Goal: Task Accomplishment & Management: Manage account settings

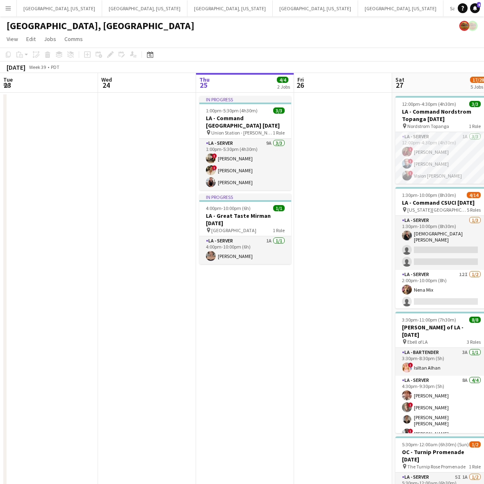
scroll to position [0, 253]
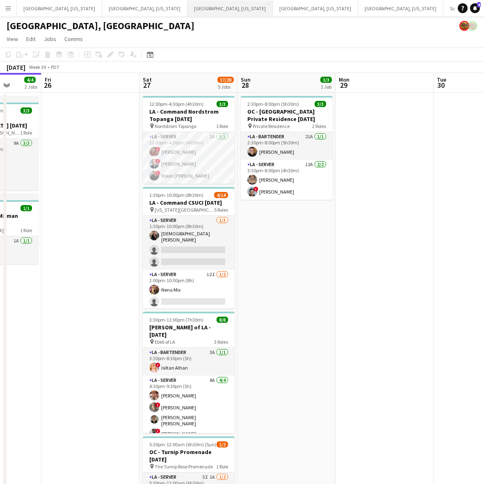
click at [187, 7] on button "[GEOGRAPHIC_DATA], [US_STATE] Close" at bounding box center [229, 8] width 85 height 16
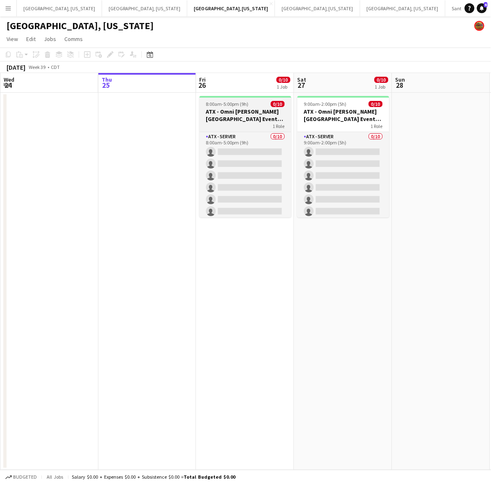
click at [229, 111] on h3 "ATX - Omni [PERSON_NAME][GEOGRAPHIC_DATA] Event [DATE]" at bounding box center [246, 115] width 92 height 15
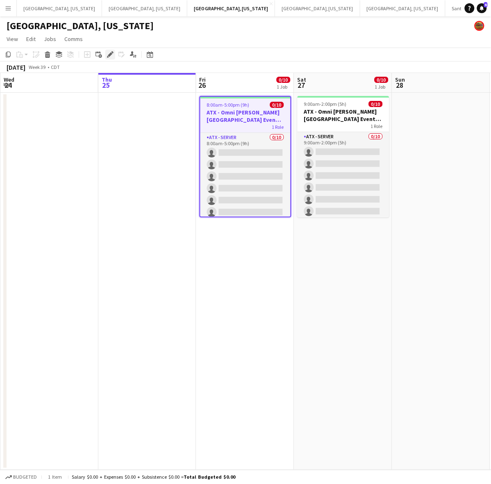
click at [107, 54] on icon "Edit" at bounding box center [110, 54] width 7 height 7
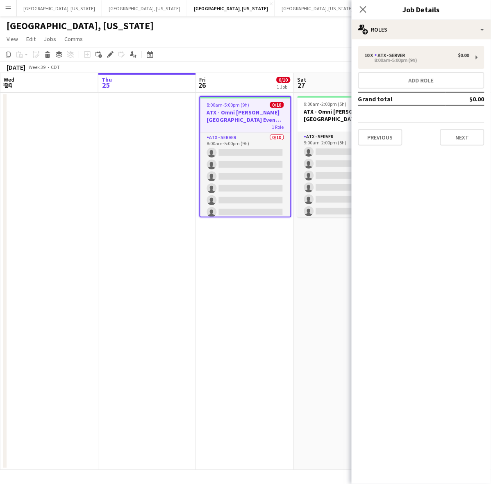
click at [233, 115] on h3 "ATX - Omni [PERSON_NAME][GEOGRAPHIC_DATA] Event [DATE]" at bounding box center [246, 116] width 90 height 15
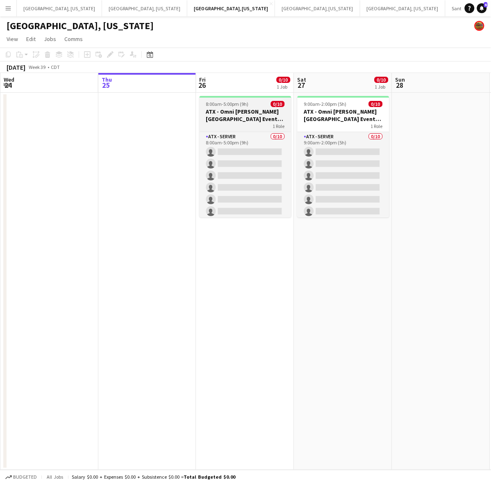
drag, startPoint x: 230, startPoint y: 122, endPoint x: 220, endPoint y: 113, distance: 13.9
click at [229, 120] on app-job-card "8:00am-5:00pm (9h) 0/10 ATX - [GEOGRAPHIC_DATA][PERSON_NAME] Event [DATE] 1 Rol…" at bounding box center [246, 156] width 92 height 121
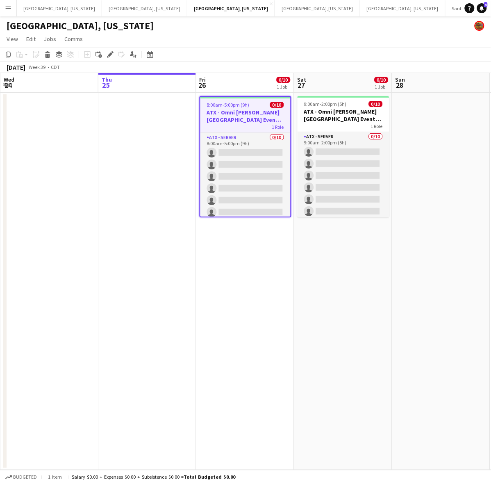
scroll to position [0, 197]
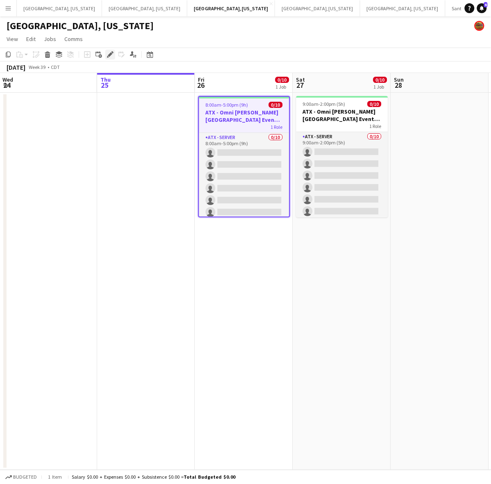
click at [110, 55] on icon at bounding box center [110, 55] width 5 height 5
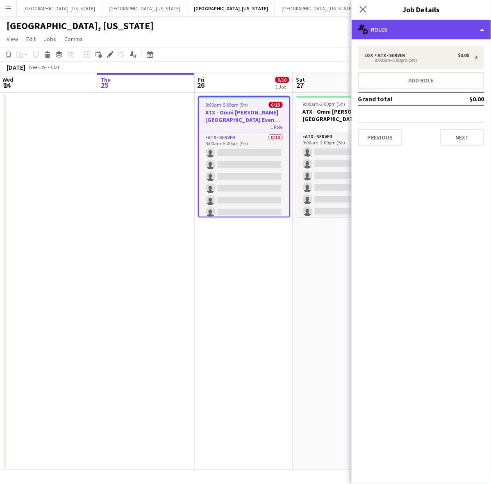
click at [458, 26] on div "multiple-users-add Roles" at bounding box center [421, 30] width 139 height 20
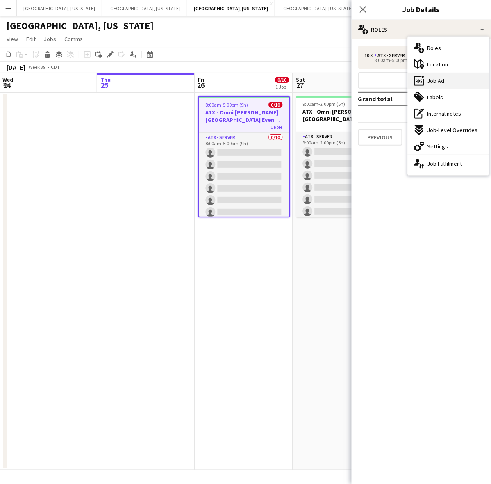
click at [453, 73] on div "ads-window Job Ad" at bounding box center [448, 81] width 81 height 16
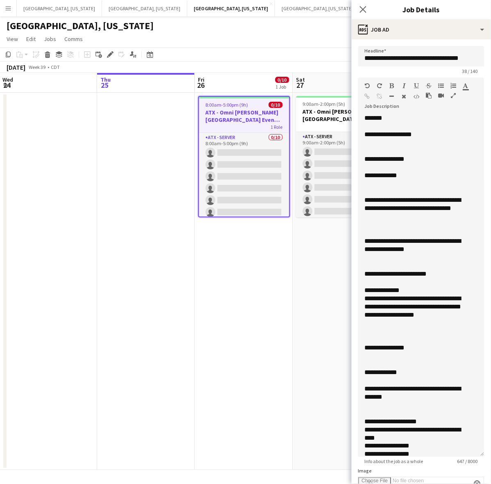
drag, startPoint x: 481, startPoint y: 162, endPoint x: 455, endPoint y: 454, distance: 293.3
click at [458, 457] on div "**********" at bounding box center [422, 285] width 126 height 343
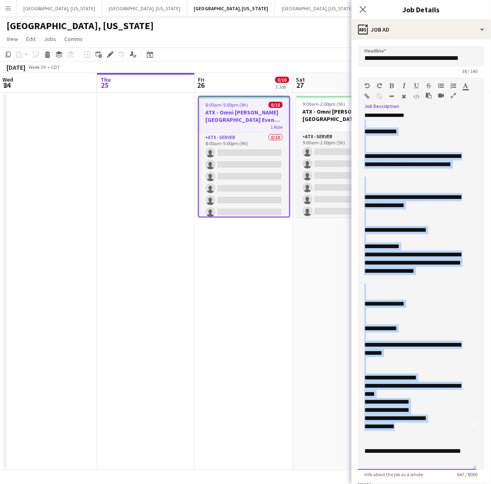
scroll to position [0, 0]
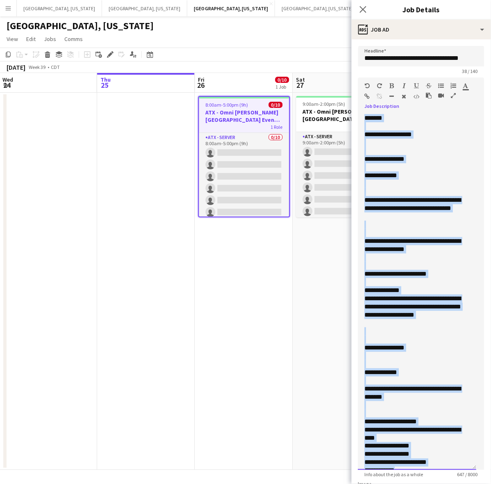
drag, startPoint x: 405, startPoint y: 429, endPoint x: 361, endPoint y: 107, distance: 325.0
click at [361, 107] on div "**********" at bounding box center [422, 274] width 126 height 393
click at [415, 226] on div at bounding box center [417, 225] width 105 height 8
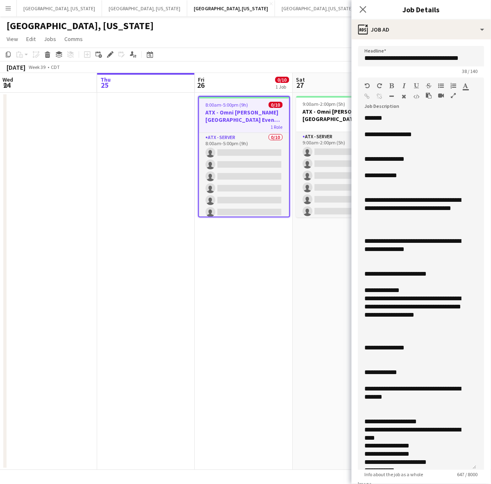
click at [158, 136] on app-date-cell at bounding box center [146, 281] width 98 height 377
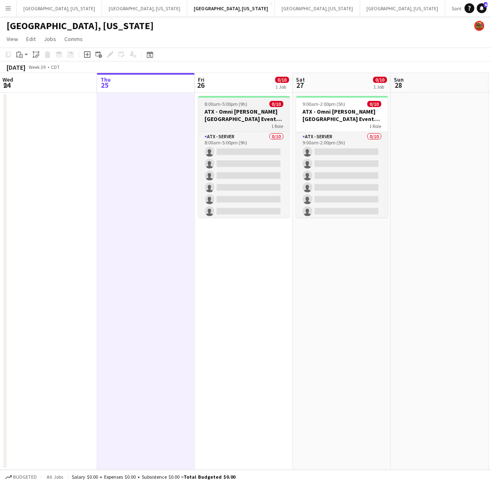
click at [226, 113] on h3 "ATX - Omni [PERSON_NAME][GEOGRAPHIC_DATA] Event [DATE]" at bounding box center [245, 115] width 92 height 15
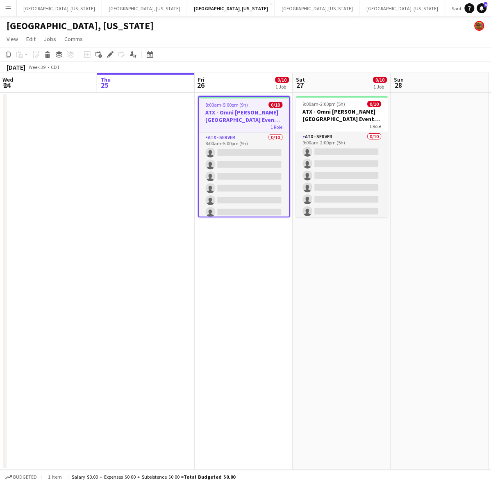
click at [224, 104] on span "8:00am-5:00pm (9h)" at bounding box center [227, 105] width 43 height 6
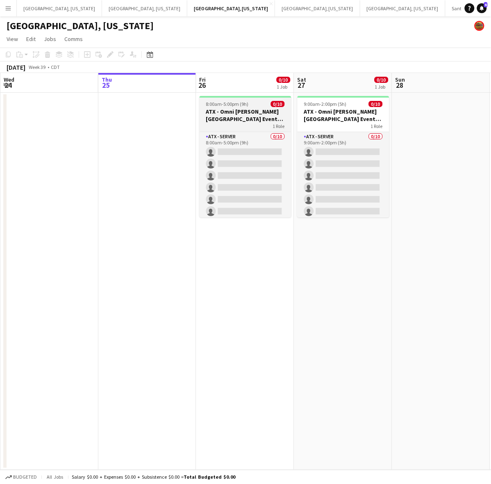
click at [235, 114] on h3 "ATX - Omni [PERSON_NAME][GEOGRAPHIC_DATA] Event [DATE]" at bounding box center [246, 115] width 92 height 15
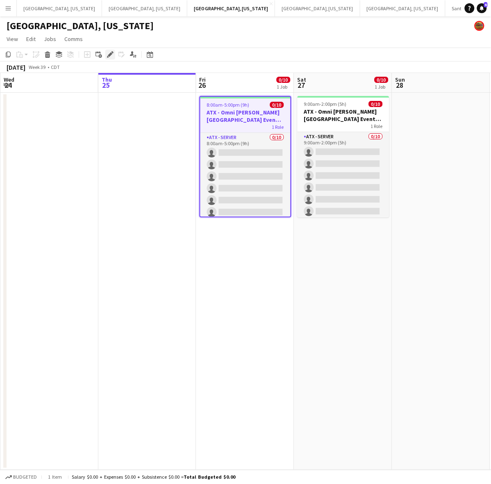
click at [109, 50] on div "Edit" at bounding box center [110, 55] width 10 height 10
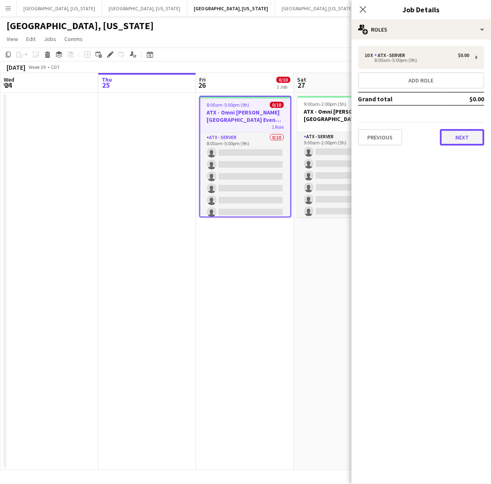
click at [468, 135] on button "Next" at bounding box center [463, 137] width 44 height 16
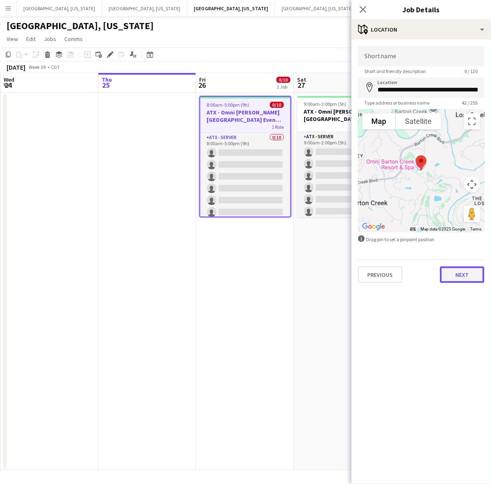
click at [466, 269] on button "Next" at bounding box center [463, 275] width 44 height 16
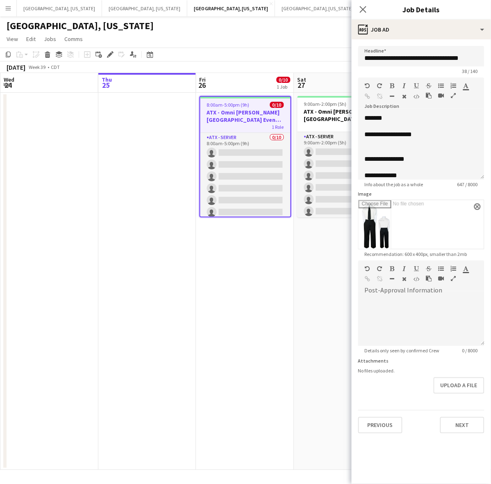
drag, startPoint x: 480, startPoint y: 157, endPoint x: 411, endPoint y: 418, distance: 270.8
click at [429, 180] on div "**********" at bounding box center [422, 147] width 126 height 66
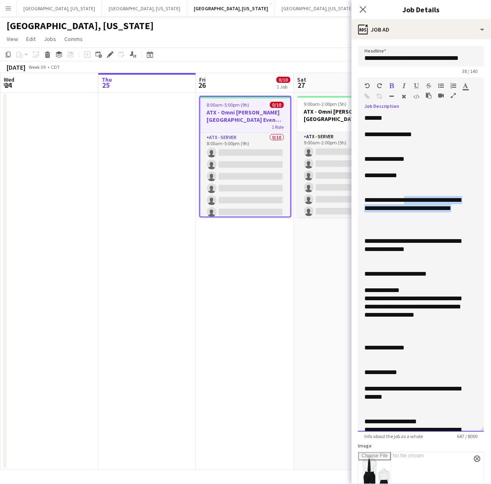
drag, startPoint x: 404, startPoint y: 218, endPoint x: 409, endPoint y: 199, distance: 19.6
click at [409, 199] on div "**********" at bounding box center [414, 208] width 98 height 25
copy div "**********"
drag, startPoint x: 417, startPoint y: 396, endPoint x: 377, endPoint y: 396, distance: 39.8
click at [377, 396] on div "**********" at bounding box center [414, 393] width 98 height 16
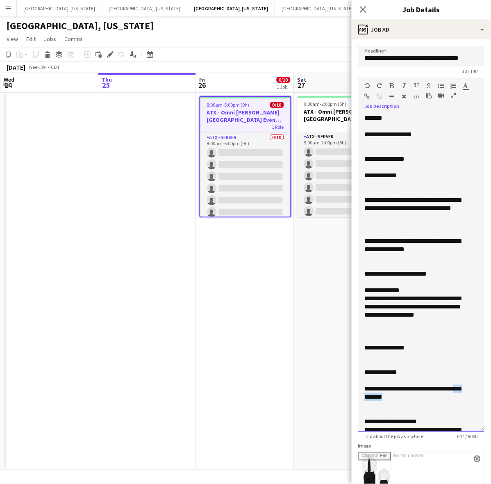
click at [378, 396] on div "**********" at bounding box center [414, 393] width 98 height 16
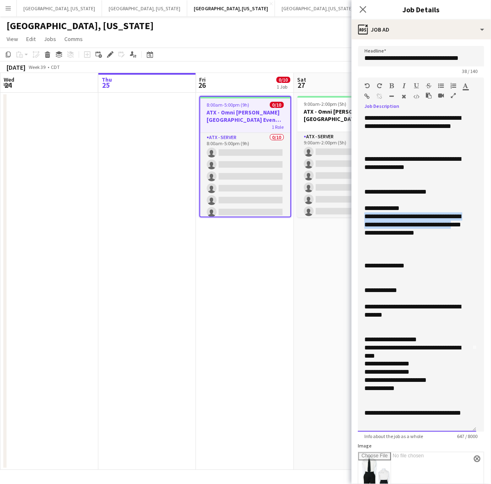
drag, startPoint x: 401, startPoint y: 236, endPoint x: 355, endPoint y: 216, distance: 50.3
click at [355, 216] on form "**********" at bounding box center [421, 366] width 139 height 640
drag, startPoint x: 400, startPoint y: 240, endPoint x: 347, endPoint y: 218, distance: 57.4
click at [347, 218] on body "Menu Boards Boards Boards All jobs Status Workforce Workforce My Workforce Recr…" at bounding box center [245, 242] width 491 height 484
drag, startPoint x: 416, startPoint y: 313, endPoint x: 343, endPoint y: 304, distance: 73.6
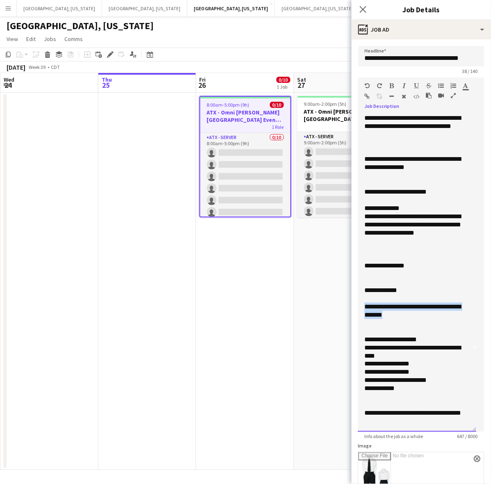
click at [343, 304] on body "Menu Boards Boards Boards All jobs Status Workforce Workforce My Workforce Recr…" at bounding box center [245, 242] width 491 height 484
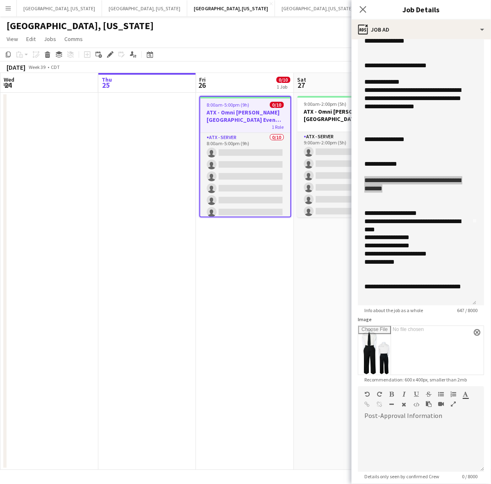
scroll to position [154, 0]
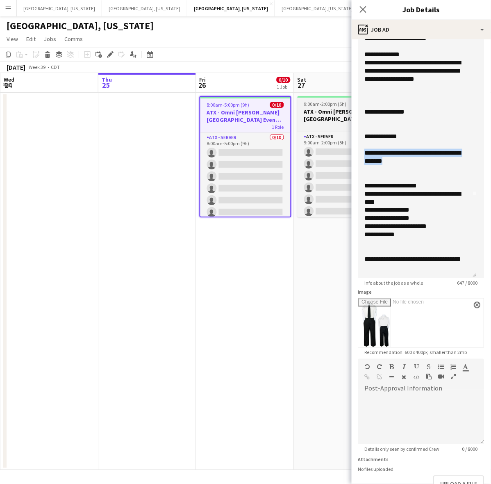
click at [306, 115] on h3 "ATX - Omni [PERSON_NAME][GEOGRAPHIC_DATA] Event [DATE]" at bounding box center [344, 115] width 92 height 15
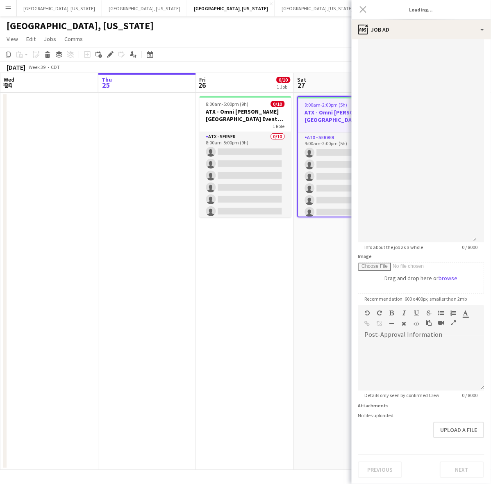
type input "**********"
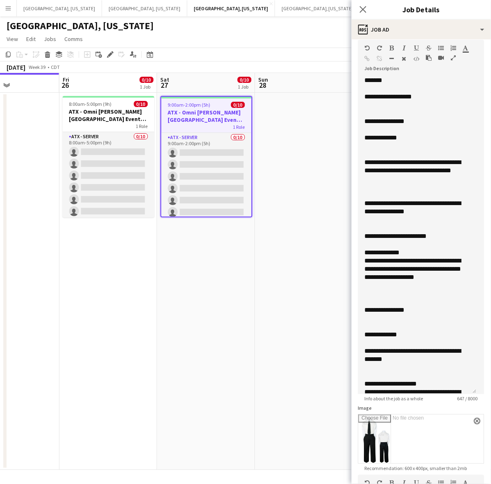
scroll to position [0, 234]
drag, startPoint x: 309, startPoint y: 271, endPoint x: 172, endPoint y: 290, distance: 137.5
click at [172, 290] on app-calendar-viewport "Tue 23 Wed 24 Thu 25 Fri 26 0/10 1 Job Sat 27 0/10 1 Job Sun 28 Mon 29 Tue 30 W…" at bounding box center [245, 271] width 491 height 397
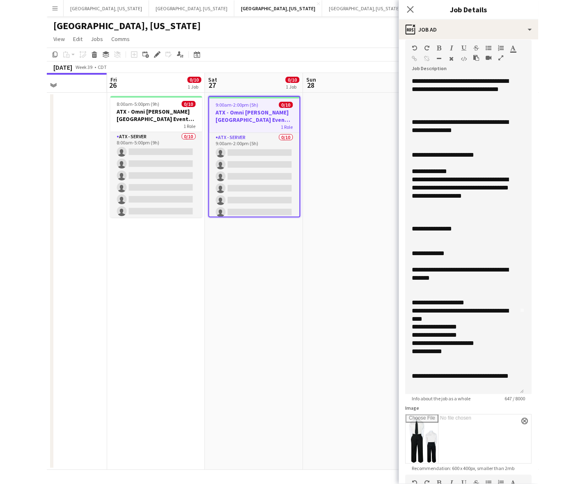
scroll to position [82, 0]
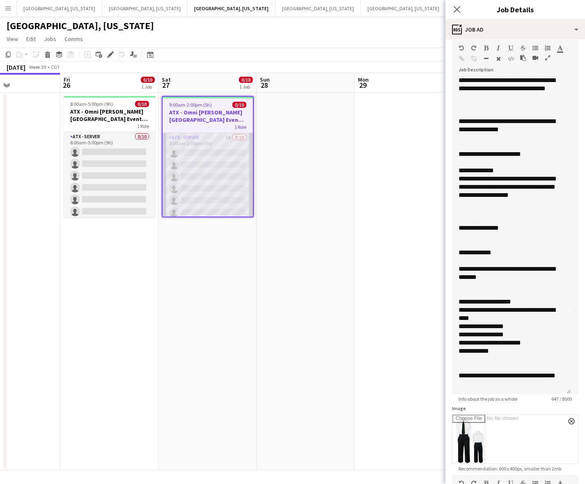
click at [231, 165] on app-card-role "ATX - Server 1A 0/10 9:00am-2:00pm (5h) single-neutral-actions single-neutral-a…" at bounding box center [207, 200] width 90 height 135
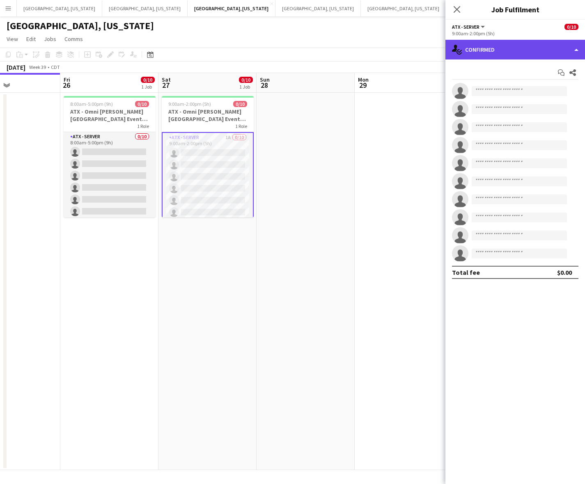
click at [484, 42] on div "single-neutral-actions-check-2 Confirmed" at bounding box center [514, 50] width 139 height 20
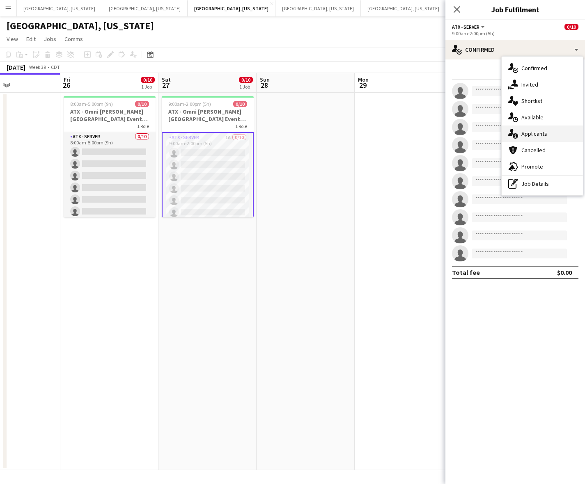
click at [484, 130] on span "Applicants" at bounding box center [534, 133] width 26 height 7
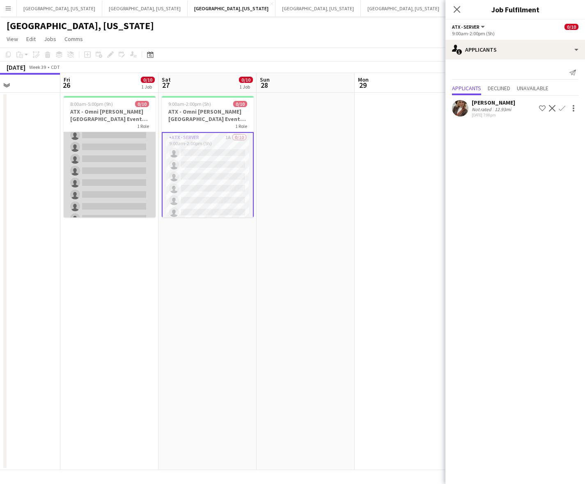
scroll to position [0, 0]
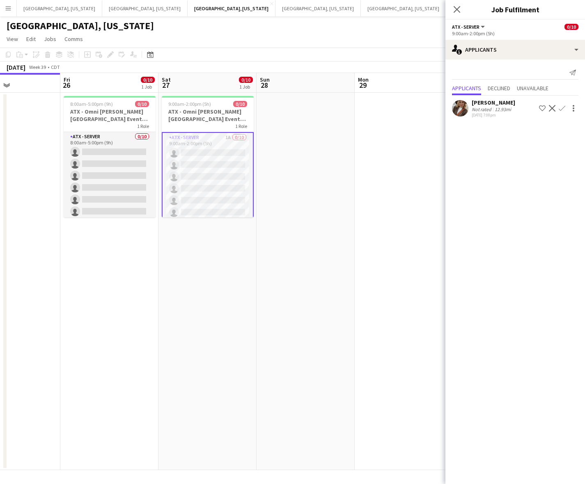
click at [484, 107] on app-icon "Confirm" at bounding box center [561, 108] width 7 height 7
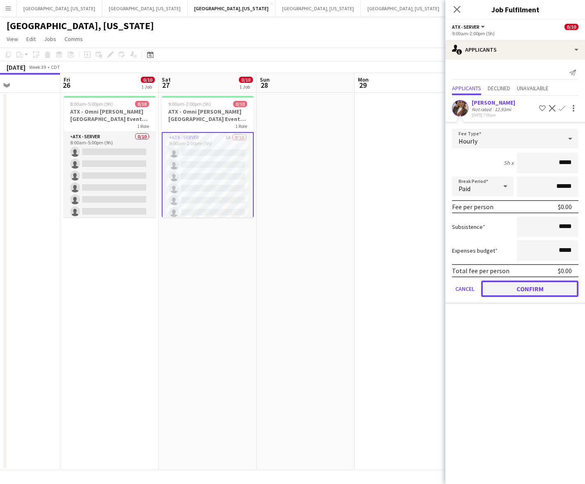
click at [484, 290] on button "Confirm" at bounding box center [529, 289] width 97 height 16
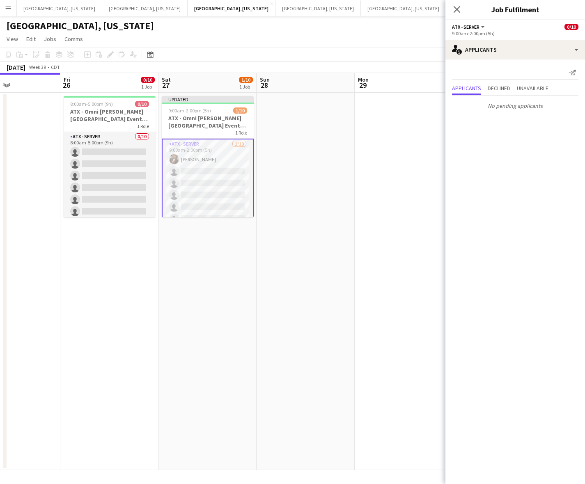
drag, startPoint x: 371, startPoint y: 246, endPoint x: 480, endPoint y: 103, distance: 179.5
click at [372, 245] on app-date-cell at bounding box center [403, 281] width 98 height 377
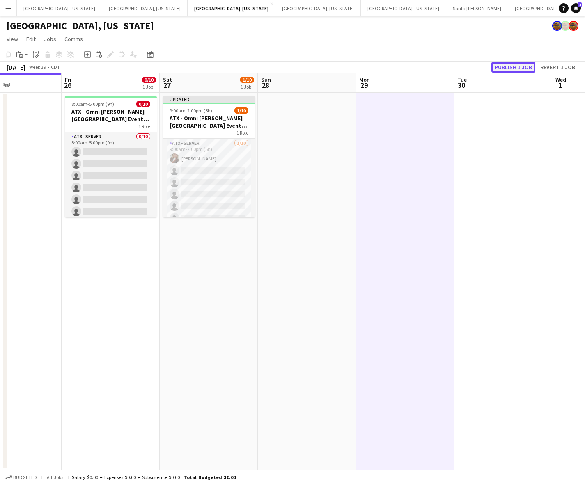
click at [484, 67] on button "Publish 1 job" at bounding box center [513, 67] width 44 height 11
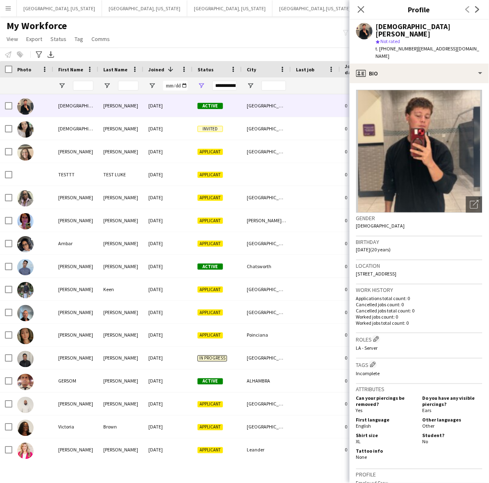
click at [155, 27] on div "My Workforce View Views Default view New view Update view Delete view Edit name…" at bounding box center [244, 34] width 489 height 28
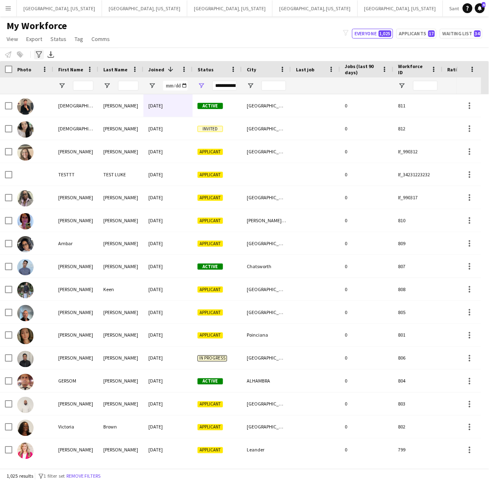
click at [40, 53] on icon "Advanced filters" at bounding box center [39, 54] width 7 height 7
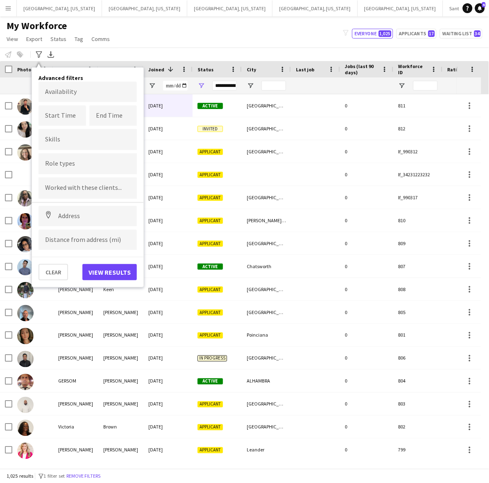
click at [62, 140] on input "Type to search skills..." at bounding box center [87, 139] width 85 height 7
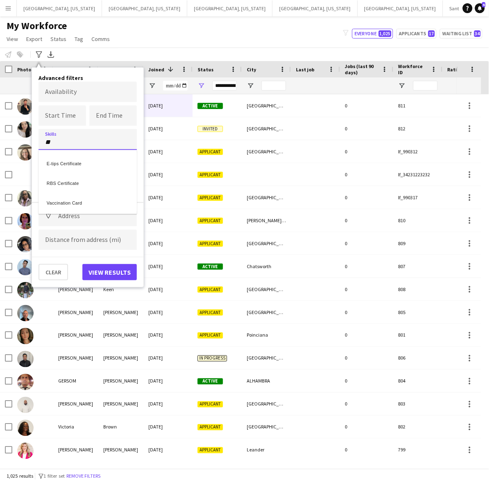
type input "*"
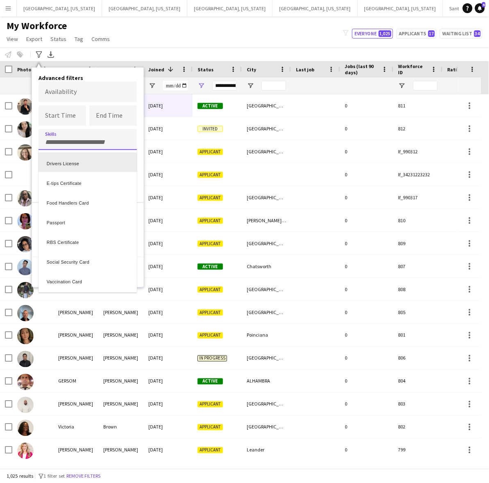
click at [109, 70] on div "Advanced filters Availability Start Time End Time Skills Drivers License E-tips…" at bounding box center [88, 177] width 112 height 220
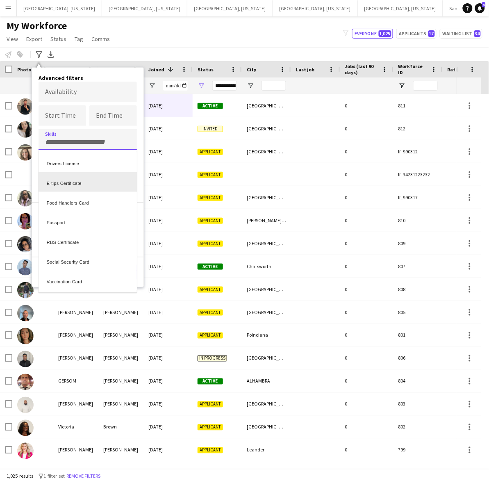
click at [146, 37] on div at bounding box center [244, 241] width 489 height 483
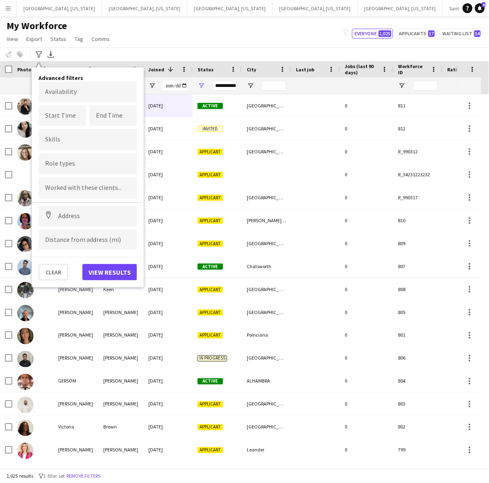
click at [64, 163] on input "Type to search role types..." at bounding box center [87, 163] width 85 height 7
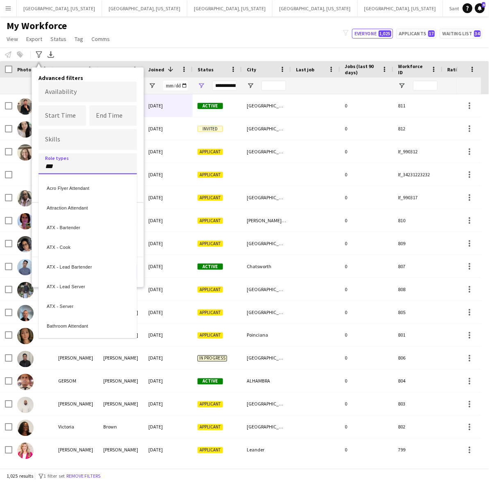
type input "***"
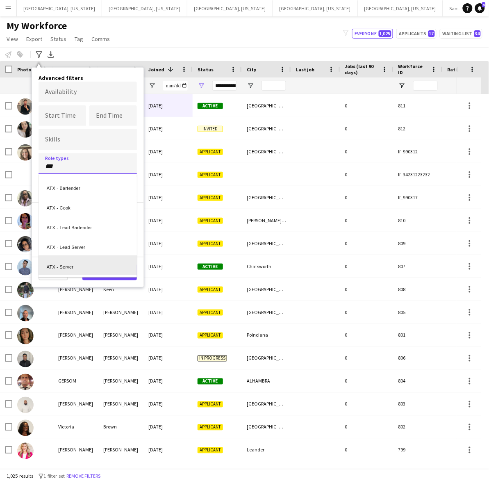
click at [74, 263] on div "ATX - Server" at bounding box center [88, 266] width 98 height 20
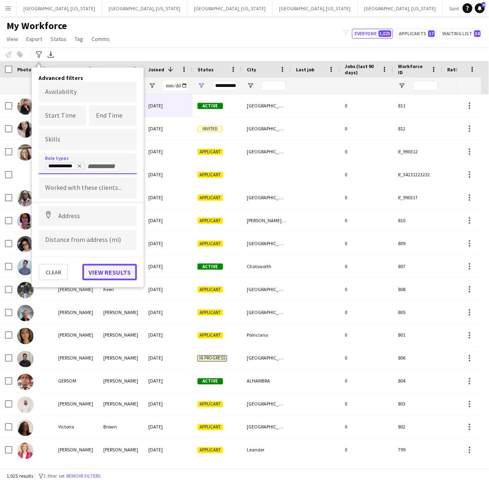
click at [107, 268] on button "View results" at bounding box center [109, 272] width 55 height 16
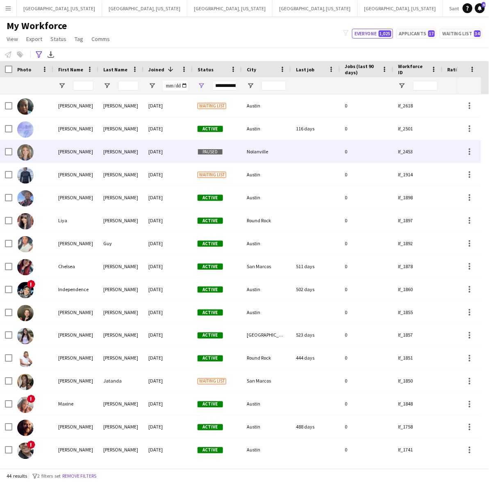
click at [149, 160] on div "04-10-2025" at bounding box center [168, 151] width 49 height 23
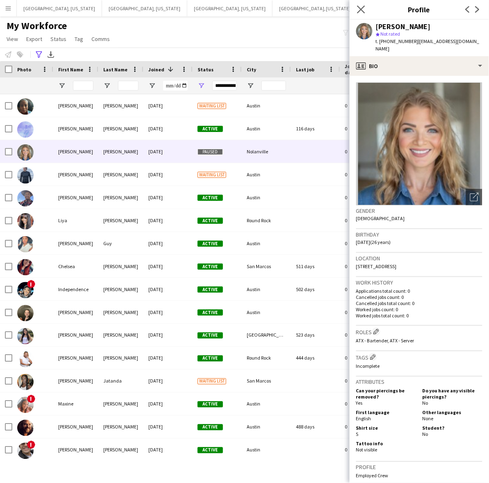
click at [363, 5] on app-icon "Close pop-in" at bounding box center [362, 10] width 12 height 12
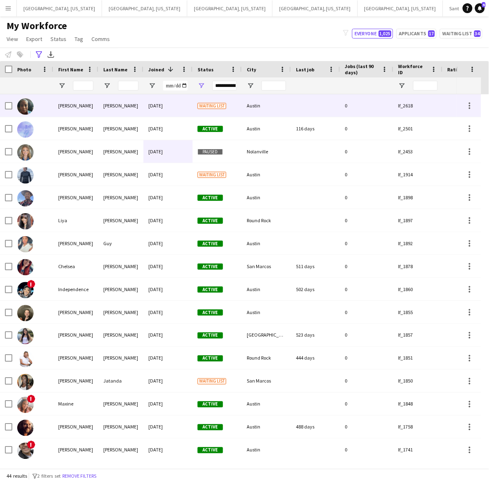
click at [89, 105] on div "Marjory" at bounding box center [75, 105] width 45 height 23
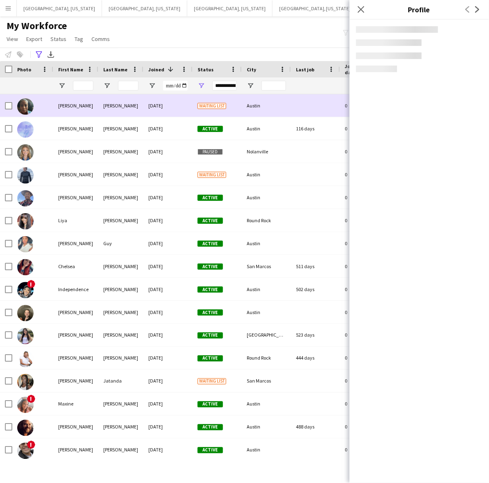
click at [91, 129] on div "Lori" at bounding box center [75, 128] width 45 height 23
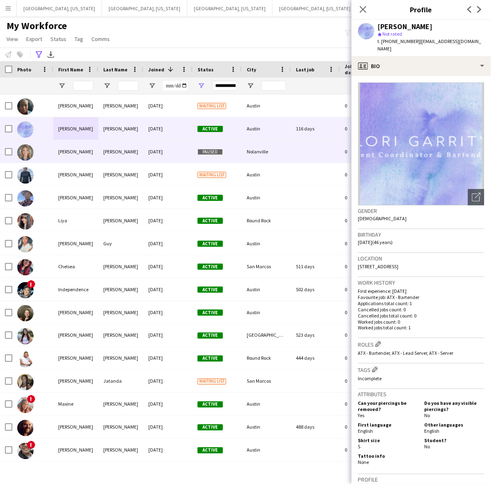
click at [166, 150] on div "04-10-2025" at bounding box center [168, 151] width 49 height 23
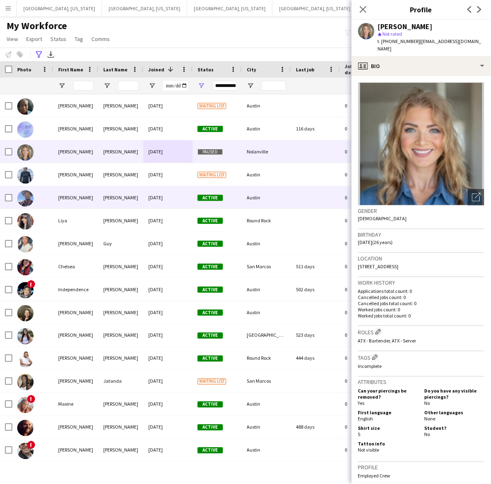
click at [83, 198] on div "Darren" at bounding box center [75, 197] width 45 height 23
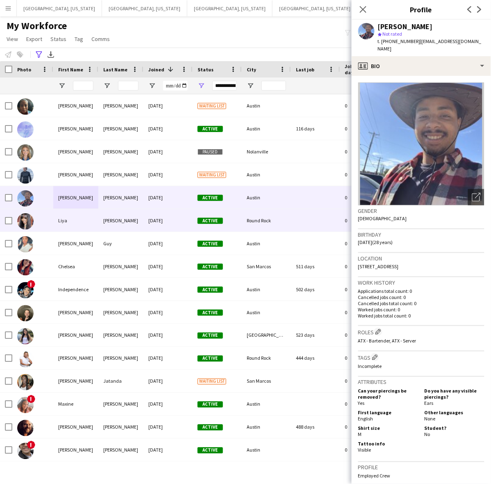
click at [89, 220] on div "Liya" at bounding box center [75, 220] width 45 height 23
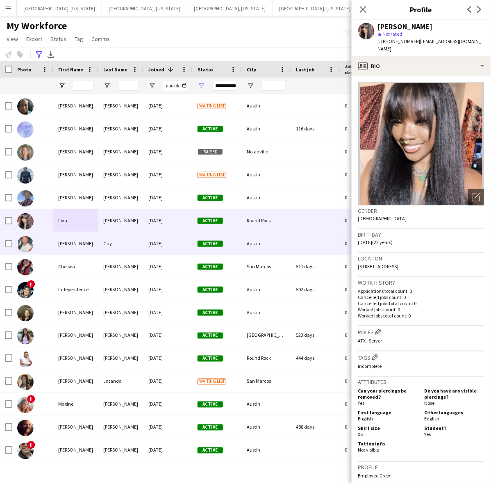
click at [154, 244] on div "05-07-2024" at bounding box center [168, 243] width 49 height 23
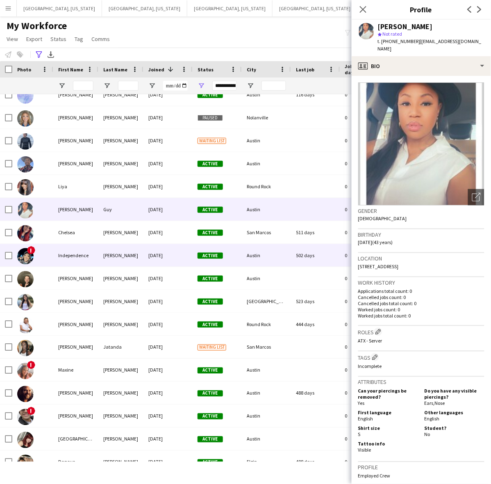
scroll to position [51, 0]
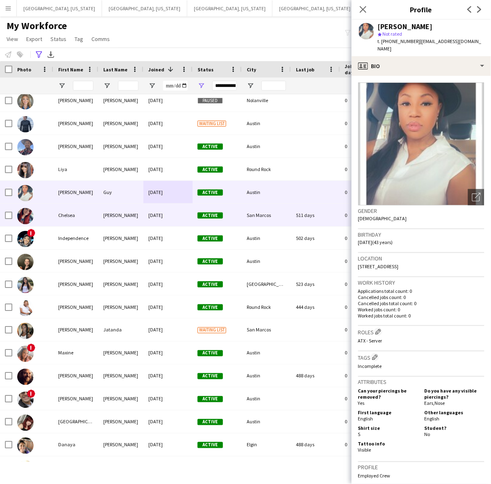
click at [91, 213] on div "Chelsea" at bounding box center [75, 215] width 45 height 23
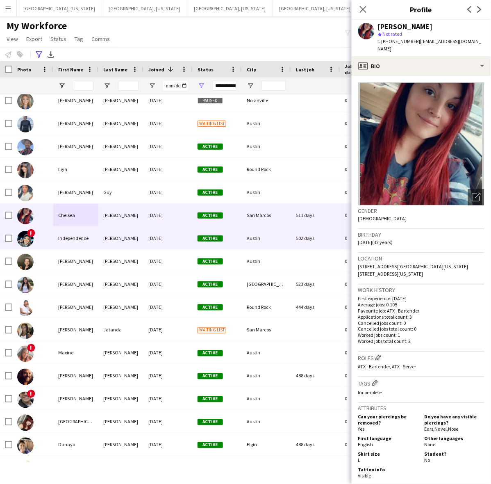
click at [76, 238] on div "Independence" at bounding box center [75, 238] width 45 height 23
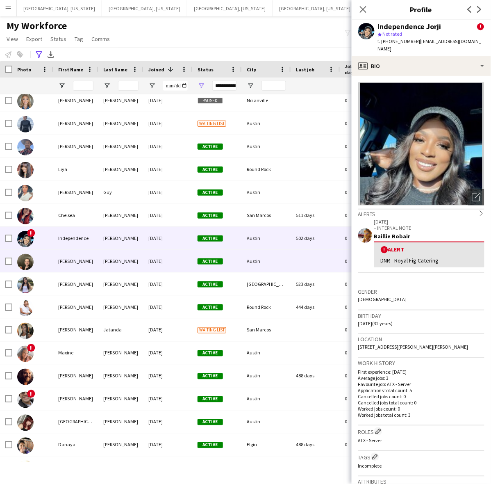
click at [118, 260] on div "Ellis" at bounding box center [120, 261] width 45 height 23
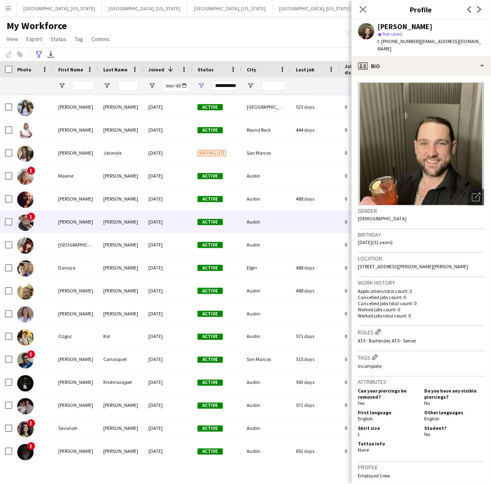
scroll to position [205, 0]
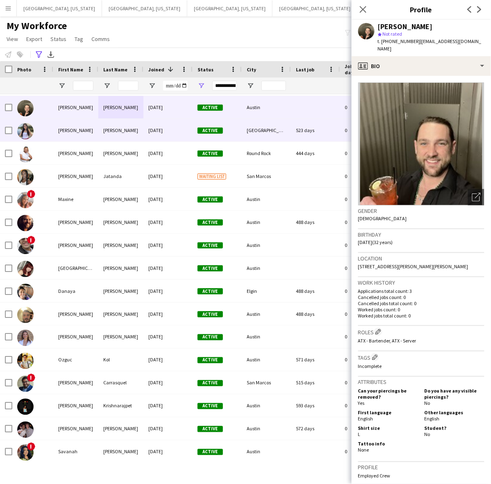
click at [101, 132] on div "Dodson" at bounding box center [120, 130] width 45 height 23
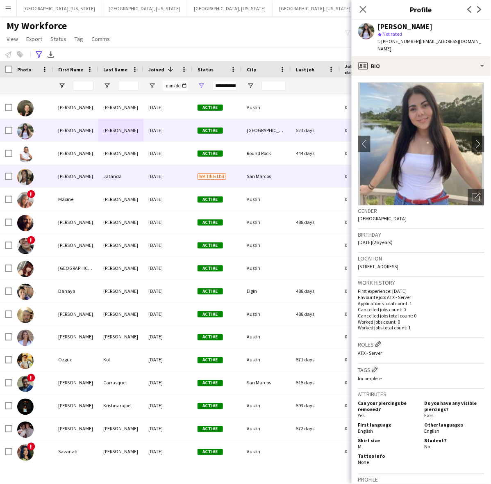
click at [133, 178] on div "Jatanda" at bounding box center [120, 176] width 45 height 23
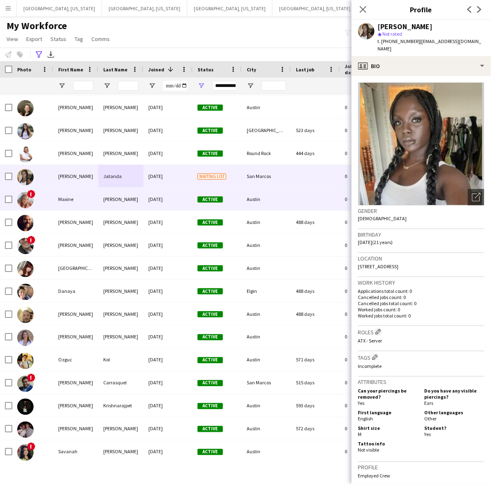
click at [59, 198] on div "Maxine" at bounding box center [75, 199] width 45 height 23
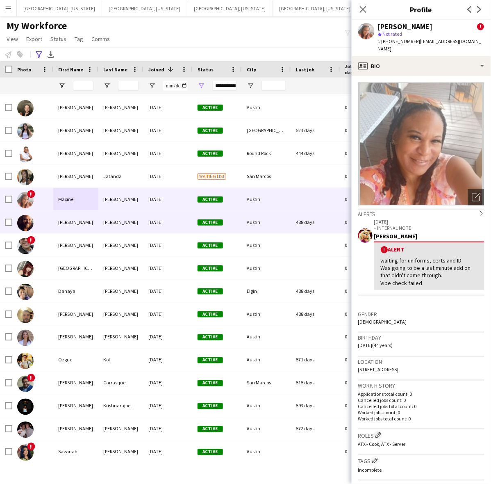
click at [87, 228] on div "David" at bounding box center [75, 222] width 45 height 23
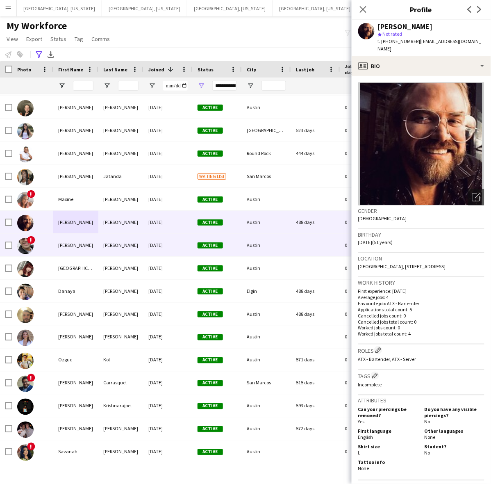
click at [118, 240] on div "Chavarria" at bounding box center [120, 245] width 45 height 23
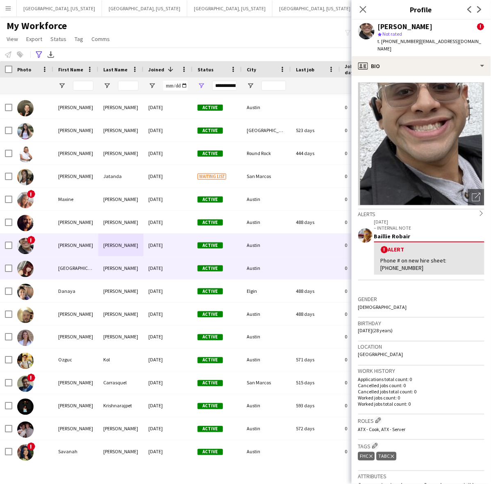
click at [127, 269] on div "Firth-Gaona" at bounding box center [120, 268] width 45 height 23
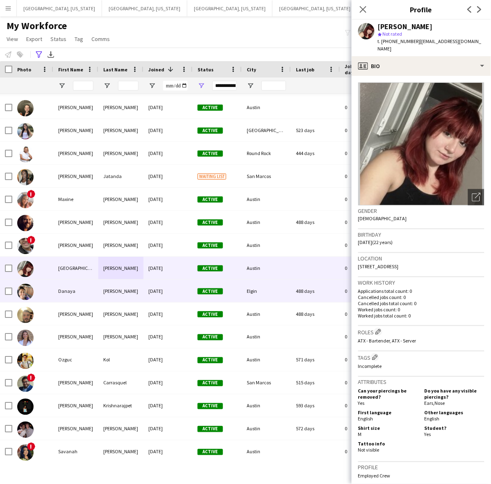
click at [146, 296] on div "03-01-2024" at bounding box center [168, 291] width 49 height 23
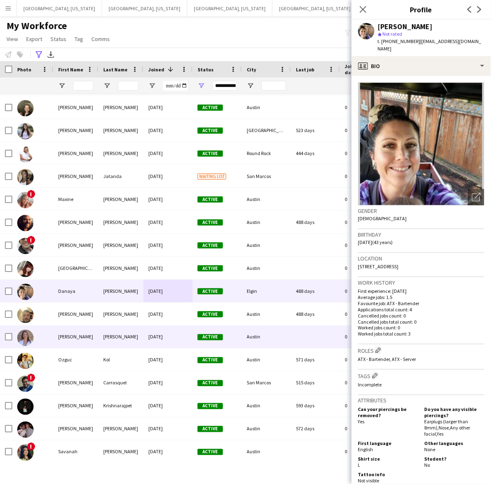
click at [116, 337] on div "Nesbitt" at bounding box center [120, 337] width 45 height 23
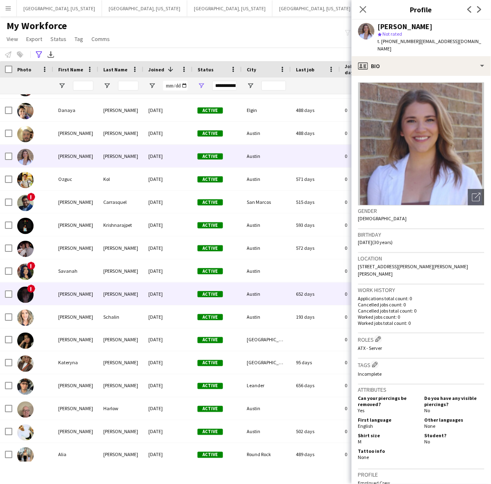
scroll to position [410, 0]
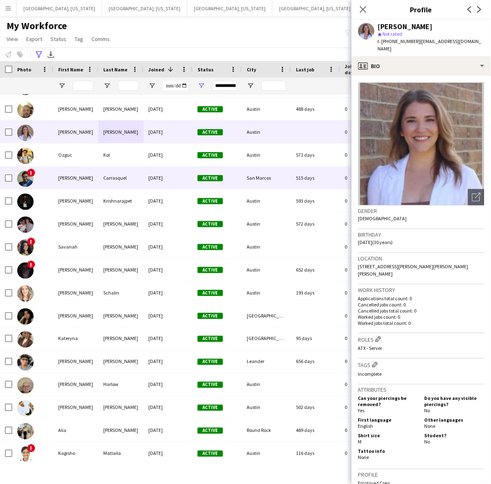
drag, startPoint x: 127, startPoint y: 182, endPoint x: 125, endPoint y: 185, distance: 4.2
click at [127, 182] on div "Carrasquel" at bounding box center [120, 178] width 45 height 23
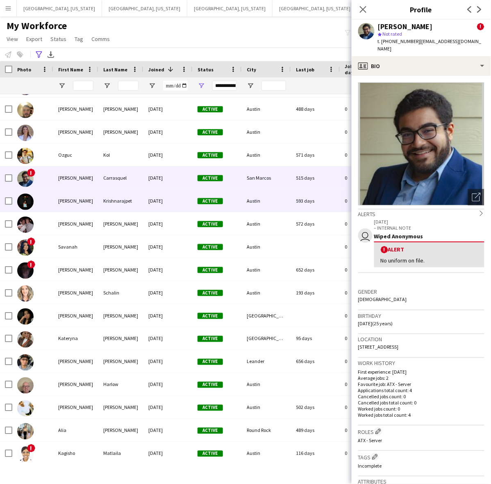
click at [103, 200] on div "Krishnarajpet" at bounding box center [120, 201] width 45 height 23
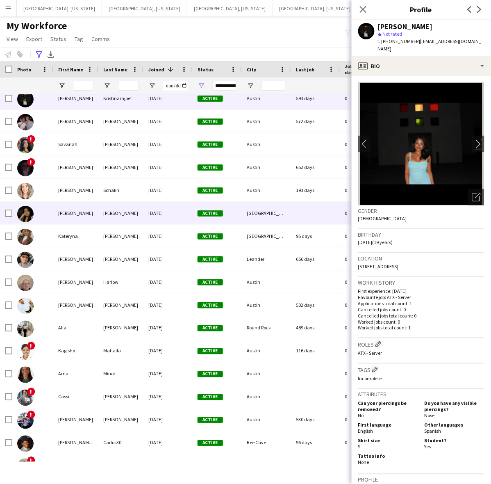
scroll to position [462, 0]
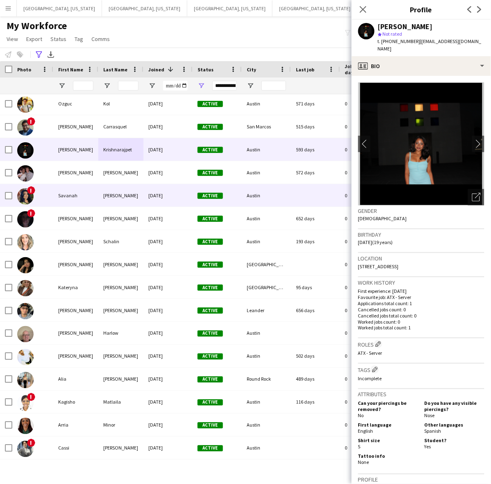
click at [75, 198] on div "Savanah" at bounding box center [75, 195] width 45 height 23
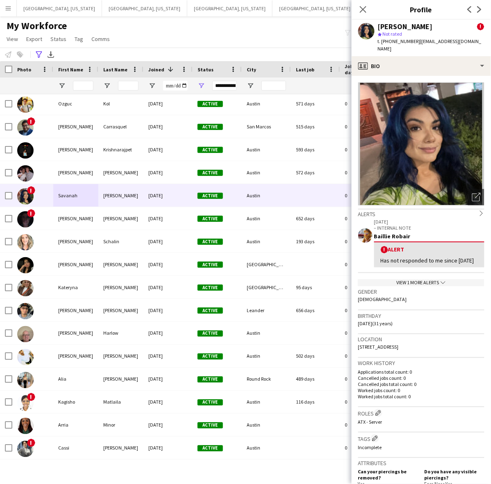
drag, startPoint x: 406, startPoint y: 259, endPoint x: 382, endPoint y: 253, distance: 25.4
click at [382, 257] on div "Has not responded to me since 2/10/24" at bounding box center [429, 260] width 97 height 7
copy div "Has not responded to me since 2/10/24"
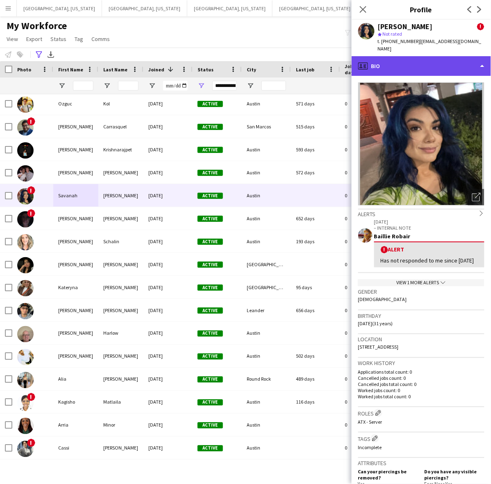
click at [433, 62] on div "profile Bio" at bounding box center [421, 66] width 139 height 20
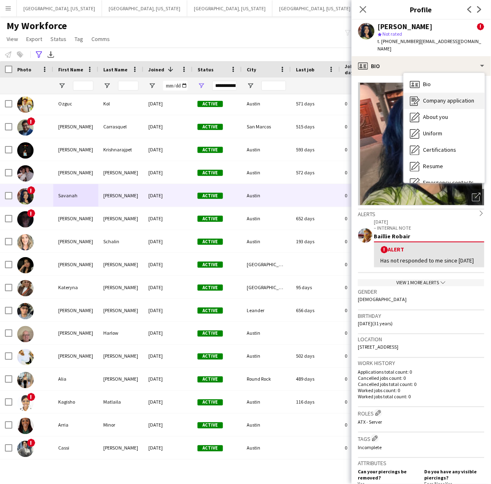
click at [442, 97] on span "Company application" at bounding box center [449, 100] width 51 height 7
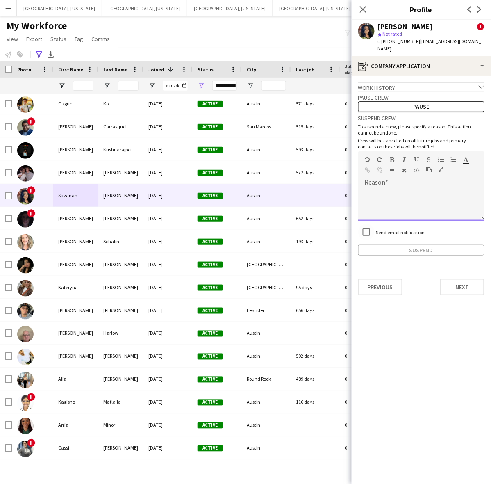
click at [385, 189] on div at bounding box center [422, 204] width 126 height 33
paste div
click at [411, 245] on button "Suspend" at bounding box center [422, 250] width 126 height 11
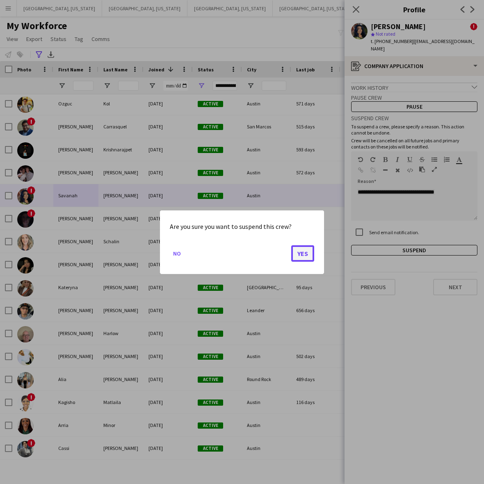
click at [300, 251] on button "Yes" at bounding box center [302, 253] width 23 height 16
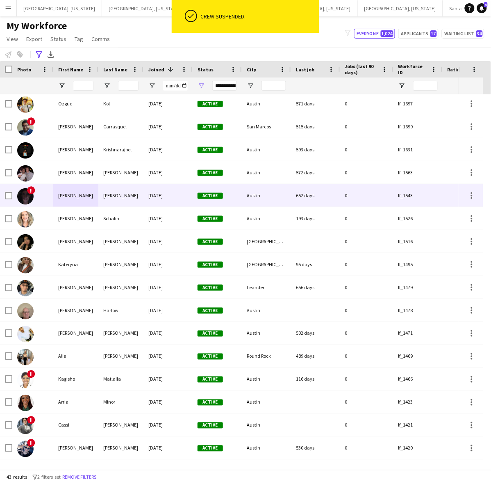
click at [113, 198] on div "Martain" at bounding box center [120, 195] width 45 height 23
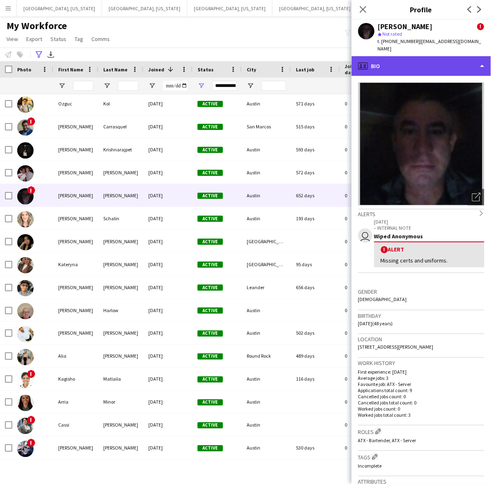
click at [439, 58] on div "profile Bio" at bounding box center [421, 66] width 139 height 20
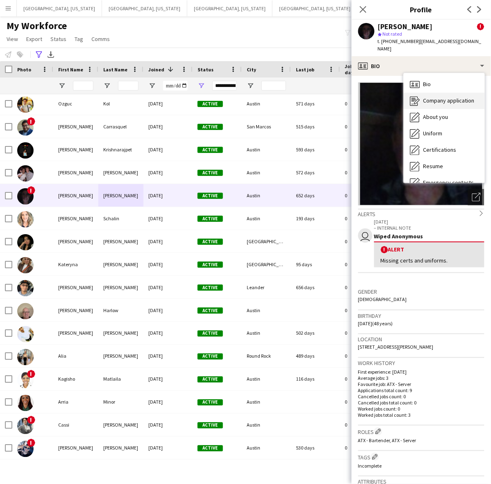
click at [439, 97] on span "Company application" at bounding box center [449, 100] width 51 height 7
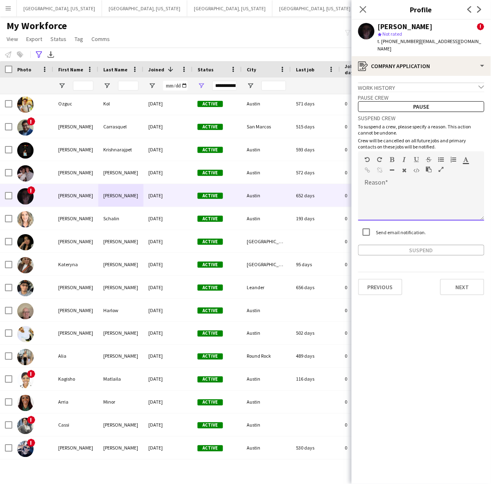
click at [405, 203] on div at bounding box center [422, 204] width 126 height 33
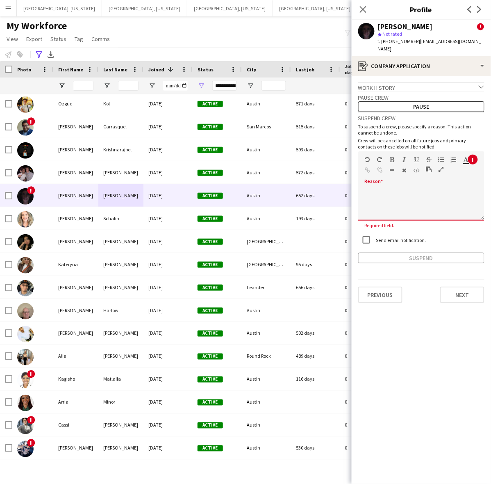
click at [382, 194] on div at bounding box center [422, 204] width 126 height 33
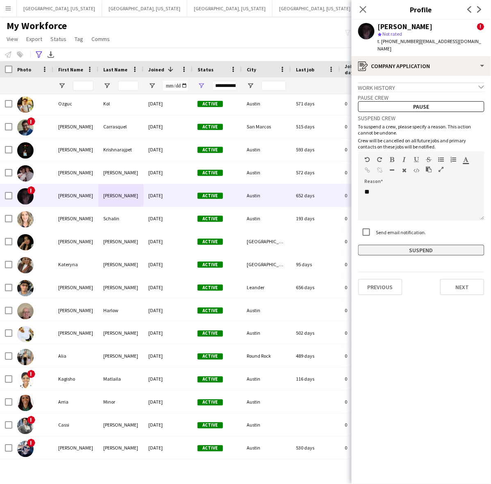
click at [388, 245] on button "Suspend" at bounding box center [422, 250] width 126 height 11
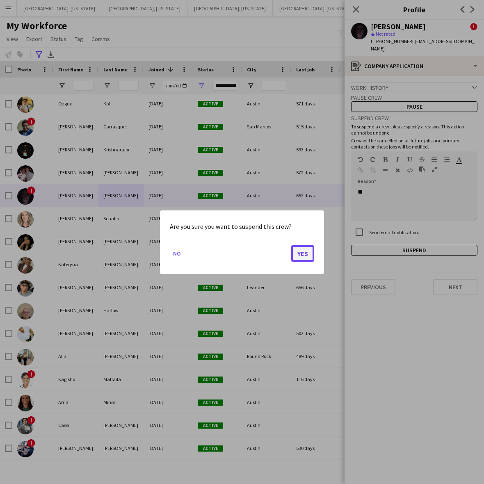
click at [300, 252] on button "Yes" at bounding box center [302, 253] width 23 height 16
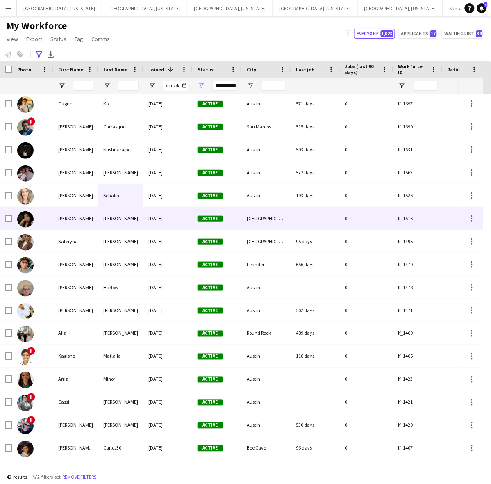
click at [70, 215] on div "Joselin" at bounding box center [75, 218] width 45 height 23
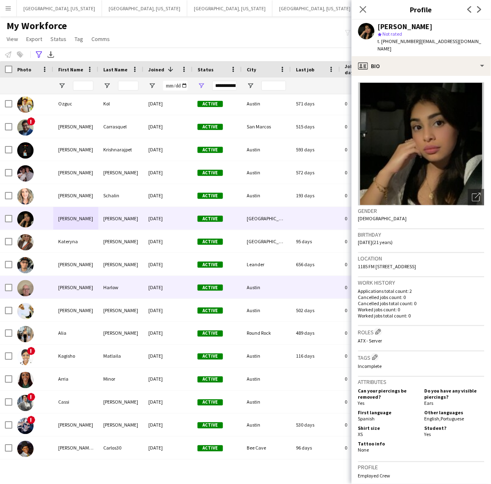
click at [91, 284] on div "Michael" at bounding box center [75, 287] width 45 height 23
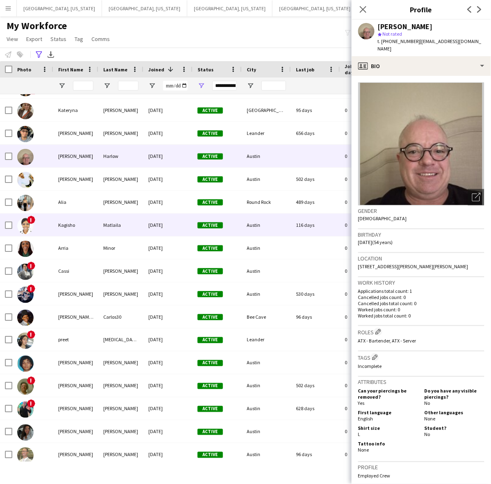
scroll to position [597, 0]
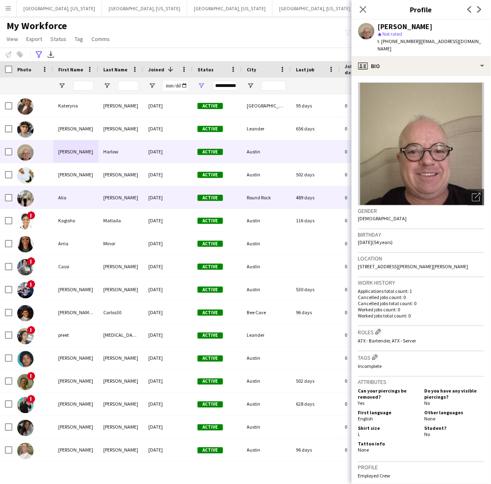
click at [58, 201] on div "Alia" at bounding box center [75, 197] width 45 height 23
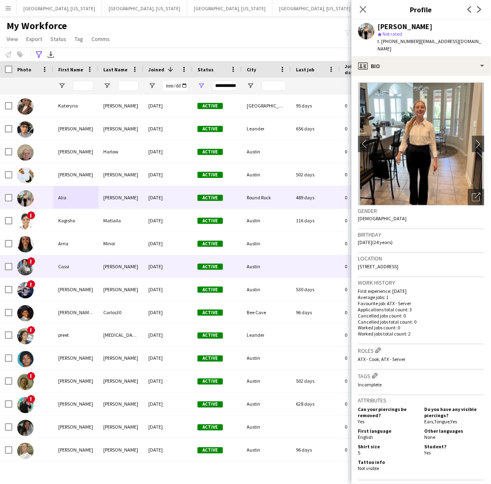
click at [93, 259] on div "Cassi" at bounding box center [75, 266] width 45 height 23
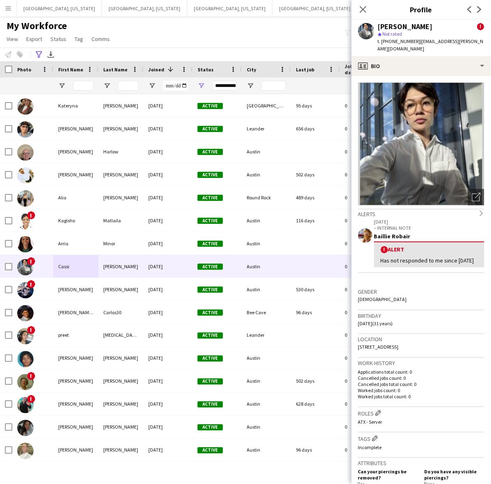
drag, startPoint x: 405, startPoint y: 261, endPoint x: 379, endPoint y: 254, distance: 26.0
click at [379, 254] on div "! Alert Has not responded to me since 2/29/24" at bounding box center [430, 255] width 110 height 26
copy div "Has not responded to me since 2/29/24"
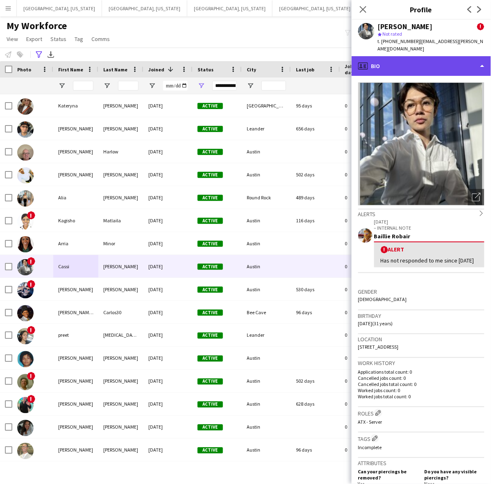
click at [440, 56] on div "profile Bio" at bounding box center [421, 66] width 139 height 20
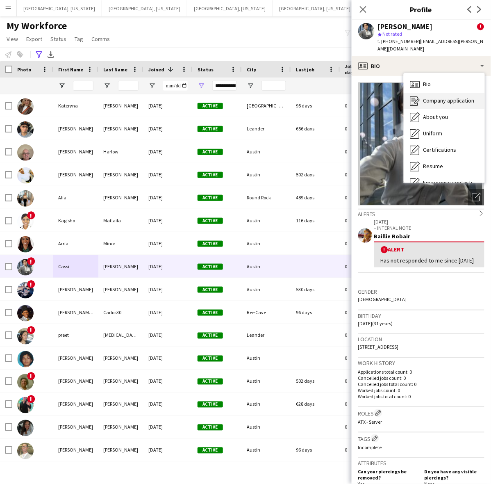
click at [451, 97] on span "Company application" at bounding box center [449, 100] width 51 height 7
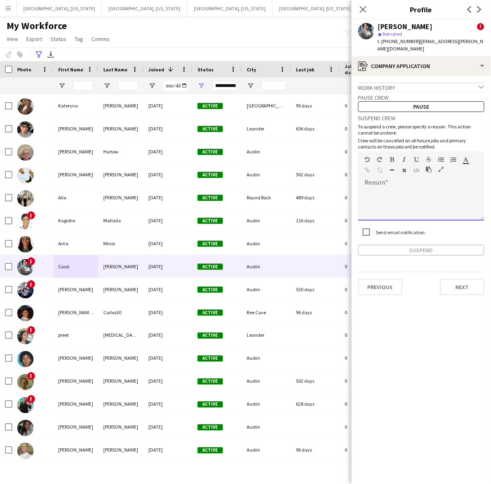
click at [399, 200] on div at bounding box center [422, 204] width 126 height 33
paste div
click at [402, 245] on button "Suspend" at bounding box center [422, 250] width 126 height 11
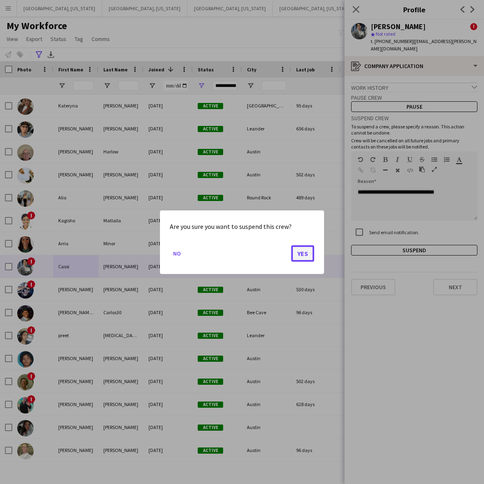
click at [304, 253] on button "Yes" at bounding box center [302, 253] width 23 height 16
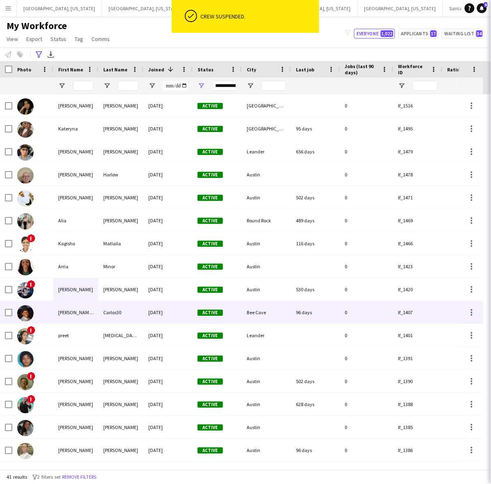
scroll to position [574, 0]
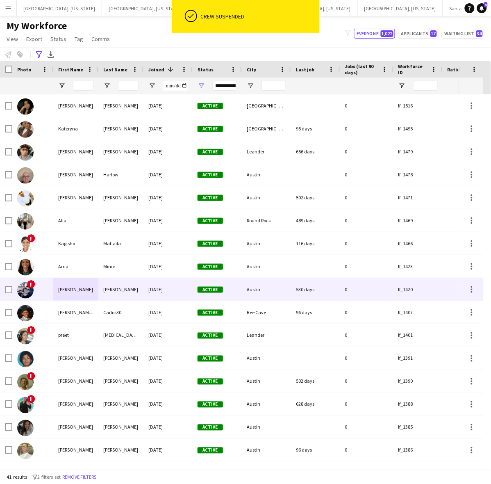
click at [66, 290] on div "Trevor" at bounding box center [75, 289] width 45 height 23
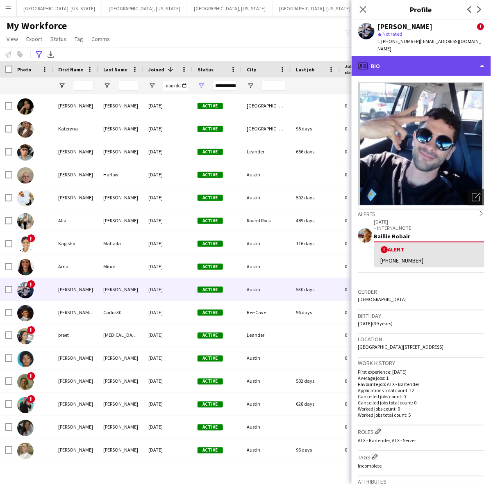
click at [423, 56] on div "profile Bio" at bounding box center [421, 66] width 139 height 20
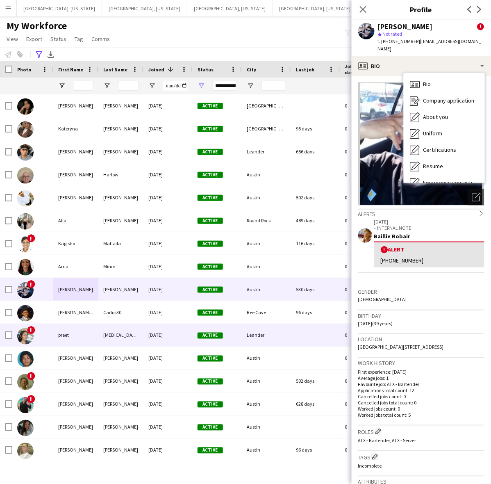
click at [128, 338] on div "bal" at bounding box center [120, 335] width 45 height 23
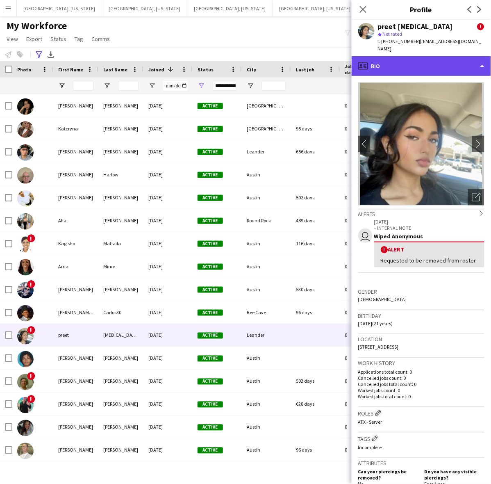
click at [416, 56] on div "profile Bio" at bounding box center [421, 66] width 139 height 20
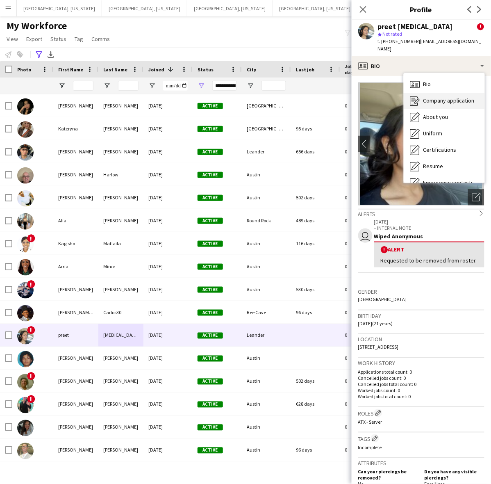
click at [437, 97] on span "Company application" at bounding box center [449, 100] width 51 height 7
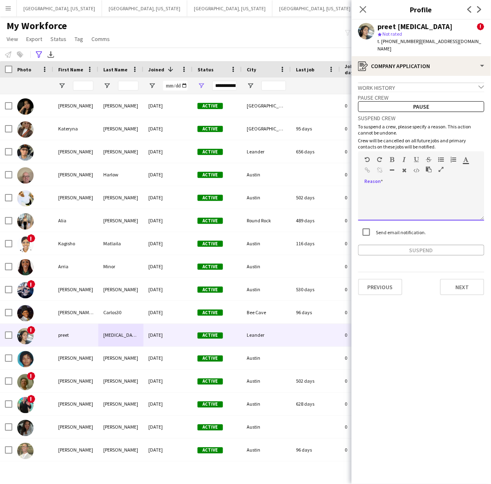
click at [385, 193] on div at bounding box center [422, 204] width 126 height 33
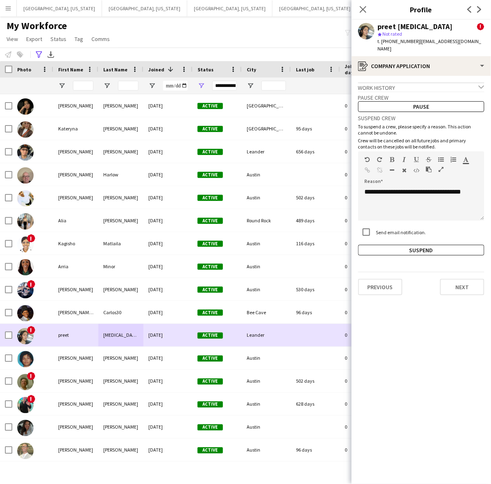
click at [278, 341] on div "Leander" at bounding box center [266, 335] width 49 height 23
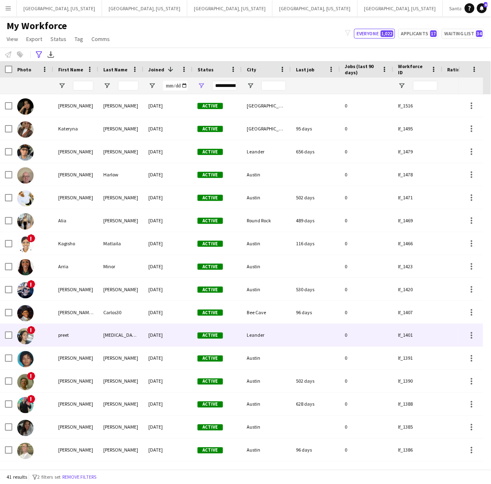
click at [277, 341] on div "Leander" at bounding box center [266, 335] width 49 height 23
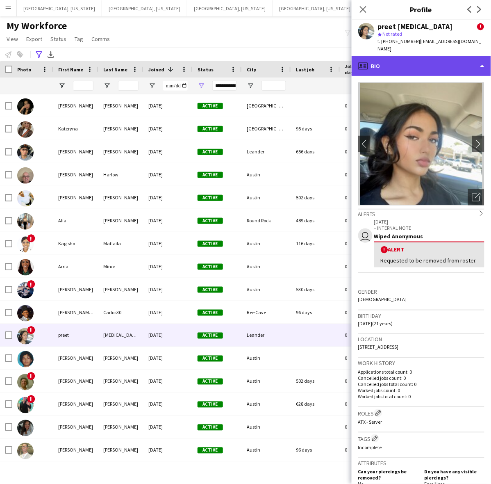
click at [414, 59] on div "profile Bio" at bounding box center [421, 66] width 139 height 20
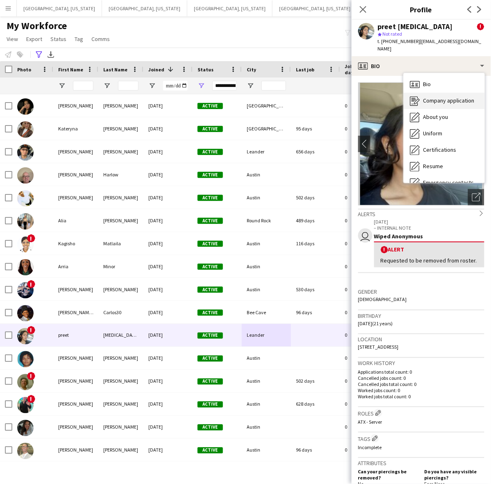
click at [422, 93] on div "Company application Company application" at bounding box center [444, 101] width 81 height 16
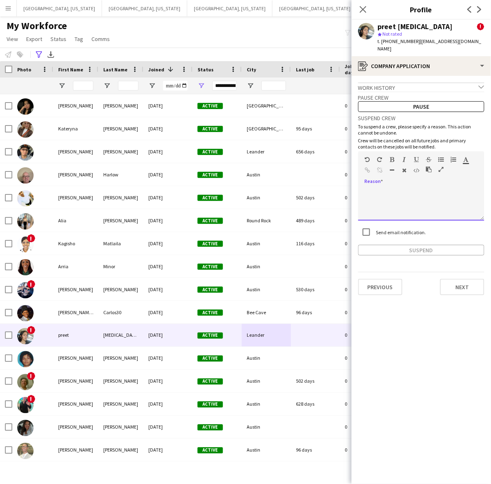
click at [411, 188] on div at bounding box center [422, 204] width 126 height 33
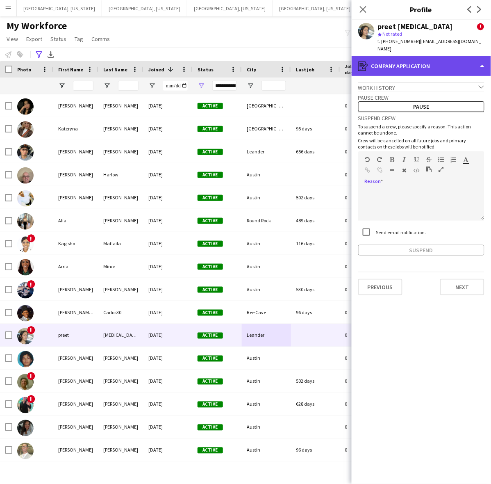
click at [405, 56] on div "register Company application" at bounding box center [421, 66] width 139 height 20
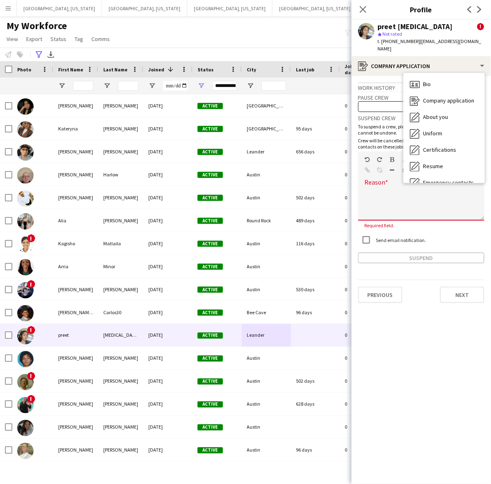
click at [396, 192] on div at bounding box center [422, 204] width 126 height 33
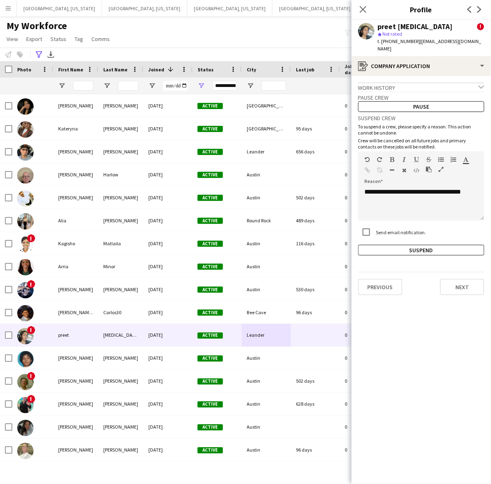
click at [376, 235] on div "**********" at bounding box center [422, 184] width 126 height 144
click at [377, 245] on button "Suspend" at bounding box center [422, 250] width 126 height 11
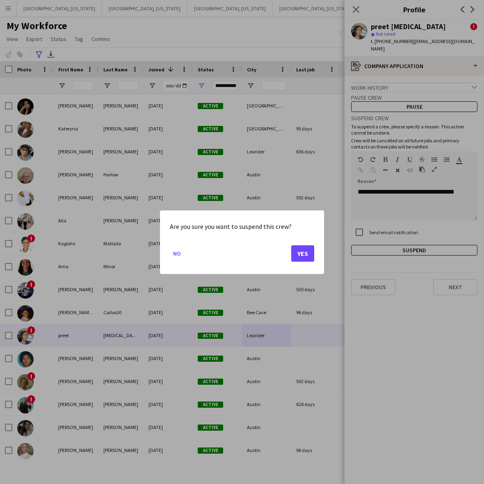
drag, startPoint x: 308, startPoint y: 237, endPoint x: 306, endPoint y: 247, distance: 9.7
click at [308, 240] on div "Are you sure you want to suspend this crew? No Yes" at bounding box center [242, 242] width 164 height 64
click at [306, 247] on button "Yes" at bounding box center [302, 253] width 23 height 16
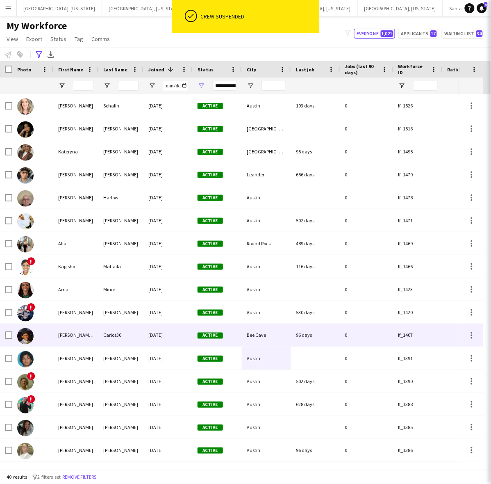
scroll to position [551, 0]
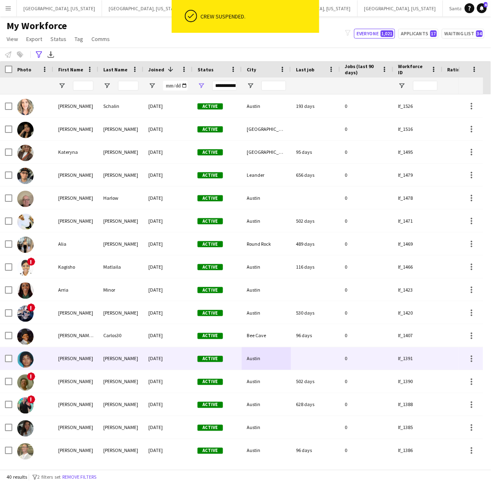
click at [138, 353] on div "Johnson" at bounding box center [120, 358] width 45 height 23
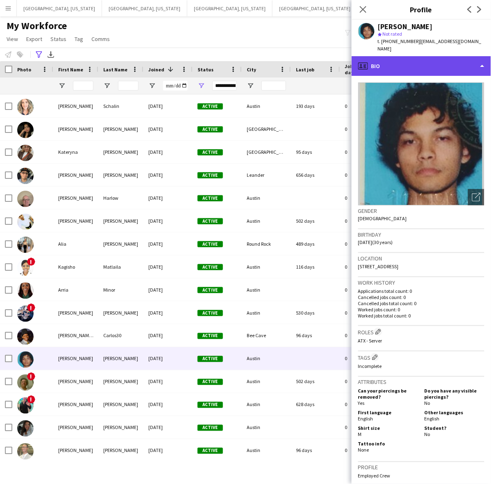
click at [414, 56] on div "profile Bio" at bounding box center [421, 66] width 139 height 20
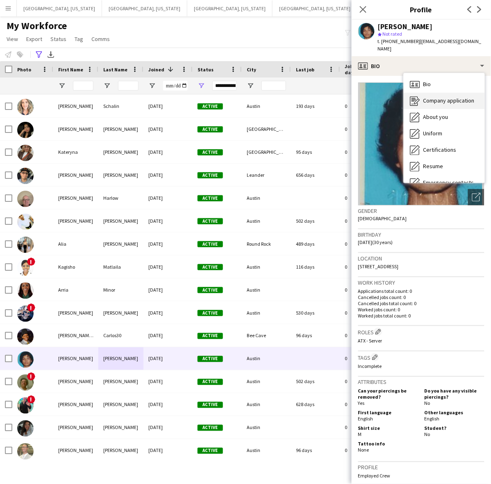
click at [433, 97] on span "Company application" at bounding box center [449, 100] width 51 height 7
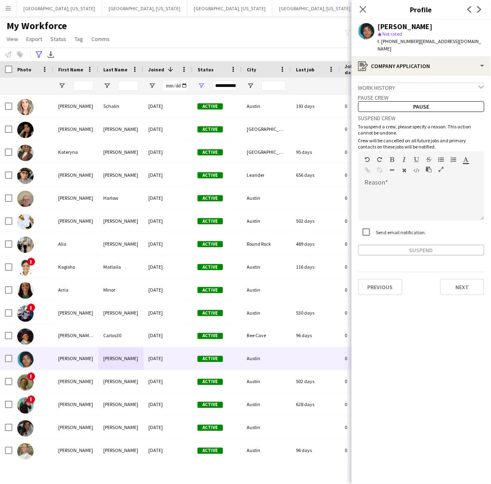
click at [382, 229] on label "Send email notification." at bounding box center [401, 232] width 52 height 6
click at [400, 188] on div at bounding box center [422, 204] width 126 height 33
click at [409, 245] on button "Suspend" at bounding box center [422, 250] width 126 height 11
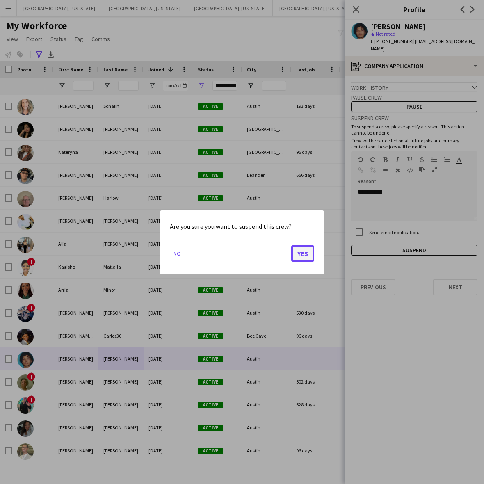
click at [297, 254] on button "Yes" at bounding box center [302, 253] width 23 height 16
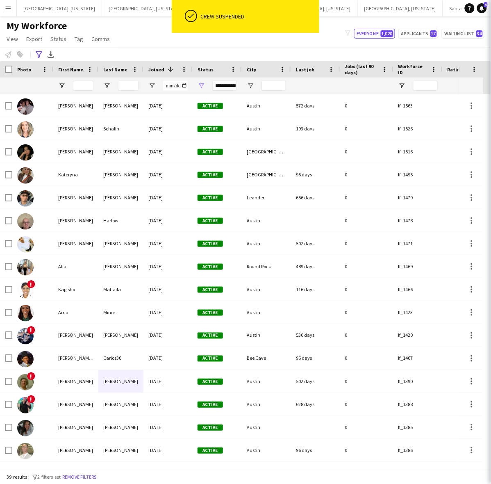
scroll to position [528, 0]
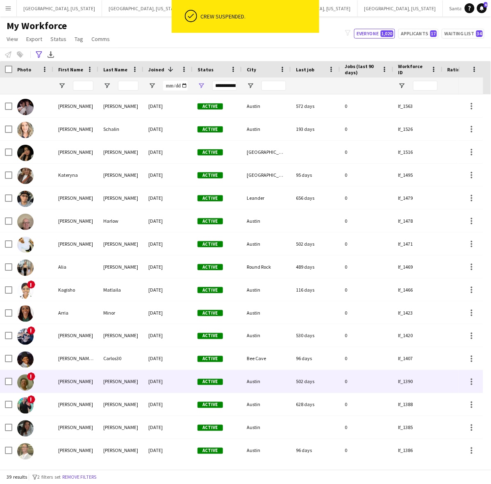
click at [132, 388] on div "Smith" at bounding box center [120, 381] width 45 height 23
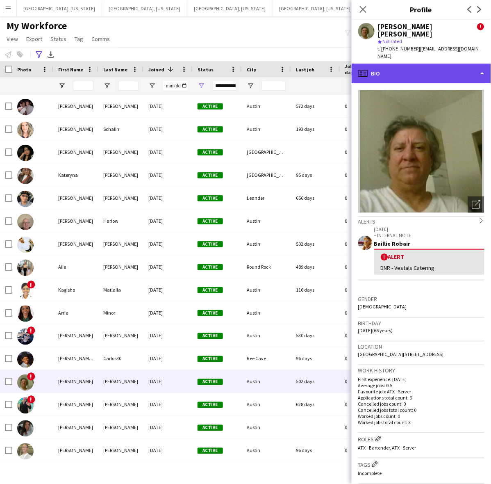
click at [426, 64] on div "profile Bio" at bounding box center [421, 74] width 139 height 20
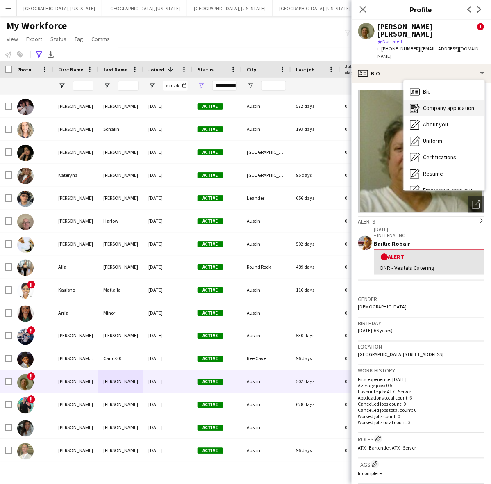
click at [431, 104] on span "Company application" at bounding box center [449, 107] width 51 height 7
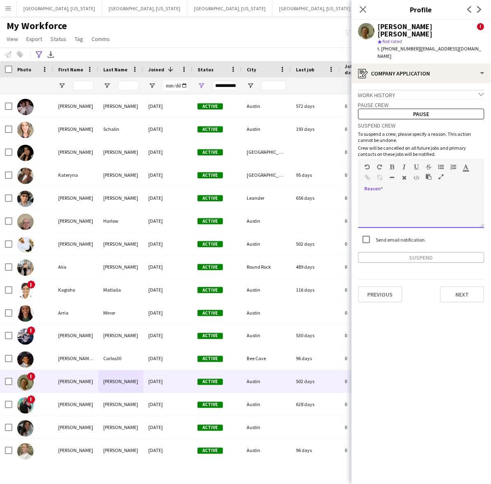
click at [417, 207] on div at bounding box center [422, 211] width 126 height 33
click at [386, 252] on button "Suspend" at bounding box center [422, 257] width 126 height 11
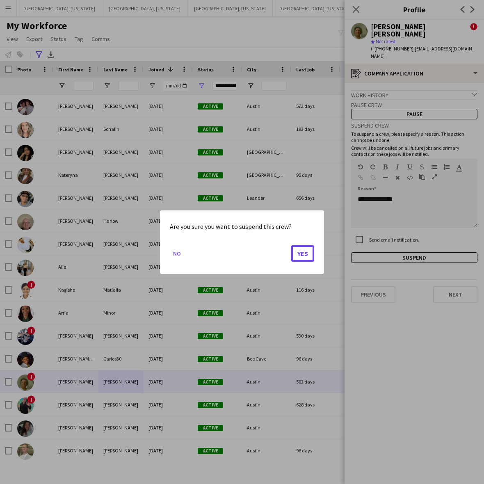
drag, startPoint x: 302, startPoint y: 253, endPoint x: 177, endPoint y: 342, distance: 153.6
click at [302, 253] on button "Yes" at bounding box center [302, 253] width 23 height 16
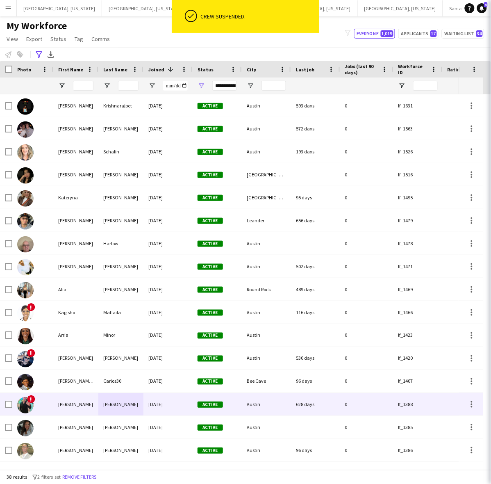
scroll to position [505, 0]
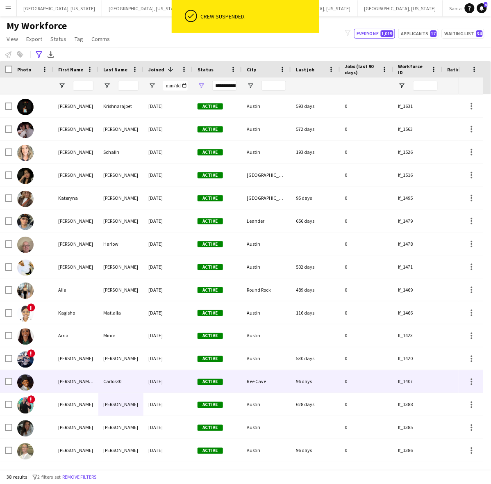
click at [96, 399] on div "Carlos" at bounding box center [75, 404] width 45 height 23
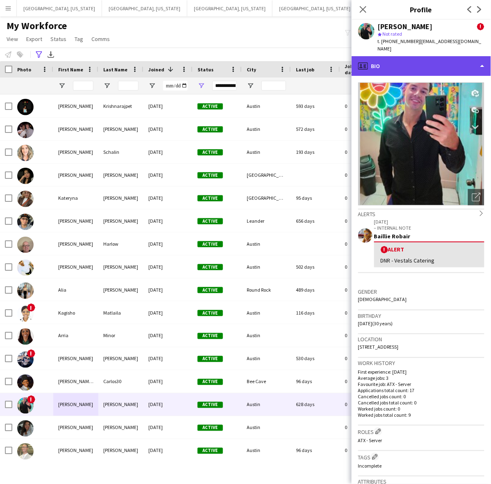
click at [420, 57] on div "profile Bio" at bounding box center [421, 66] width 139 height 20
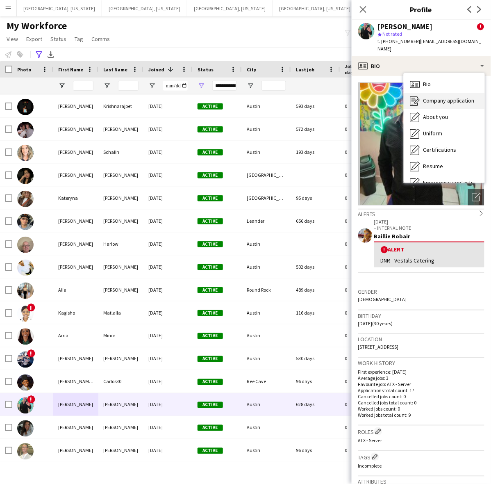
click at [430, 97] on span "Company application" at bounding box center [449, 100] width 51 height 7
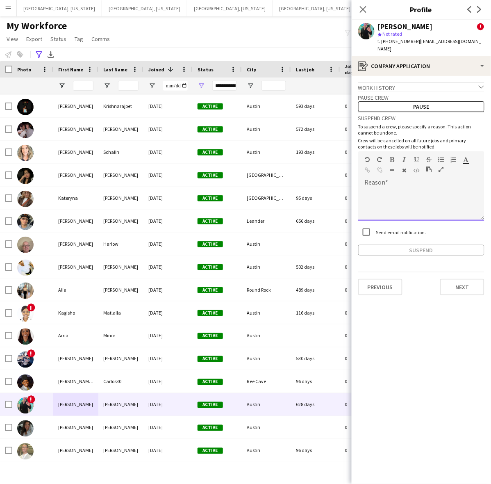
click at [390, 190] on div at bounding box center [422, 204] width 126 height 33
click at [375, 245] on button "Suspend" at bounding box center [422, 250] width 126 height 11
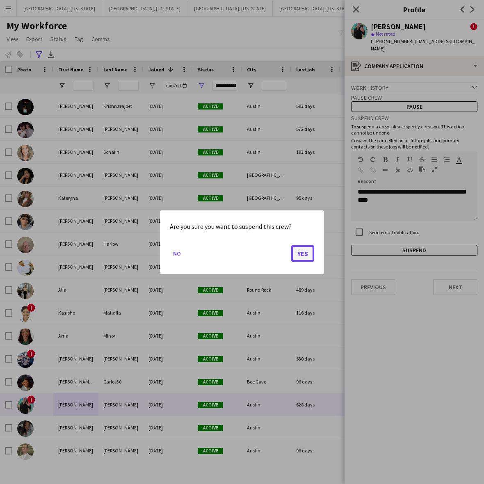
click at [309, 257] on button "Yes" at bounding box center [302, 253] width 23 height 16
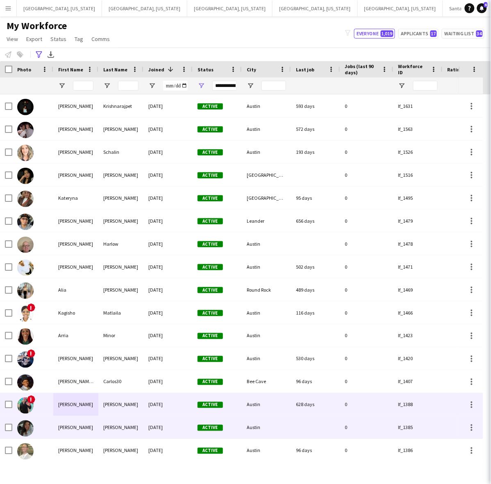
scroll to position [482, 0]
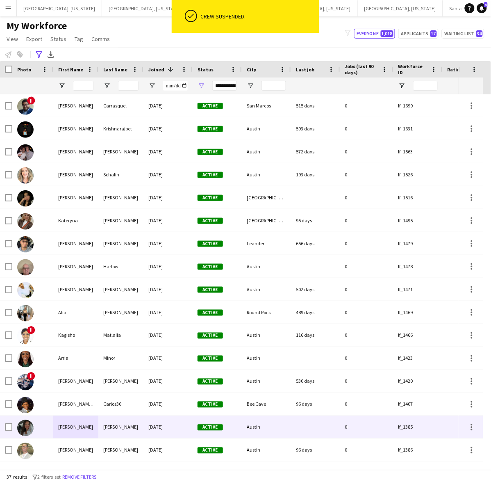
click at [147, 423] on div "10-31-2023" at bounding box center [168, 427] width 49 height 23
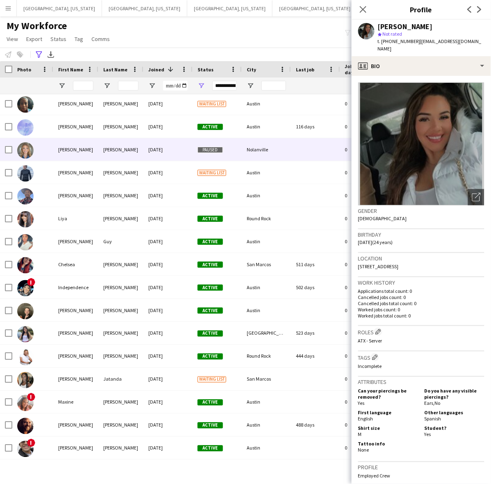
scroll to position [0, 0]
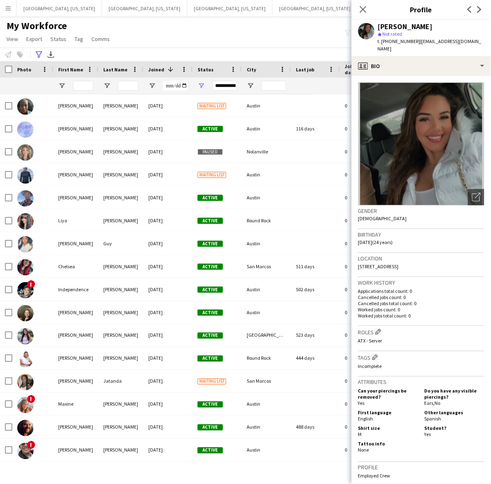
click at [183, 25] on div "My Workforce View Views Default view New view Update view Delete view Edit name…" at bounding box center [245, 34] width 491 height 28
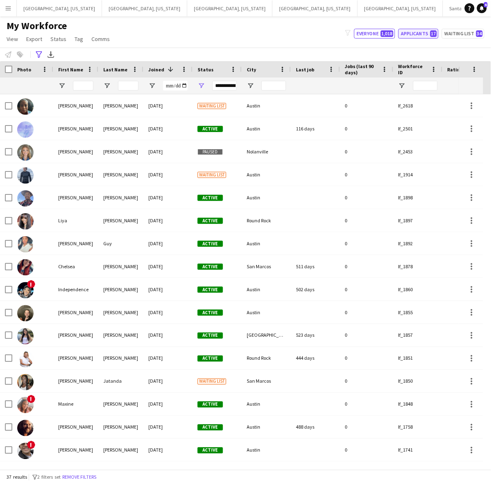
click at [423, 37] on button "Applicants 17" at bounding box center [419, 34] width 40 height 10
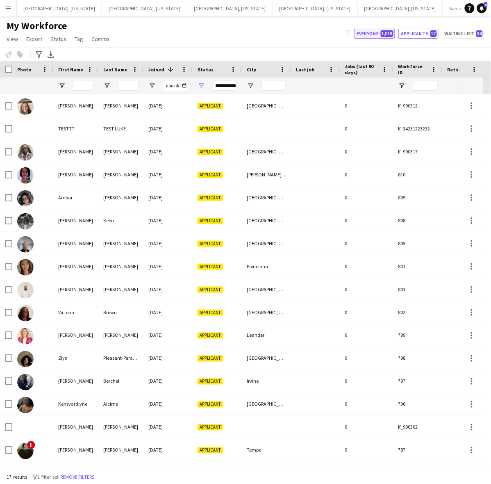
click at [363, 35] on button "Everyone 1,018" at bounding box center [374, 34] width 41 height 10
type input "**********"
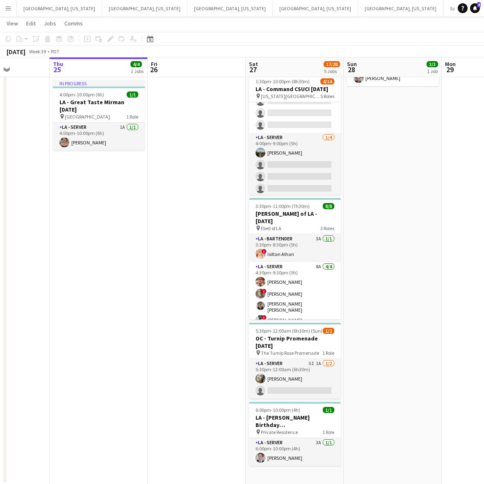
scroll to position [0, 249]
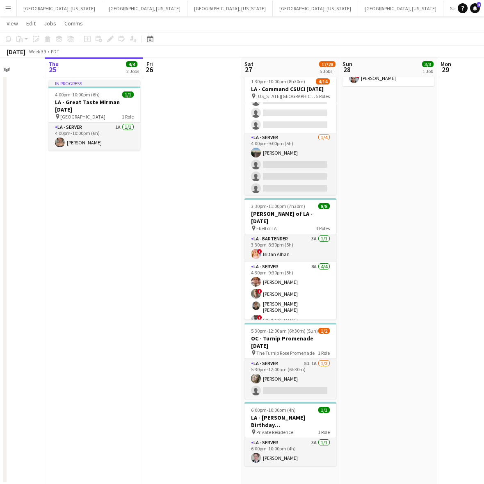
drag, startPoint x: 411, startPoint y: 325, endPoint x: 267, endPoint y: 365, distance: 149.6
click at [267, 364] on app-calendar-viewport "Mon 22 Tue 23 Wed 24 Thu 25 4/4 2 Jobs Fri 26 Sat 27 17/28 5 Jobs Sun 28 3/3 1 …" at bounding box center [242, 201] width 484 height 565
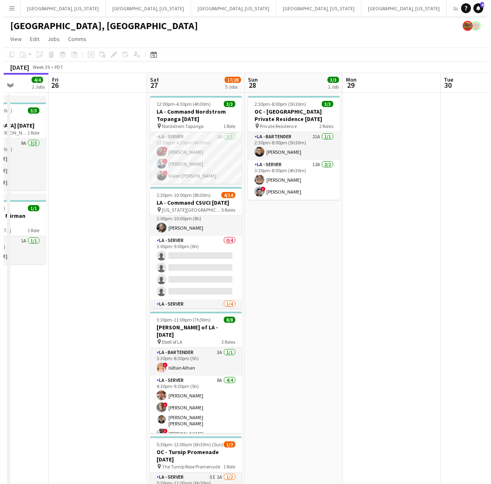
scroll to position [103, 0]
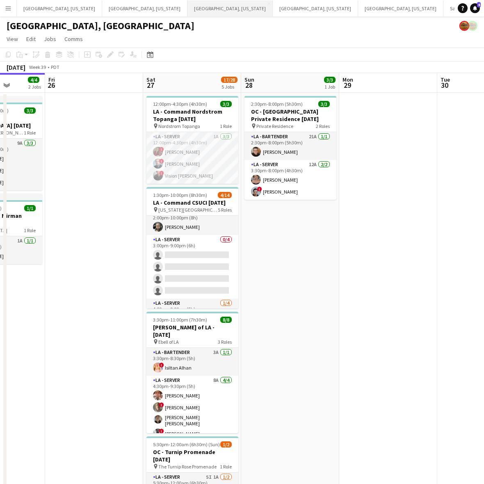
click at [187, 9] on button "[GEOGRAPHIC_DATA], [US_STATE] Close" at bounding box center [229, 8] width 85 height 16
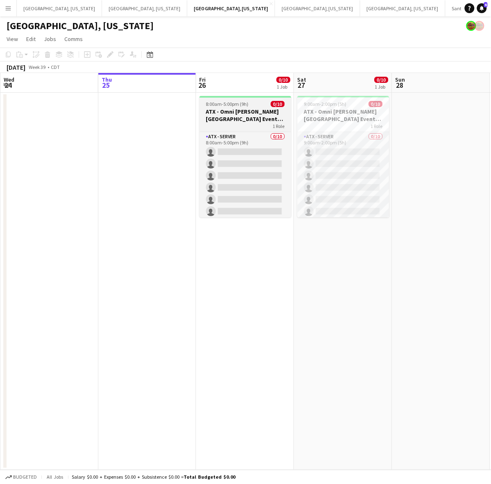
drag, startPoint x: 276, startPoint y: 111, endPoint x: 255, endPoint y: 103, distance: 22.9
click at [276, 111] on h3 "ATX - Omni [PERSON_NAME][GEOGRAPHIC_DATA] Event [DATE]" at bounding box center [246, 115] width 92 height 15
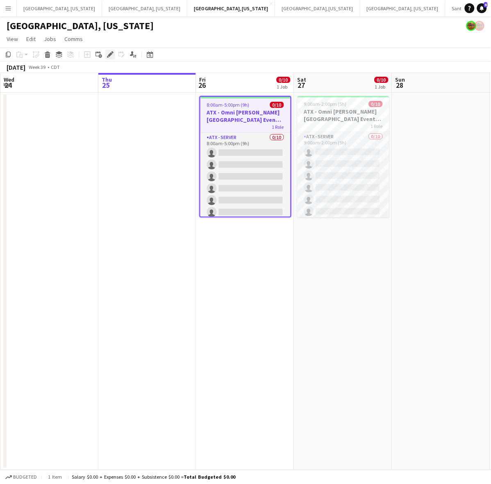
click at [107, 52] on icon "Edit" at bounding box center [110, 54] width 7 height 7
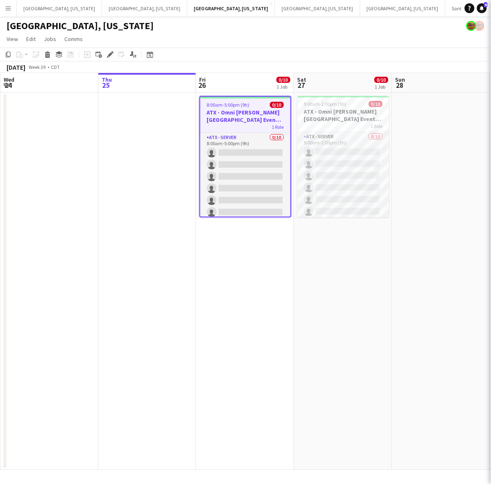
type input "**********"
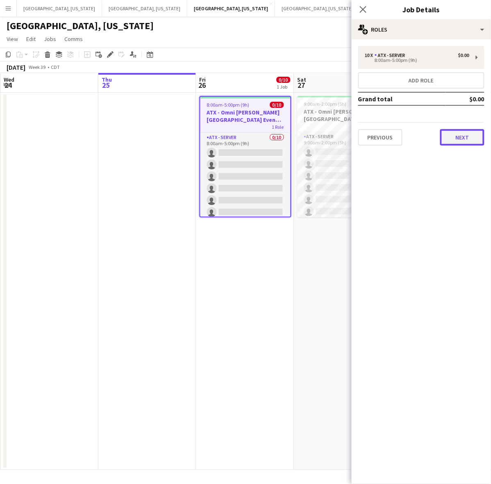
click at [447, 139] on button "Next" at bounding box center [463, 137] width 44 height 16
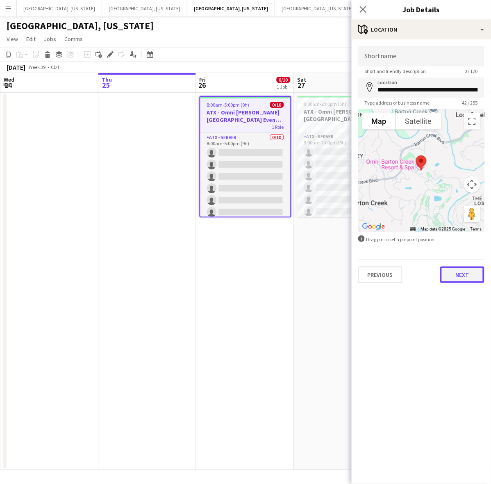
click at [464, 275] on button "Next" at bounding box center [463, 275] width 44 height 16
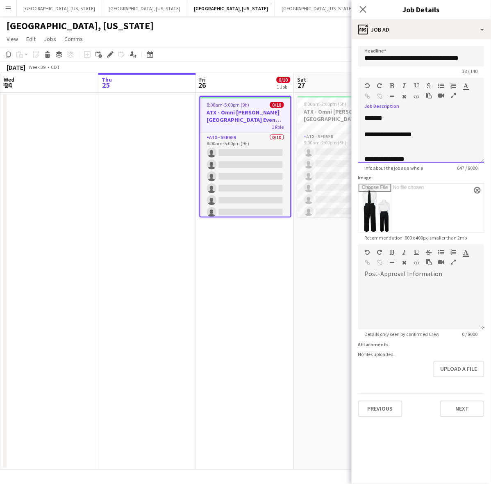
click at [399, 160] on div "**********" at bounding box center [417, 159] width 105 height 8
click at [326, 118] on h3 "ATX - Omni [PERSON_NAME][GEOGRAPHIC_DATA] Event [DATE]" at bounding box center [344, 115] width 92 height 15
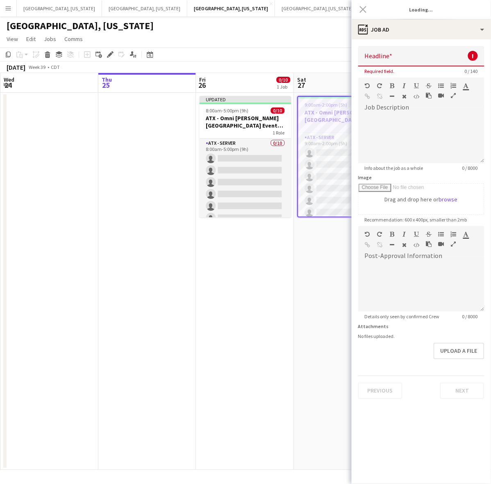
scroll to position [0, 0]
type input "**********"
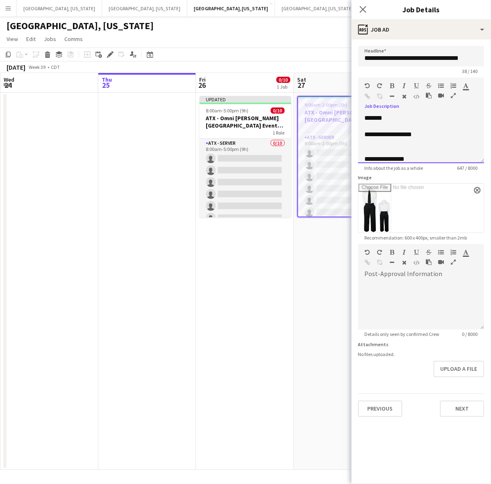
click at [400, 159] on div "**********" at bounding box center [417, 159] width 105 height 8
click at [217, 55] on app-toolbar "Copy Paste Paste Ctrl+V Paste with crew Ctrl+Shift+V Paste linked Job Delete Gr…" at bounding box center [245, 55] width 491 height 14
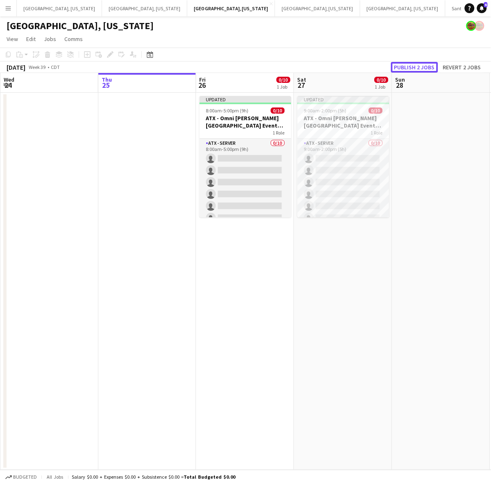
click at [419, 68] on button "Publish 2 jobs" at bounding box center [414, 67] width 47 height 11
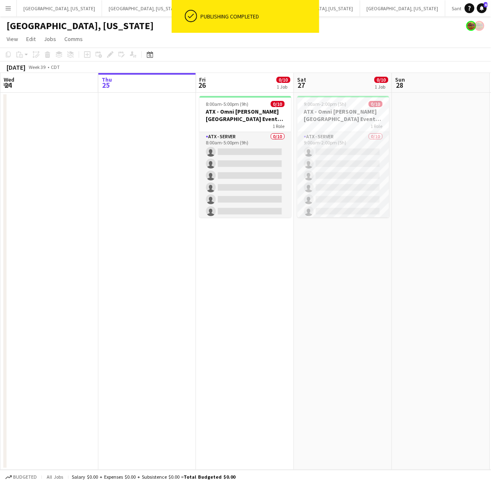
click at [152, 128] on app-date-cell at bounding box center [147, 281] width 98 height 377
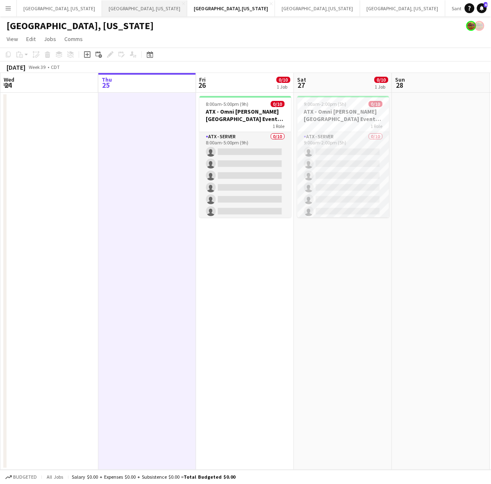
click at [102, 5] on button "Dallas, Texas Close" at bounding box center [144, 8] width 85 height 16
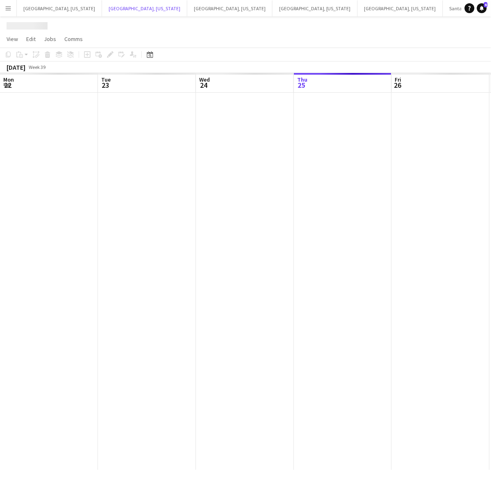
scroll to position [0, 196]
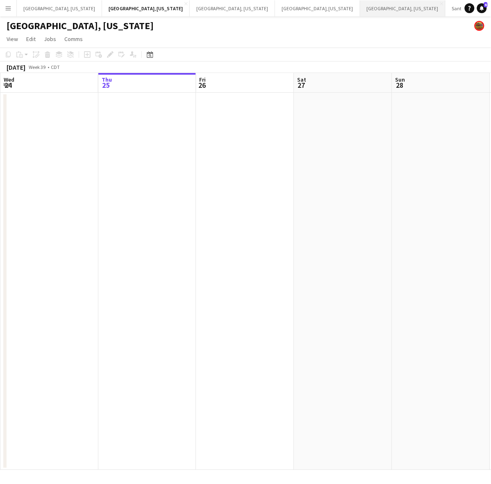
click at [361, 13] on button "Nashville, Tennessee Close" at bounding box center [403, 8] width 85 height 16
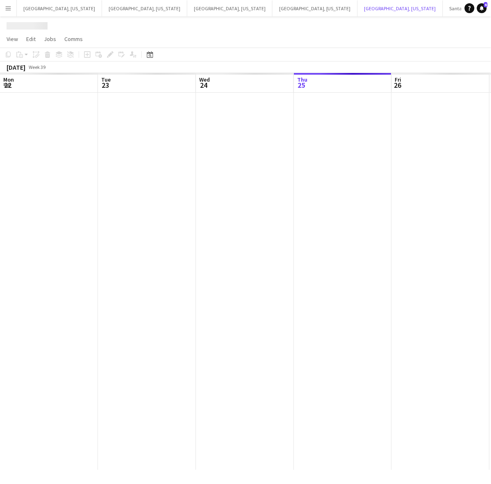
scroll to position [0, 196]
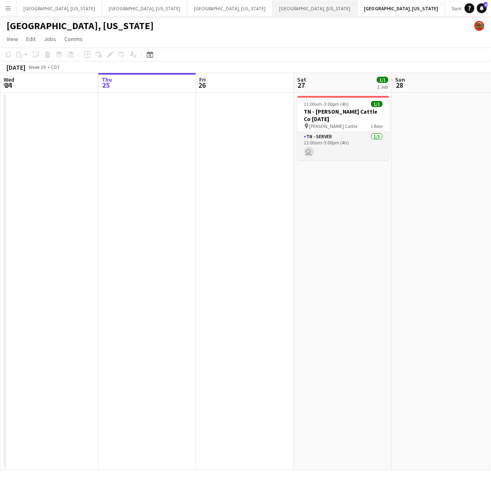
click at [273, 4] on button "Phoenix, Arizona Close" at bounding box center [315, 8] width 85 height 16
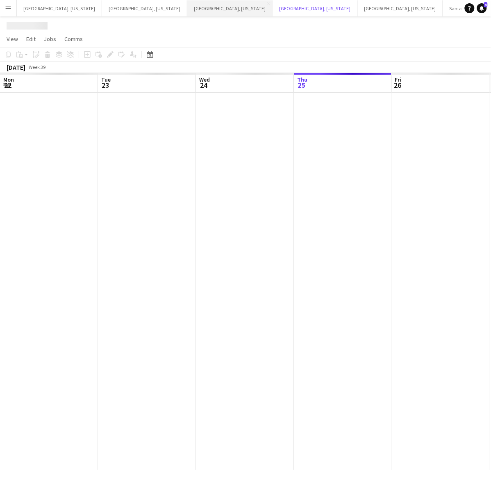
scroll to position [0, 196]
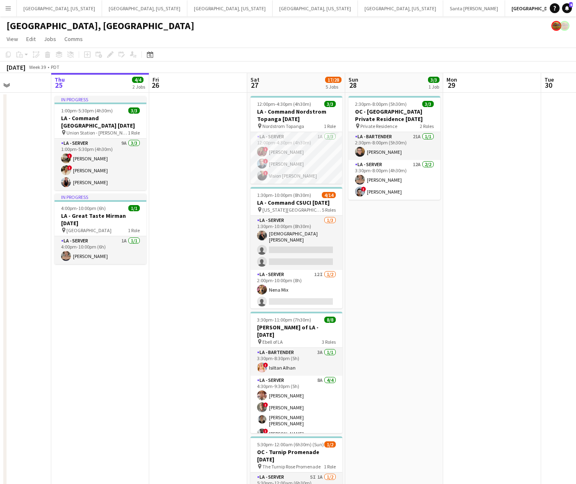
scroll to position [0, 243]
drag, startPoint x: 352, startPoint y: 290, endPoint x: 267, endPoint y: 299, distance: 85.0
click at [267, 299] on app-calendar-viewport "Mon 22 Tue 23 Wed 24 Thu 25 4/4 2 Jobs Fri 26 Sat 27 17/28 5 Jobs Sun 28 3/3 1 …" at bounding box center [288, 335] width 576 height 525
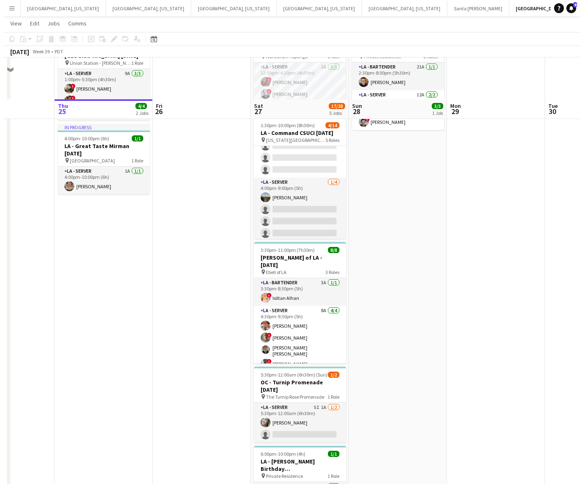
scroll to position [0, 0]
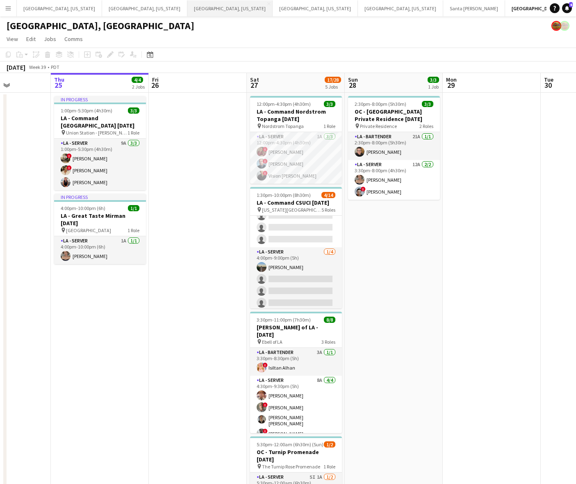
click at [187, 7] on button "[GEOGRAPHIC_DATA], [US_STATE] Close" at bounding box center [229, 8] width 85 height 16
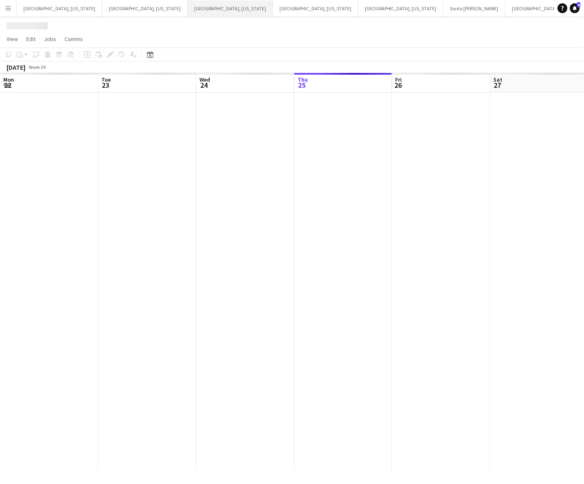
scroll to position [0, 196]
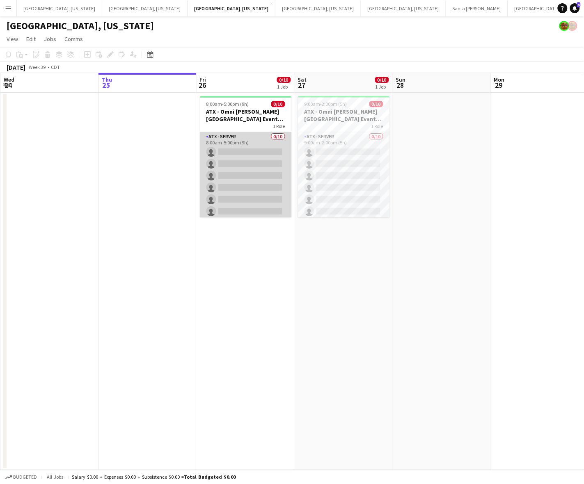
click at [239, 163] on app-card-role "ATX - Server 0/10 8:00am-5:00pm (9h) single-neutral-actions single-neutral-acti…" at bounding box center [246, 199] width 92 height 135
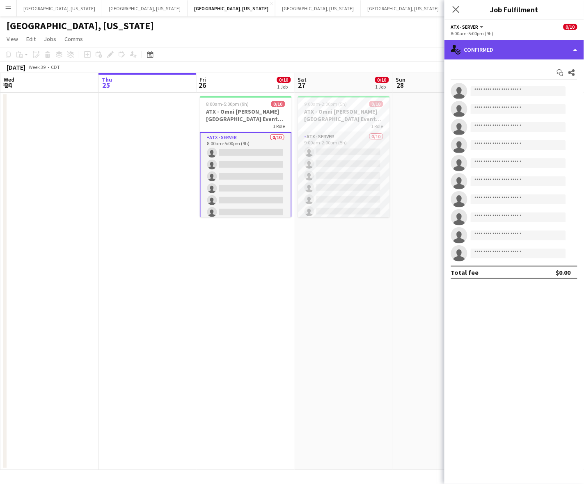
click at [489, 49] on div "single-neutral-actions-check-2 Confirmed" at bounding box center [513, 50] width 139 height 20
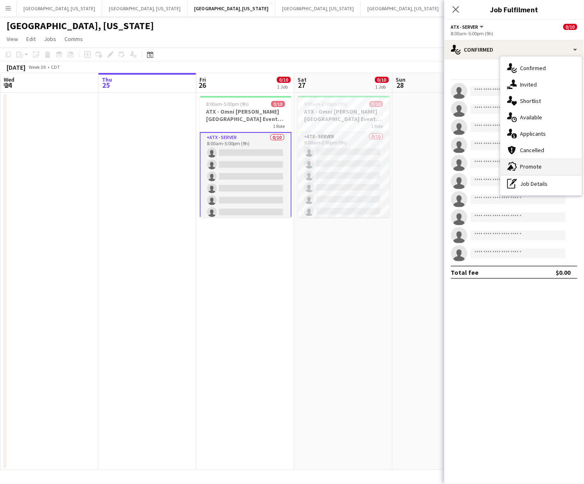
click at [489, 165] on span "Promote" at bounding box center [531, 166] width 22 height 7
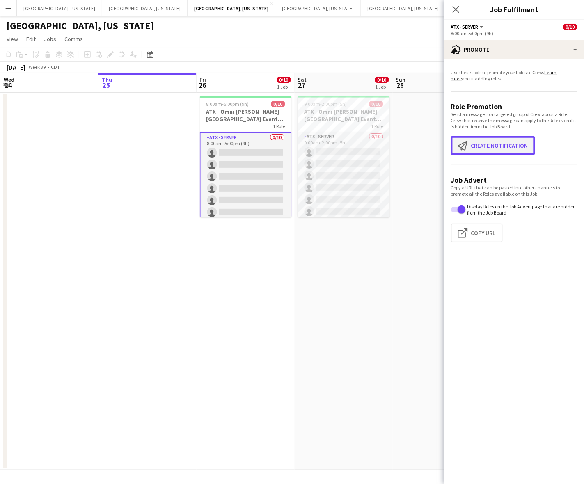
drag, startPoint x: 480, startPoint y: 150, endPoint x: 462, endPoint y: 116, distance: 38.7
click at [479, 149] on button "Create notification Create notification" at bounding box center [493, 145] width 84 height 19
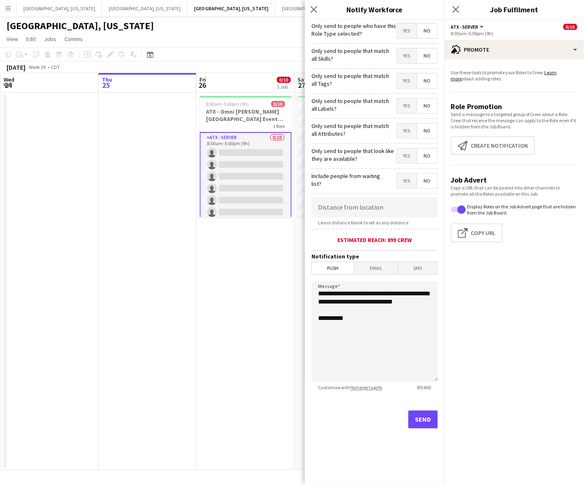
click at [400, 32] on span "Yes" at bounding box center [407, 30] width 20 height 15
click at [384, 266] on span "Email" at bounding box center [375, 268] width 43 height 12
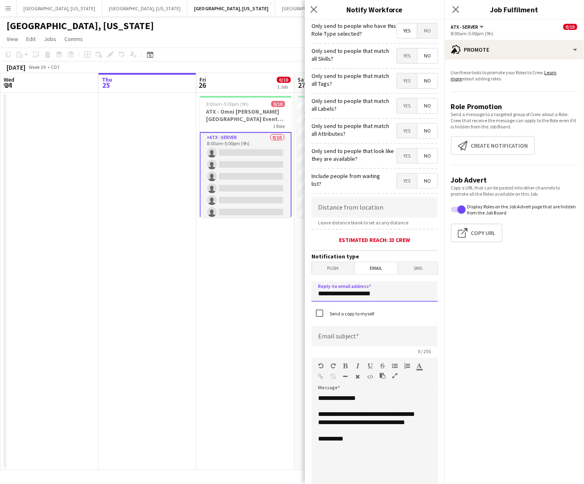
drag, startPoint x: 404, startPoint y: 297, endPoint x: 275, endPoint y: 314, distance: 130.0
click at [275, 314] on body "Menu Boards Boards Boards All jobs Status Workforce Workforce My Workforce Recr…" at bounding box center [292, 242] width 584 height 484
type input "**********"
click at [341, 340] on input at bounding box center [374, 336] width 126 height 21
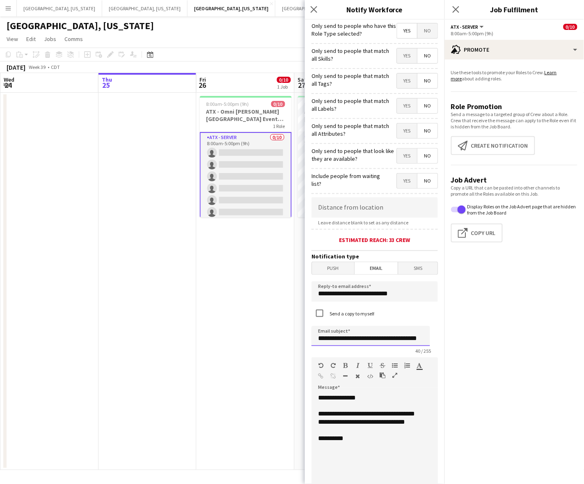
click at [415, 333] on input "**********" at bounding box center [370, 336] width 119 height 20
click at [421, 338] on input "**********" at bounding box center [370, 336] width 119 height 20
click at [424, 336] on input "**********" at bounding box center [370, 336] width 119 height 20
click at [421, 339] on input "**********" at bounding box center [370, 336] width 119 height 20
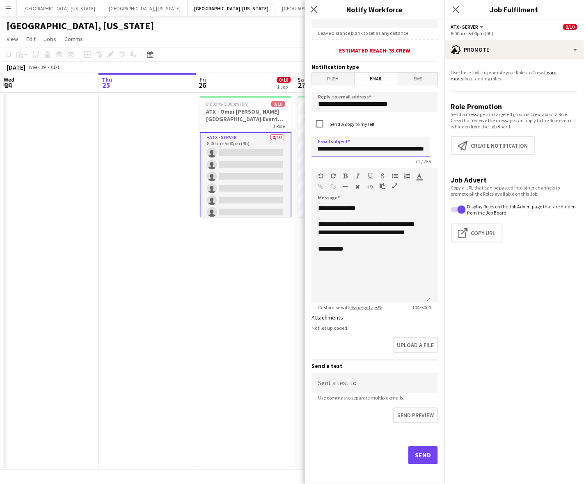
scroll to position [191, 0]
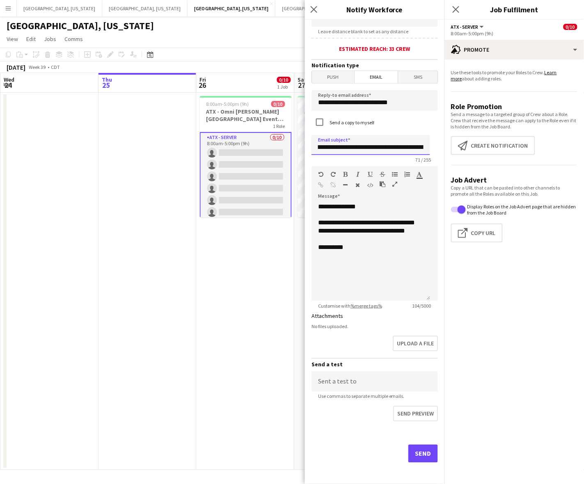
click at [368, 144] on input "**********" at bounding box center [370, 145] width 119 height 20
type input "**********"
click at [421, 448] on button "Send" at bounding box center [423, 454] width 30 height 18
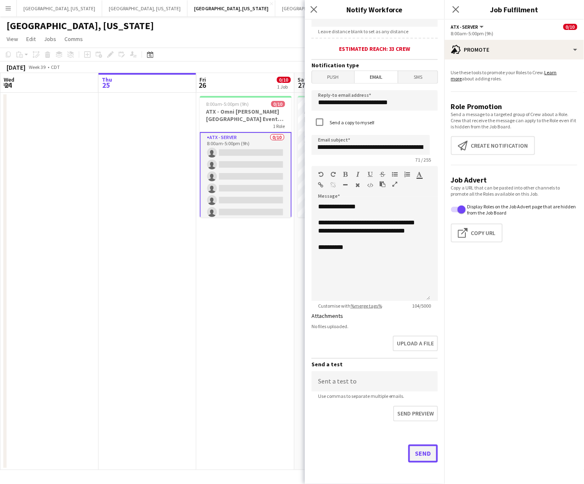
scroll to position [0, 0]
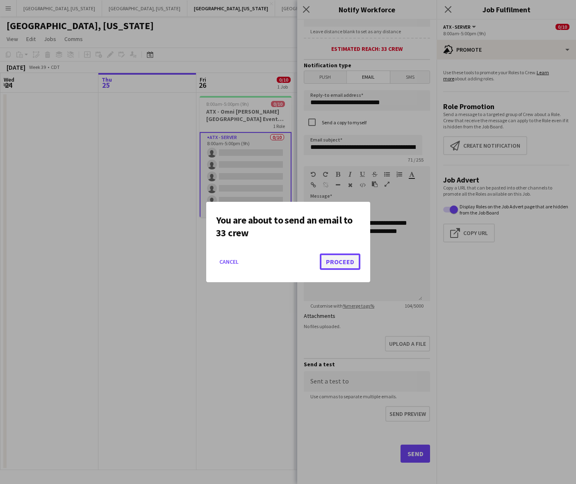
click at [338, 259] on button "Proceed" at bounding box center [340, 262] width 41 height 16
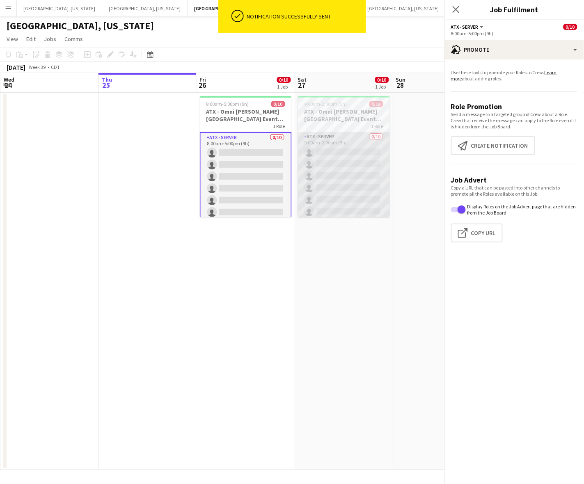
drag, startPoint x: 269, startPoint y: 241, endPoint x: 313, endPoint y: 181, distance: 75.2
click at [269, 241] on app-date-cell "8:00am-5:00pm (9h) 0/10 ATX - [GEOGRAPHIC_DATA][PERSON_NAME] Event [DATE] 1 Rol…" at bounding box center [246, 281] width 98 height 377
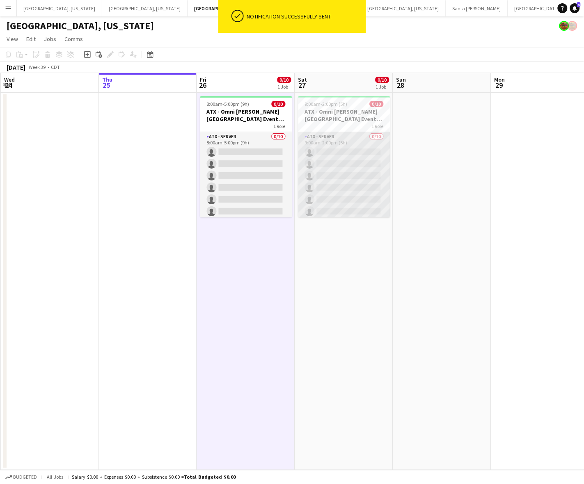
click at [352, 154] on app-card-role "ATX - Server 0/10 9:00am-2:00pm (5h) single-neutral-actions single-neutral-acti…" at bounding box center [344, 199] width 92 height 135
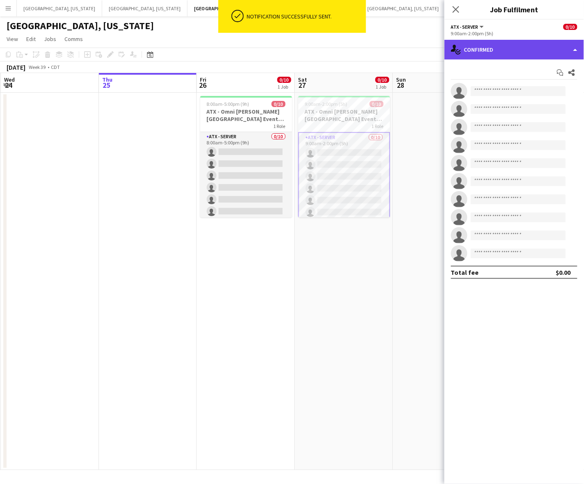
click at [489, 52] on div "single-neutral-actions-check-2 Confirmed" at bounding box center [513, 50] width 139 height 20
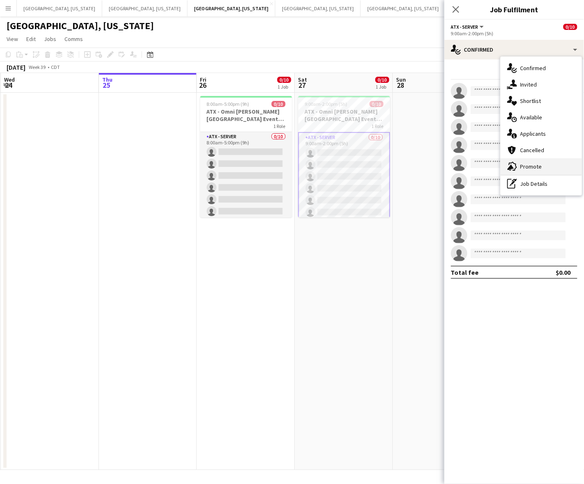
click at [489, 166] on span "Promote" at bounding box center [531, 166] width 22 height 7
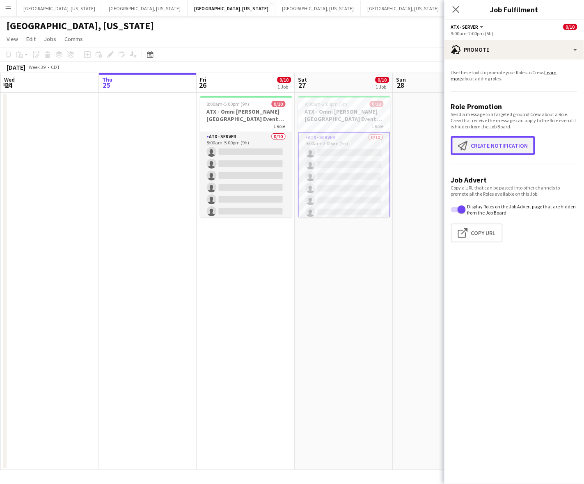
click at [489, 144] on button "Create notification Create notification" at bounding box center [493, 145] width 84 height 19
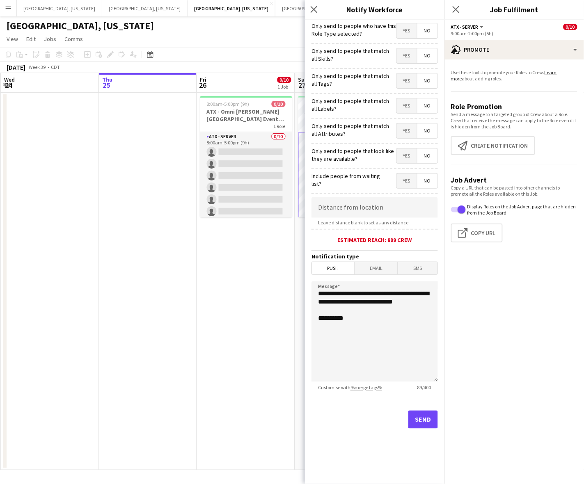
click at [402, 33] on span "Yes" at bounding box center [407, 30] width 20 height 15
click at [392, 266] on span "Email" at bounding box center [375, 268] width 43 height 12
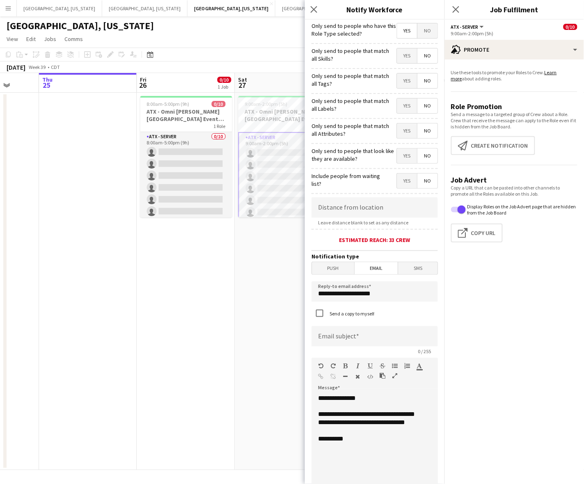
scroll to position [0, 264]
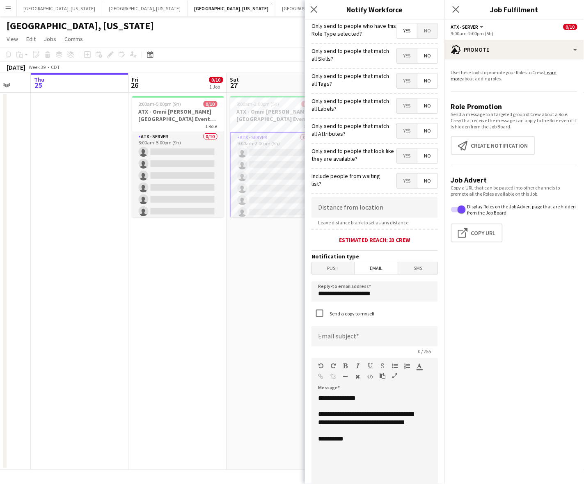
drag, startPoint x: 259, startPoint y: 318, endPoint x: 101, endPoint y: 357, distance: 163.4
click at [101, 357] on app-calendar-viewport "Mon 22 Tue 23 Wed 24 Thu 25 Fri 26 0/10 1 Job Sat 27 0/10 1 Job Sun 28 Mon 29 T…" at bounding box center [292, 271] width 584 height 397
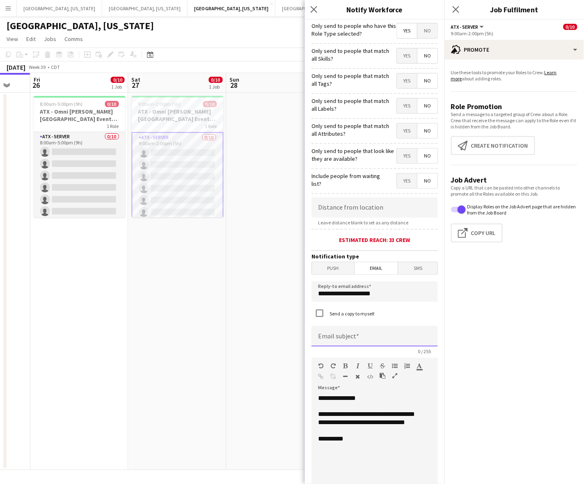
click at [386, 333] on input at bounding box center [374, 336] width 126 height 21
paste input "**********"
click at [416, 337] on input "**********" at bounding box center [370, 336] width 119 height 20
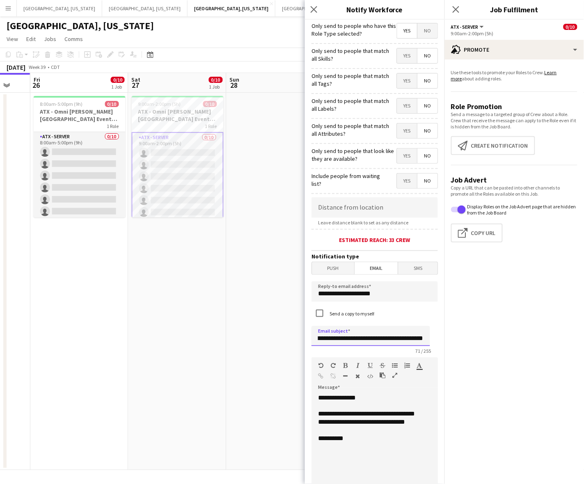
click at [364, 336] on input "**********" at bounding box center [370, 336] width 119 height 20
drag, startPoint x: 348, startPoint y: 339, endPoint x: 335, endPoint y: 342, distance: 13.0
click at [335, 342] on input "**********" at bounding box center [370, 336] width 119 height 20
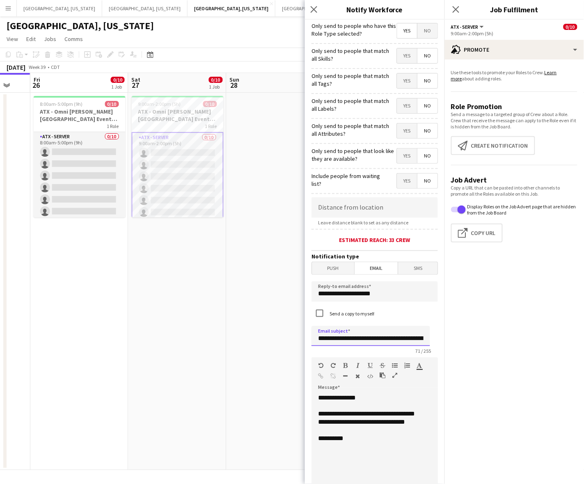
click at [344, 341] on input "**********" at bounding box center [370, 336] width 119 height 20
click at [361, 338] on input "**********" at bounding box center [370, 336] width 119 height 20
type input "**********"
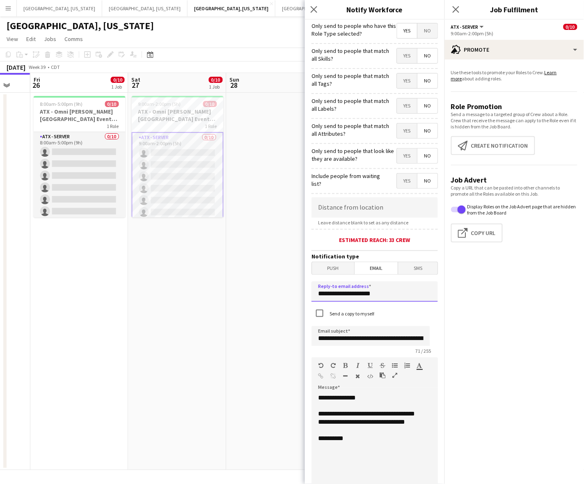
drag, startPoint x: 390, startPoint y: 294, endPoint x: 296, endPoint y: 297, distance: 94.0
click at [296, 297] on body "Menu Boards Boards Boards All jobs Status Workforce Workforce My Workforce Recr…" at bounding box center [292, 242] width 584 height 484
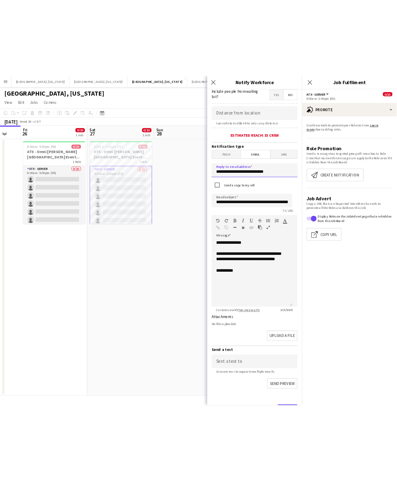
scroll to position [191, 0]
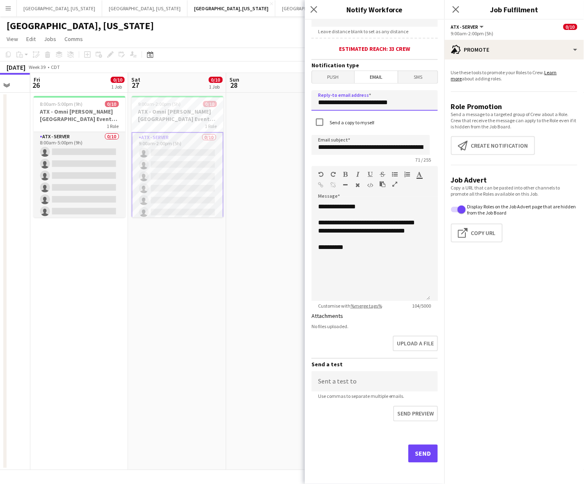
type input "**********"
click at [423, 452] on button "Send" at bounding box center [423, 454] width 30 height 18
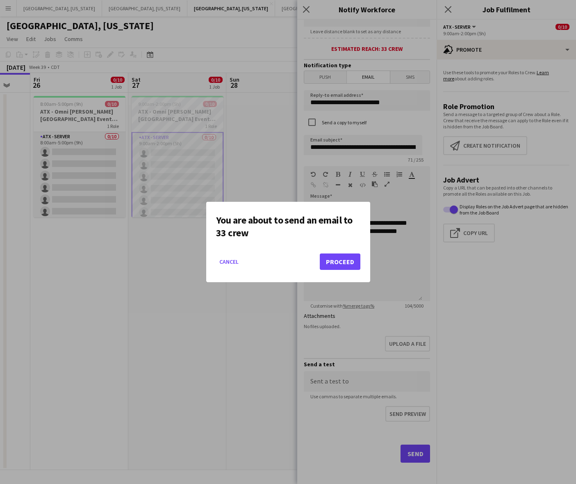
click at [335, 252] on mat-dialog-actions "Cancel Proceed" at bounding box center [288, 264] width 144 height 35
click at [338, 259] on button "Proceed" at bounding box center [340, 262] width 41 height 16
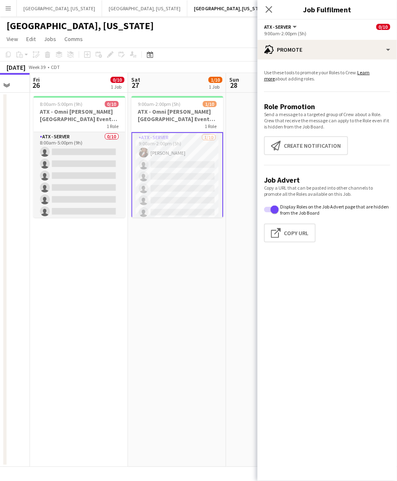
click at [11, 1] on button "Menu" at bounding box center [8, 8] width 16 height 16
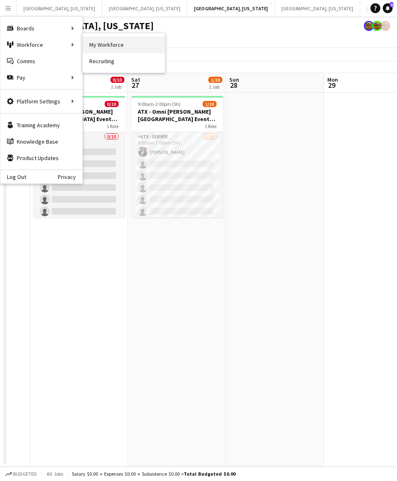
click at [115, 44] on link "My Workforce" at bounding box center [124, 45] width 82 height 16
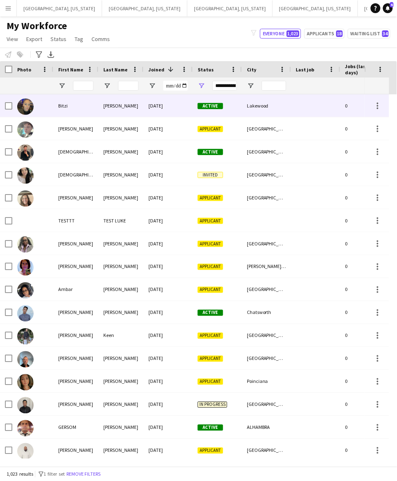
click at [151, 105] on div "09-25-2025" at bounding box center [168, 105] width 49 height 23
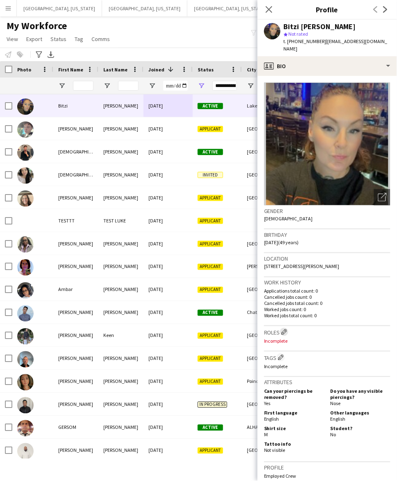
click at [283, 329] on app-icon "Edit crew company roles" at bounding box center [284, 332] width 6 height 6
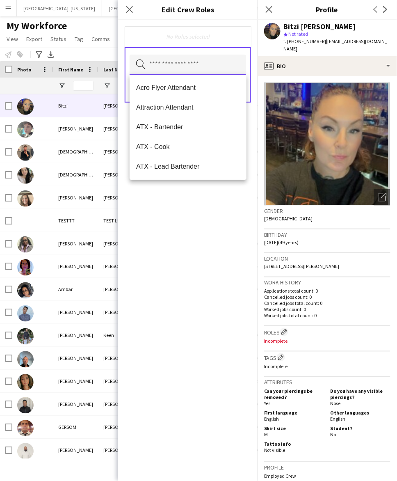
click at [190, 70] on input "text" at bounding box center [188, 65] width 117 height 21
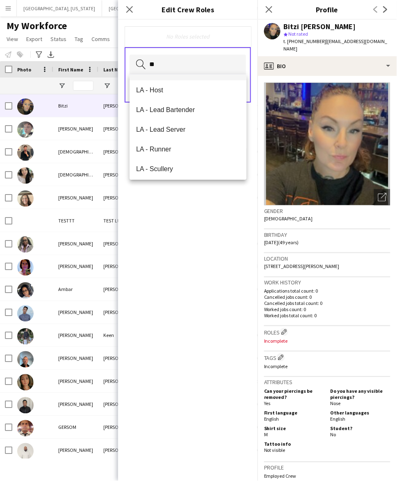
scroll to position [177, 0]
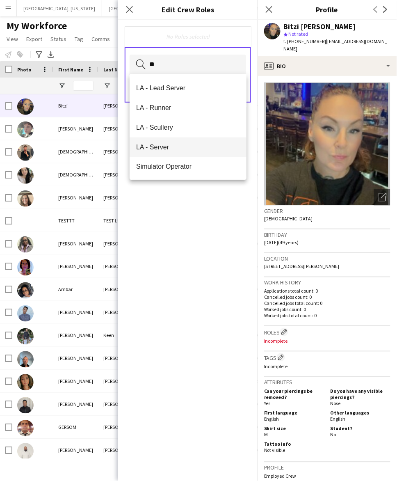
type input "**"
click at [170, 144] on span "LA - Server" at bounding box center [188, 147] width 104 height 8
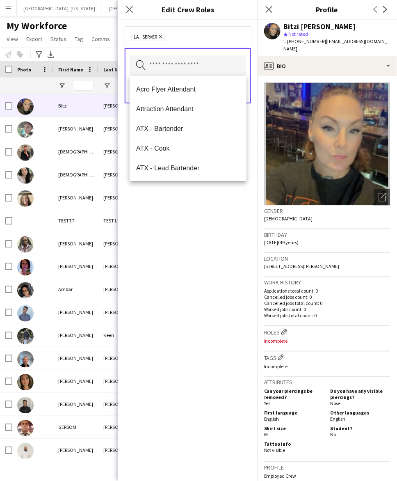
drag, startPoint x: 206, startPoint y: 242, endPoint x: 209, endPoint y: 235, distance: 8.3
click at [208, 240] on div "LA - Server Remove Search by role type Save" at bounding box center [187, 250] width 139 height 461
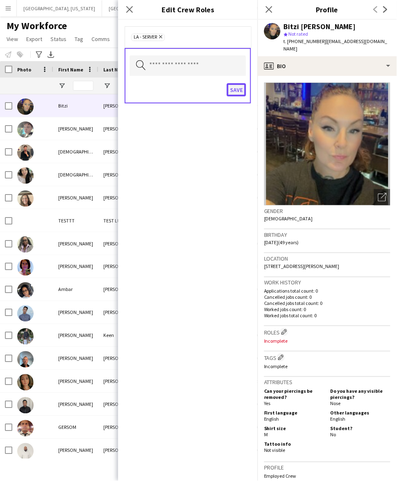
click at [237, 90] on button "Save" at bounding box center [236, 89] width 19 height 13
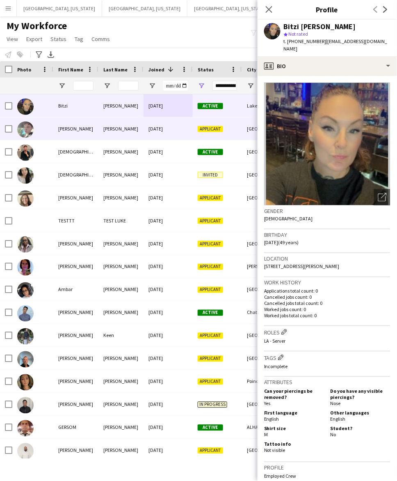
click at [91, 127] on div "Cameron" at bounding box center [75, 128] width 45 height 23
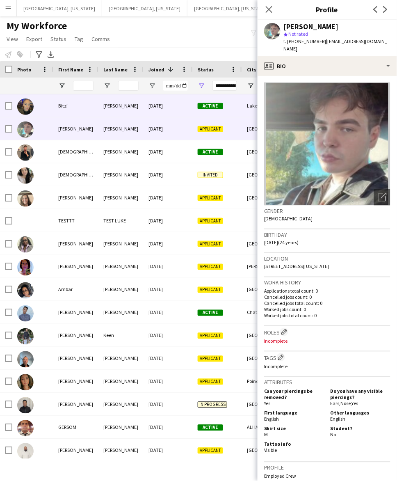
click at [94, 109] on div "Bitzi" at bounding box center [75, 105] width 45 height 23
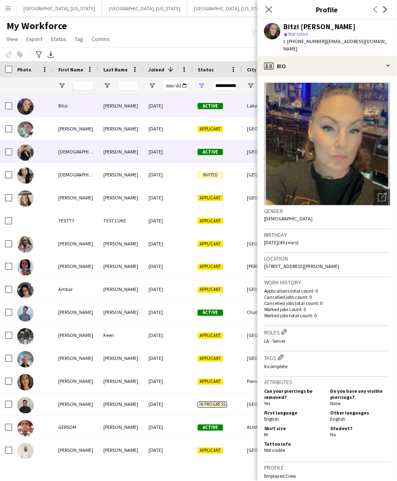
drag, startPoint x: 110, startPoint y: 152, endPoint x: 345, endPoint y: 162, distance: 235.7
click at [110, 151] on div "Tamayo" at bounding box center [120, 151] width 45 height 23
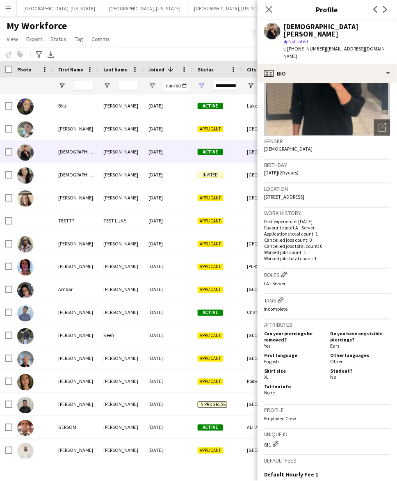
scroll to position [178, 0]
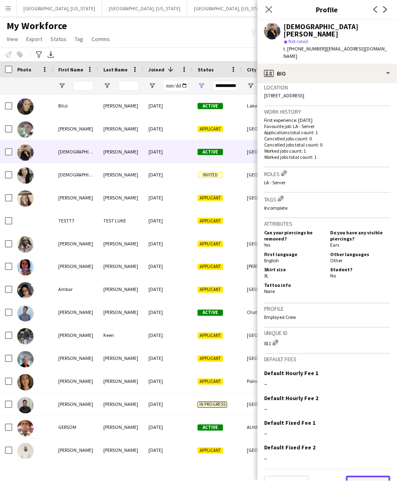
click at [364, 476] on button "Next" at bounding box center [368, 484] width 44 height 16
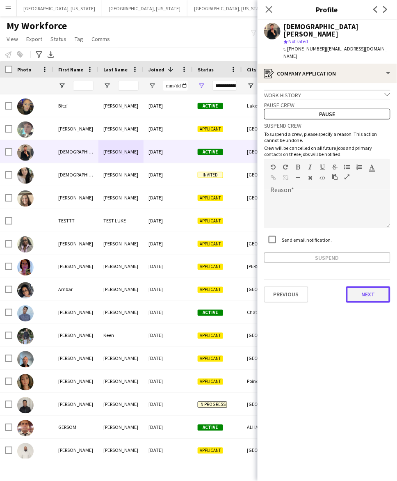
click at [362, 286] on button "Next" at bounding box center [368, 294] width 44 height 16
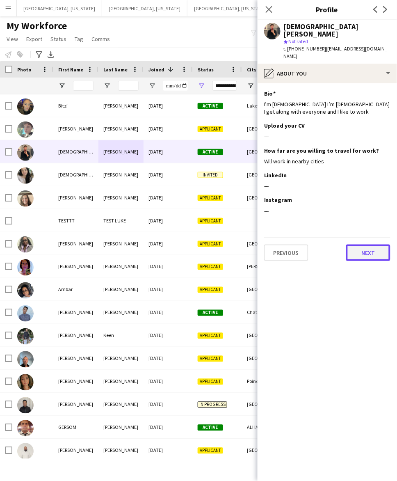
click at [360, 245] on button "Next" at bounding box center [368, 253] width 44 height 16
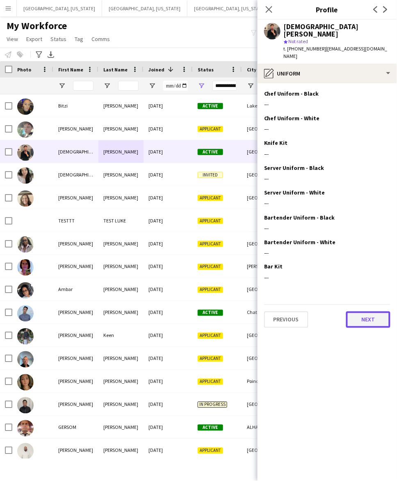
click at [368, 311] on button "Next" at bounding box center [368, 319] width 44 height 16
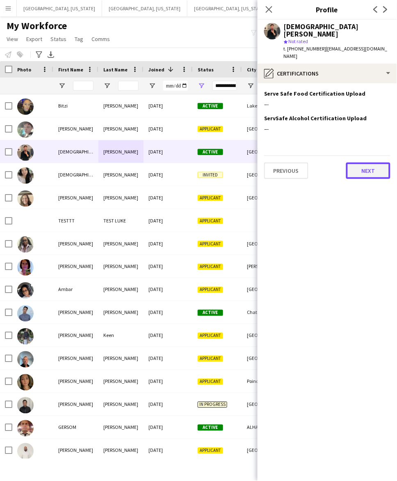
click at [364, 162] on button "Next" at bounding box center [368, 170] width 44 height 16
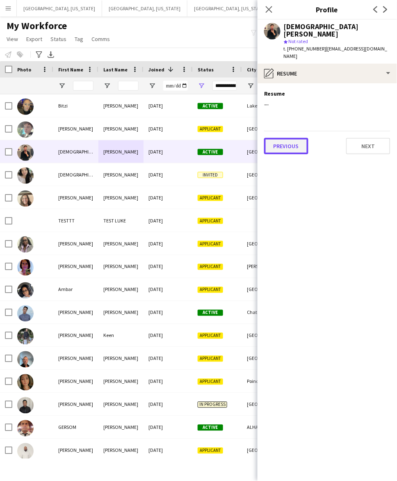
click at [281, 138] on button "Previous" at bounding box center [286, 146] width 44 height 16
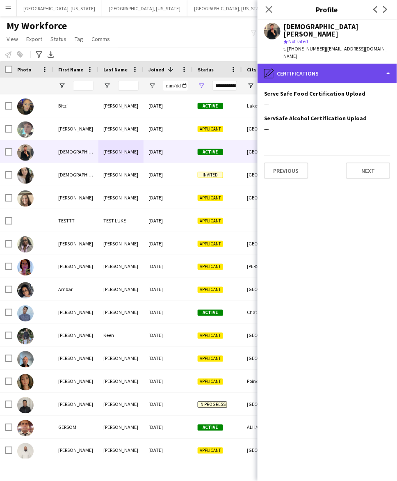
click at [310, 64] on div "pencil4 Certifications" at bounding box center [327, 74] width 139 height 20
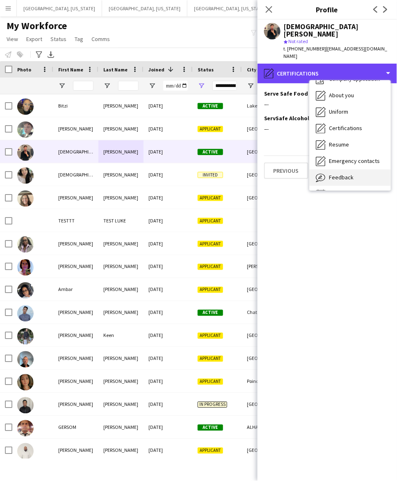
scroll to position [44, 0]
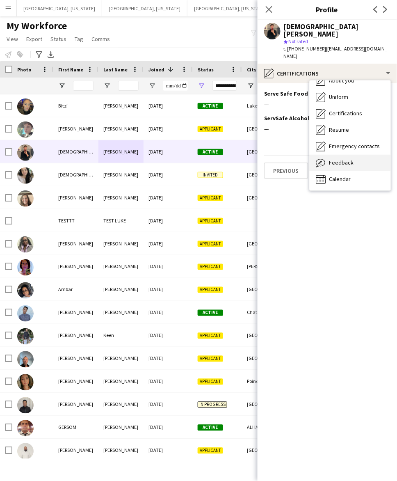
click at [345, 159] on span "Feedback" at bounding box center [341, 162] width 25 height 7
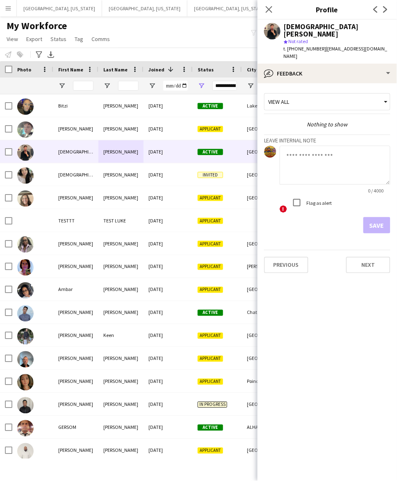
click at [328, 187] on div "0 / 4000" at bounding box center [335, 190] width 111 height 6
click at [317, 157] on textarea at bounding box center [335, 165] width 111 height 39
type textarea "**********"
drag, startPoint x: 372, startPoint y: 146, endPoint x: 275, endPoint y: 150, distance: 96.5
click at [275, 150] on div "**********" at bounding box center [327, 180] width 126 height 68
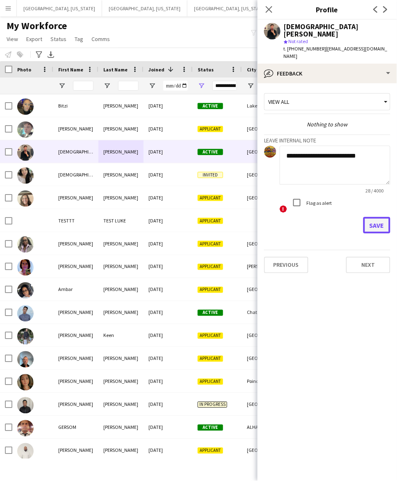
click at [386, 217] on button "Save" at bounding box center [376, 225] width 27 height 16
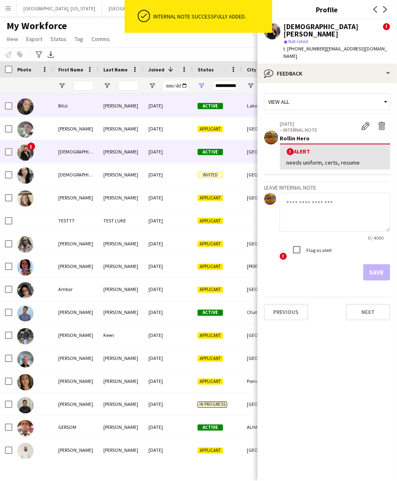
click at [155, 112] on div "09-25-2025" at bounding box center [168, 105] width 49 height 23
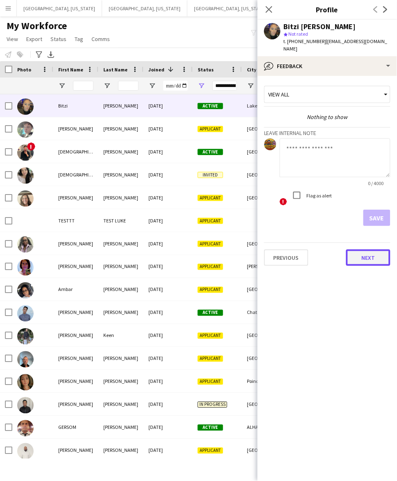
click at [375, 256] on button "Next" at bounding box center [368, 257] width 44 height 16
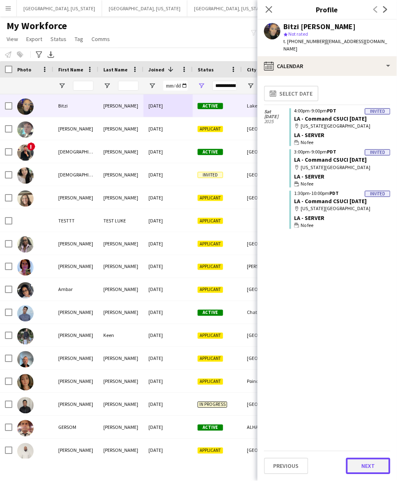
click at [358, 464] on button "Next" at bounding box center [368, 466] width 44 height 16
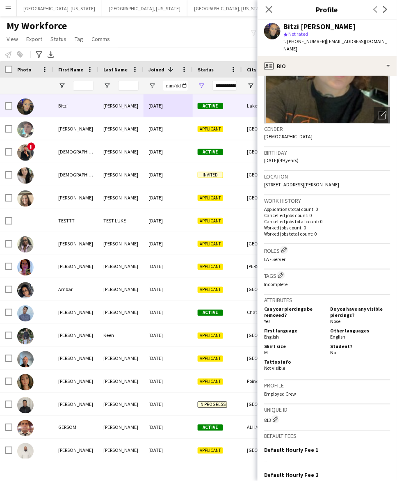
scroll to position [166, 0]
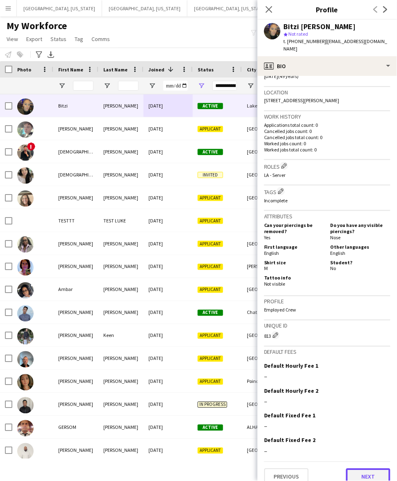
click at [368, 469] on button "Next" at bounding box center [368, 477] width 44 height 16
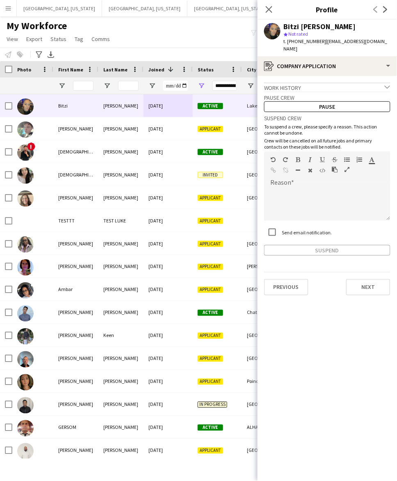
click at [359, 272] on div "Previous Next" at bounding box center [327, 283] width 126 height 23
click at [366, 279] on button "Next" at bounding box center [368, 287] width 44 height 16
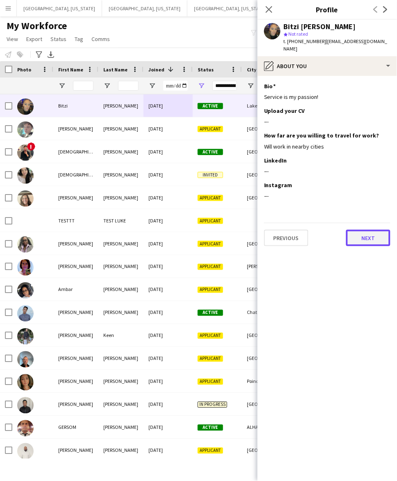
click at [366, 234] on button "Next" at bounding box center [368, 238] width 44 height 16
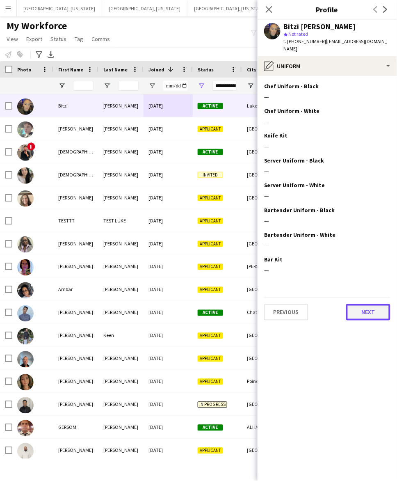
click at [383, 304] on button "Next" at bounding box center [368, 312] width 44 height 16
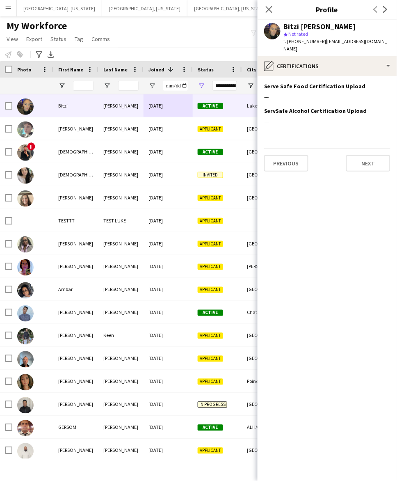
click at [367, 148] on div "Previous Next" at bounding box center [327, 159] width 126 height 23
click at [368, 155] on button "Next" at bounding box center [368, 163] width 44 height 16
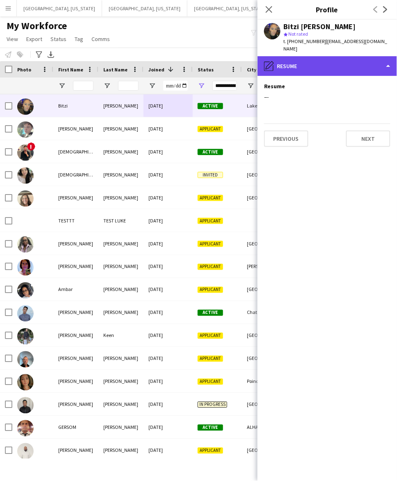
click at [333, 56] on div "pencil4 Resume" at bounding box center [327, 66] width 139 height 20
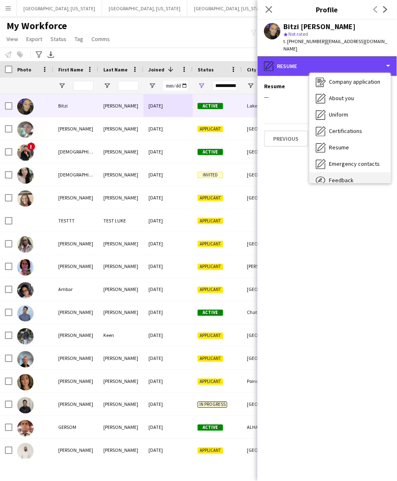
scroll to position [44, 0]
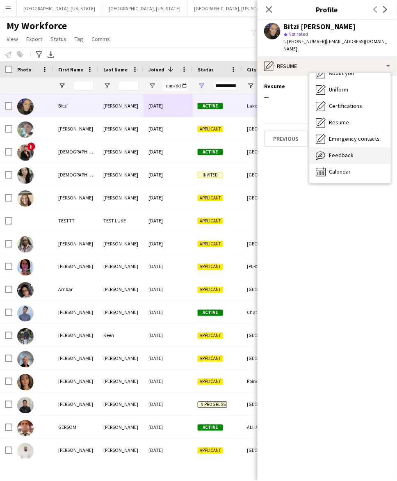
click at [358, 147] on div "Feedback Feedback" at bounding box center [350, 155] width 81 height 16
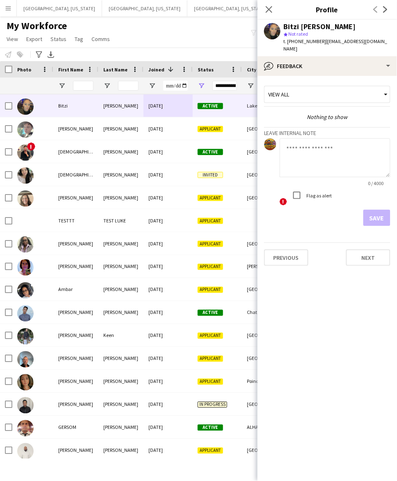
click at [347, 187] on div "! Flag as alert" at bounding box center [335, 196] width 111 height 18
click at [333, 156] on textarea at bounding box center [335, 157] width 111 height 39
paste textarea "**********"
type textarea "**********"
click at [372, 210] on button "Save" at bounding box center [376, 218] width 27 height 16
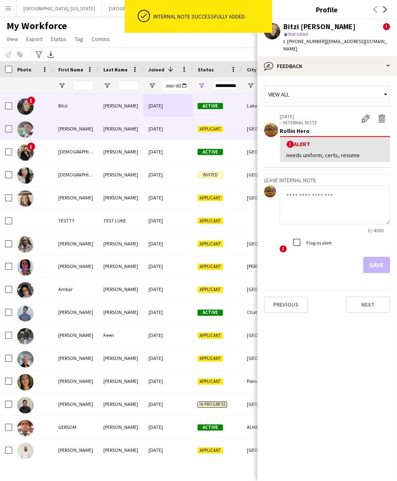
click at [155, 129] on div "09-25-2025" at bounding box center [168, 128] width 49 height 23
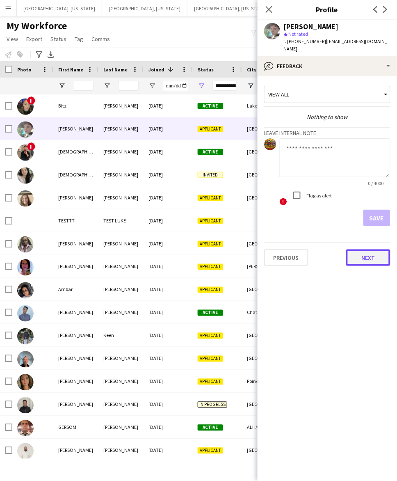
click at [372, 251] on button "Next" at bounding box center [368, 257] width 44 height 16
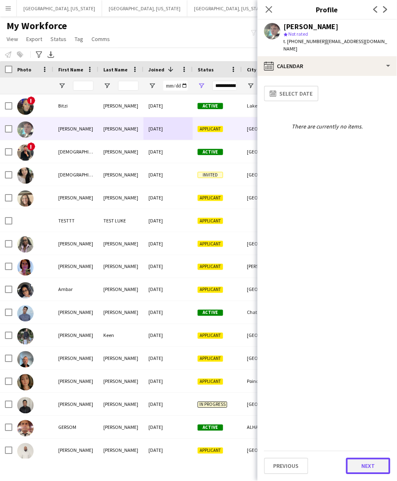
click at [370, 460] on button "Next" at bounding box center [368, 466] width 44 height 16
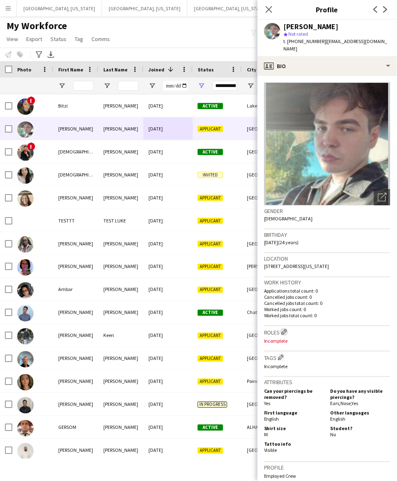
click at [286, 328] on button "Edit crew company roles" at bounding box center [284, 332] width 8 height 8
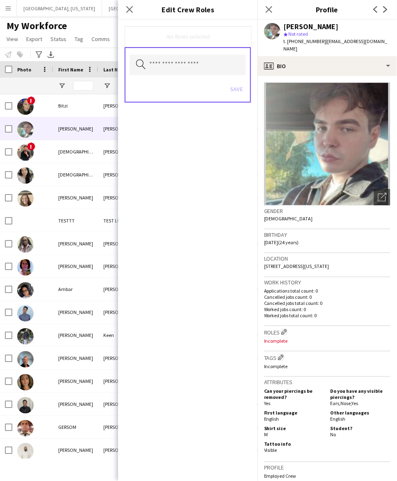
click at [215, 75] on div "Search by role type Save" at bounding box center [188, 74] width 126 height 55
click at [213, 66] on input "text" at bounding box center [188, 65] width 117 height 21
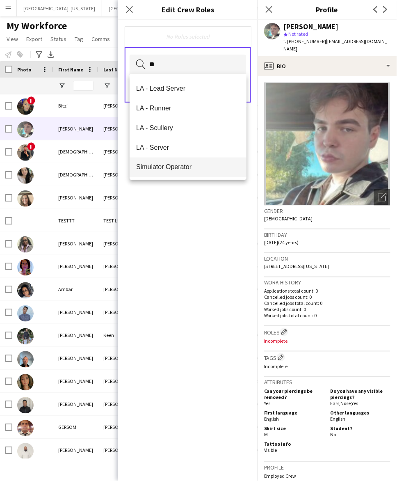
scroll to position [177, 0]
type input "**"
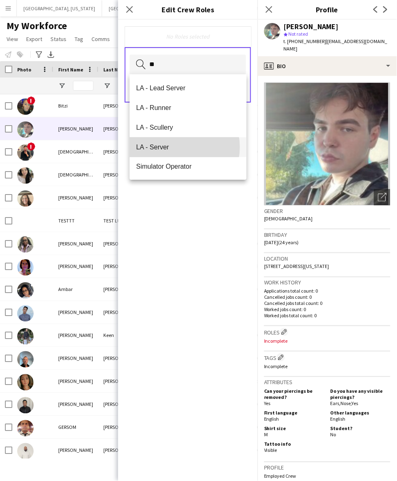
click at [176, 147] on span "LA - Server" at bounding box center [188, 147] width 104 height 8
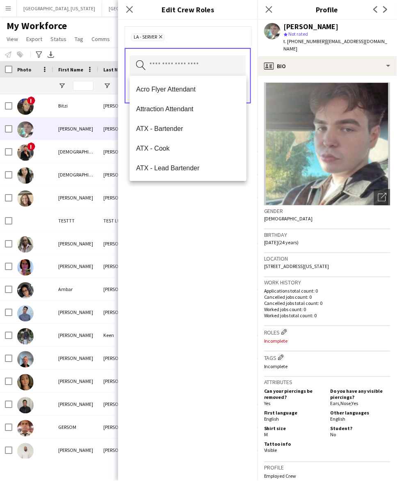
drag, startPoint x: 198, startPoint y: 250, endPoint x: 245, endPoint y: 169, distance: 94.1
click at [201, 248] on div "LA - Server Remove Search by role type Save" at bounding box center [187, 250] width 139 height 461
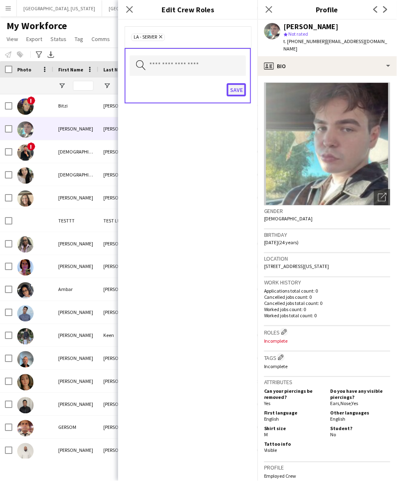
click at [238, 94] on button "Save" at bounding box center [236, 89] width 19 height 13
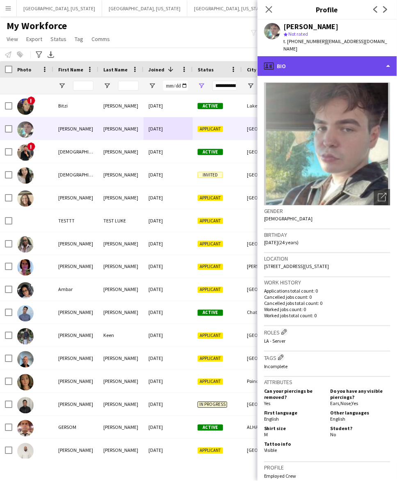
click at [343, 62] on div "profile Bio" at bounding box center [327, 66] width 139 height 20
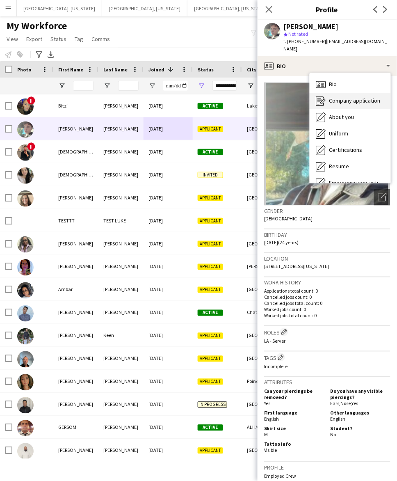
click at [341, 97] on span "Company application" at bounding box center [354, 100] width 51 height 7
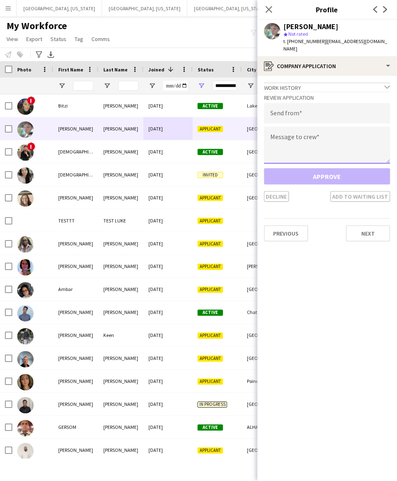
click at [322, 135] on textarea at bounding box center [327, 145] width 126 height 37
paste textarea "**********"
type textarea "**********"
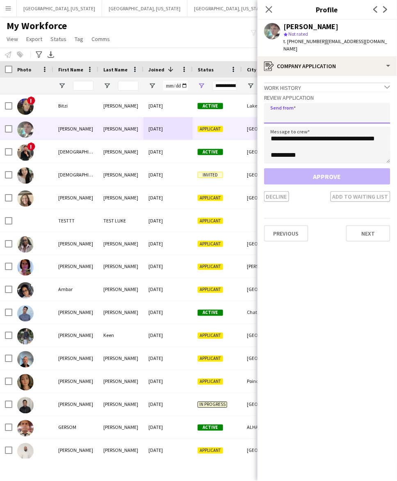
click at [315, 103] on input "email" at bounding box center [327, 113] width 126 height 21
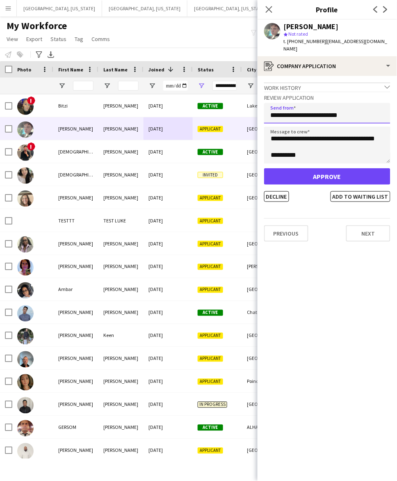
type input "**********"
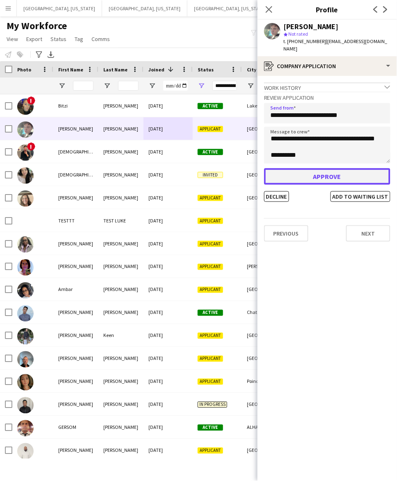
click at [325, 168] on button "Approve" at bounding box center [327, 176] width 126 height 16
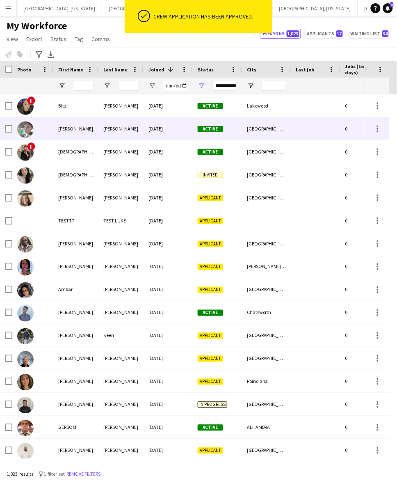
click at [172, 136] on div "09-25-2025" at bounding box center [168, 128] width 49 height 23
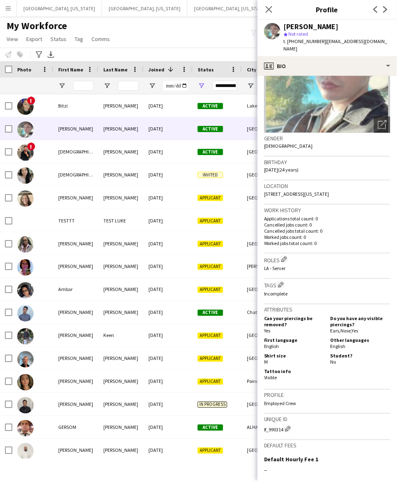
scroll to position [166, 0]
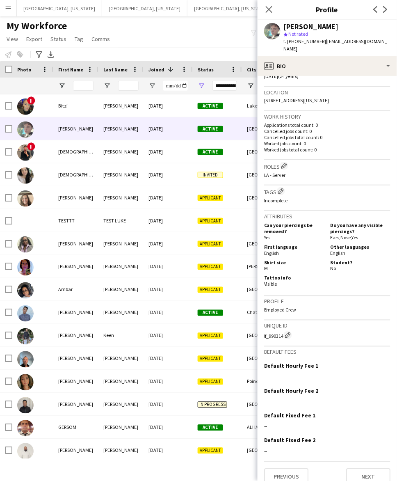
click at [350, 462] on div "Previous Next" at bounding box center [327, 473] width 126 height 23
click at [354, 470] on button "Next" at bounding box center [368, 477] width 44 height 16
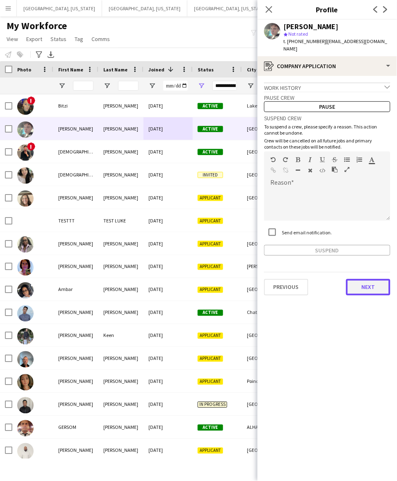
click at [365, 282] on button "Next" at bounding box center [368, 287] width 44 height 16
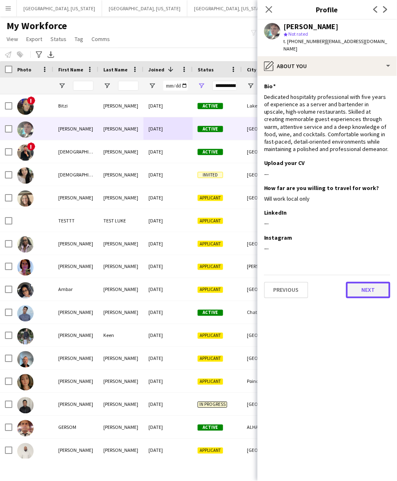
click at [363, 283] on button "Next" at bounding box center [368, 290] width 44 height 16
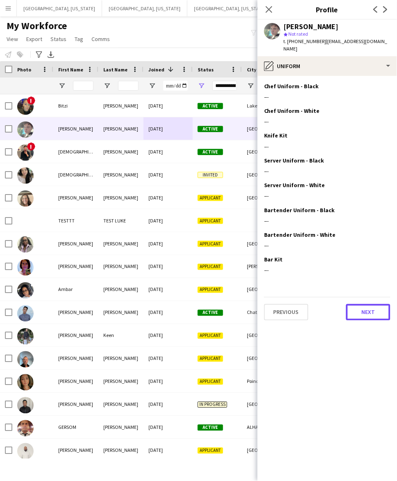
click at [368, 304] on button "Next" at bounding box center [368, 312] width 44 height 16
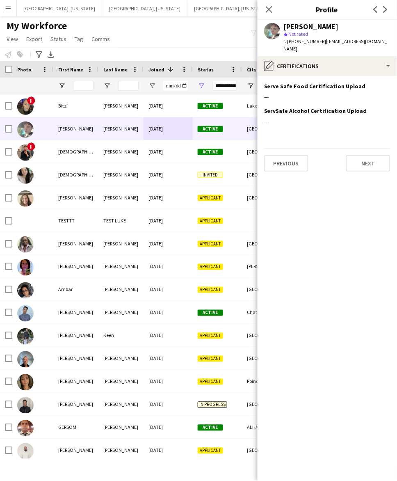
click at [364, 148] on div "Previous Next" at bounding box center [327, 159] width 126 height 23
click at [364, 155] on button "Next" at bounding box center [368, 163] width 44 height 16
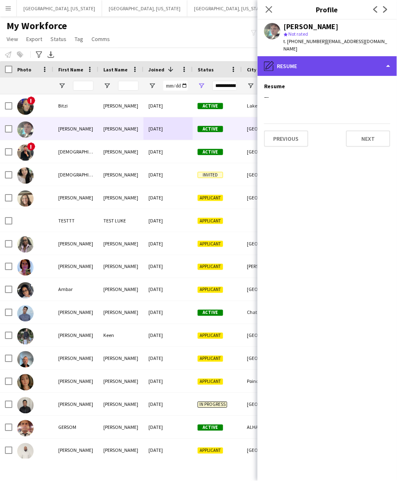
click at [313, 56] on div "pencil4 Resume" at bounding box center [327, 66] width 139 height 20
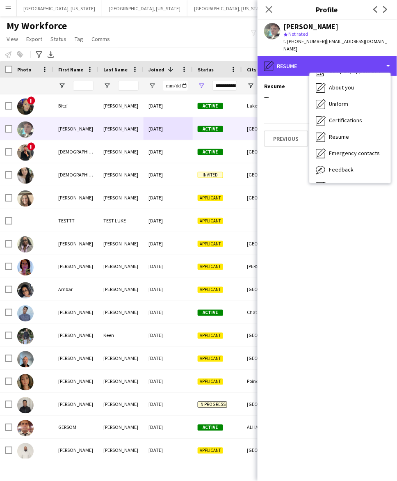
scroll to position [44, 0]
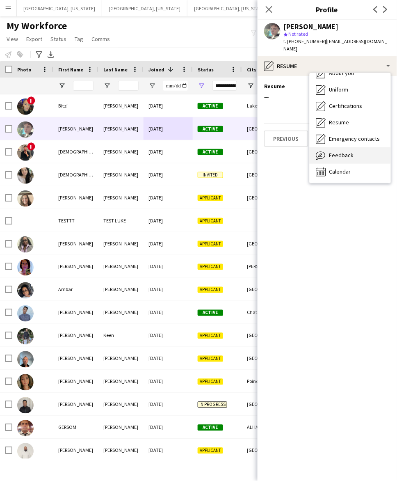
click at [341, 151] on span "Feedback" at bounding box center [341, 154] width 25 height 7
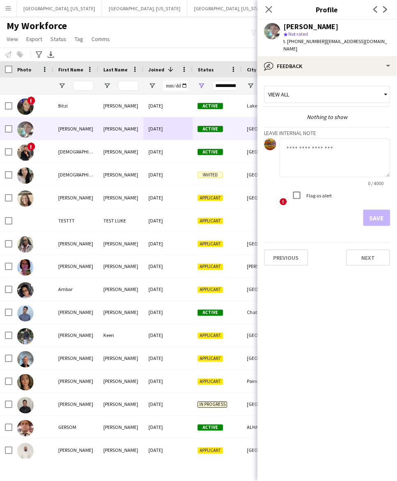
click at [327, 169] on textarea at bounding box center [335, 157] width 111 height 39
type textarea "**********"
click at [312, 192] on label "Flag as alert" at bounding box center [318, 195] width 27 height 6
click at [384, 210] on button "Save" at bounding box center [376, 218] width 27 height 16
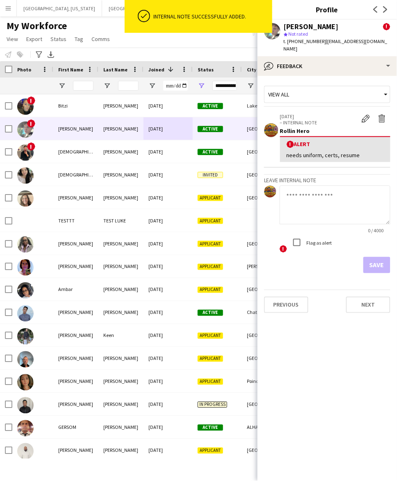
click at [346, 325] on app-crew-profile-feedback-tab "View all 09-25-2025 – INTERNAL NOTE Edit alert Delete alert Rollin Hero ! Alert…" at bounding box center [327, 278] width 139 height 405
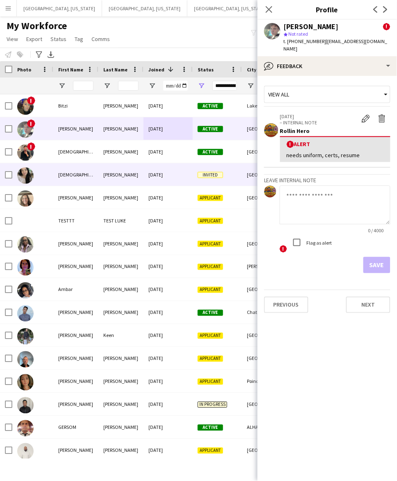
click at [167, 169] on div "09-25-2025" at bounding box center [168, 174] width 49 height 23
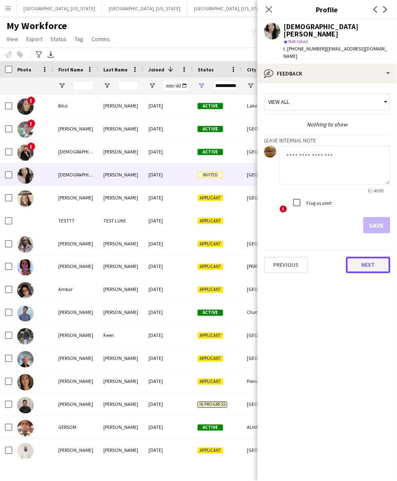
click at [366, 257] on button "Next" at bounding box center [368, 265] width 44 height 16
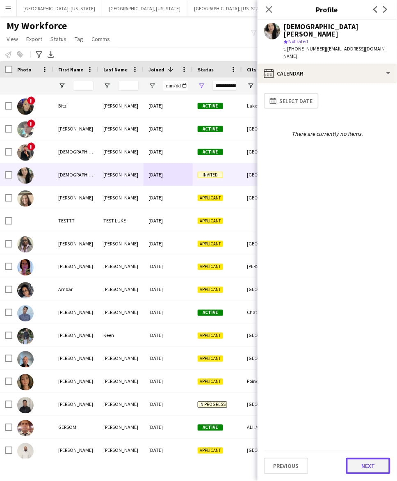
click at [362, 465] on button "Next" at bounding box center [368, 466] width 44 height 16
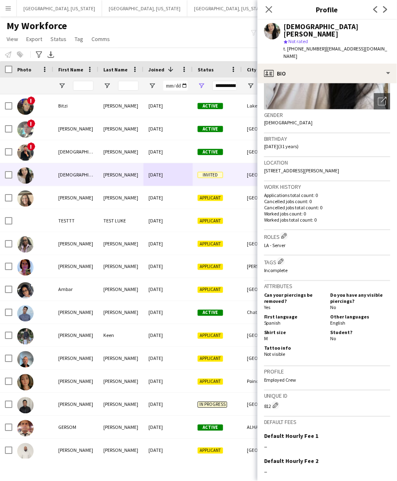
scroll to position [166, 0]
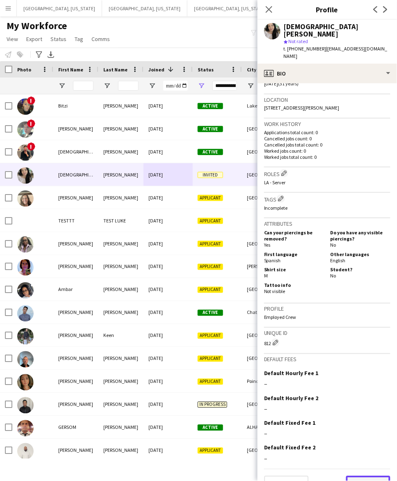
click at [353, 476] on button "Next" at bounding box center [368, 484] width 44 height 16
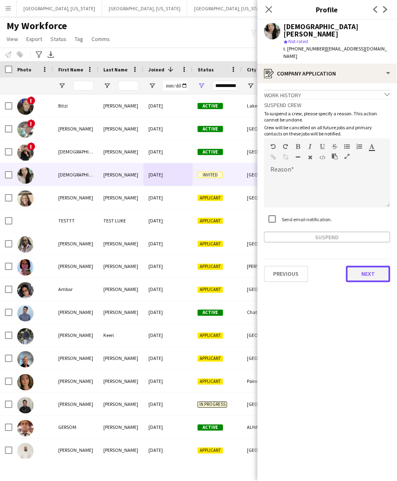
click at [370, 266] on button "Next" at bounding box center [368, 274] width 44 height 16
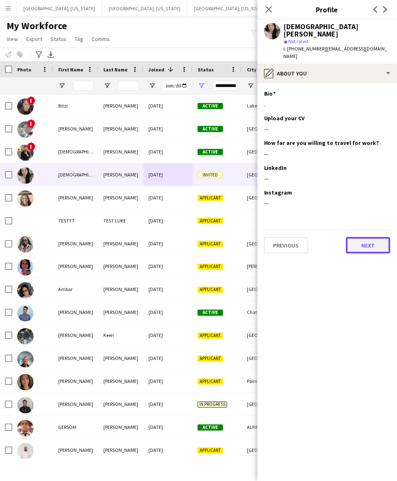
click at [361, 237] on button "Next" at bounding box center [368, 245] width 44 height 16
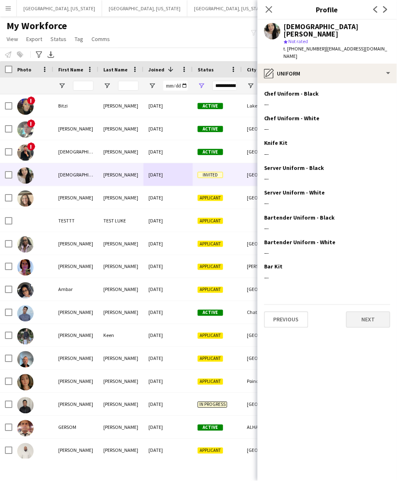
drag, startPoint x: 363, startPoint y: 295, endPoint x: 364, endPoint y: 299, distance: 4.2
click at [364, 304] on div "Previous Next" at bounding box center [327, 315] width 126 height 23
click at [366, 311] on button "Next" at bounding box center [368, 319] width 44 height 16
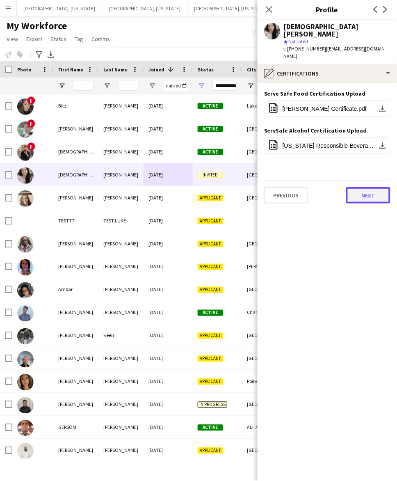
click at [368, 187] on button "Next" at bounding box center [368, 195] width 44 height 16
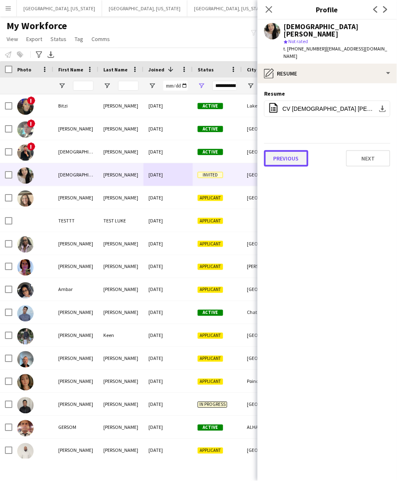
click at [298, 150] on button "Previous" at bounding box center [286, 158] width 44 height 16
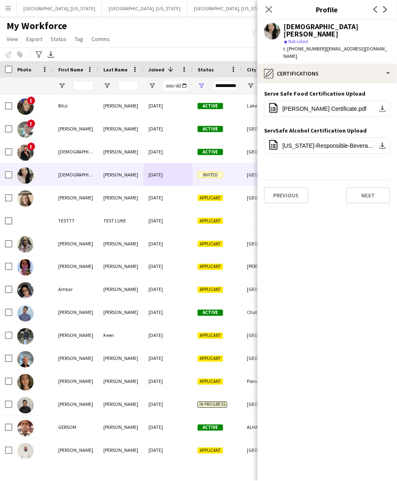
click at [296, 155] on app-section-data-types "Serve Safe Food Certification Upload Edit this field office-file-sheet Katherin…" at bounding box center [327, 282] width 139 height 398
click at [291, 187] on button "Previous" at bounding box center [286, 195] width 44 height 16
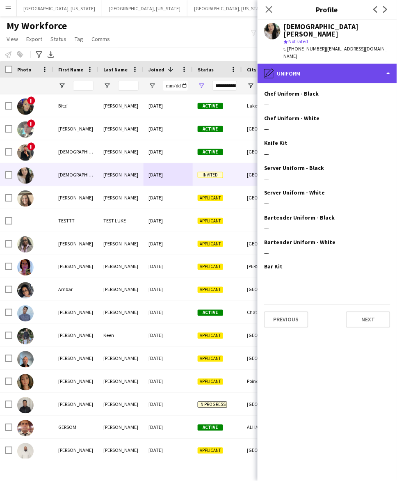
click at [323, 64] on div "pencil4 Uniform" at bounding box center [327, 74] width 139 height 20
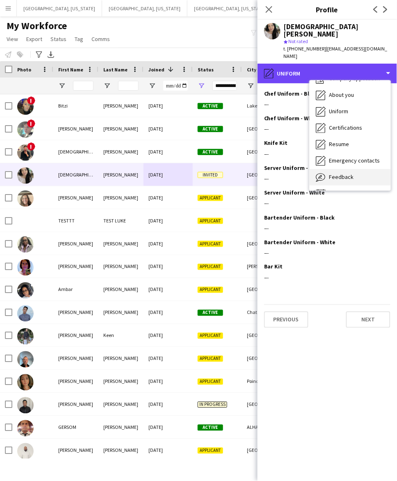
scroll to position [44, 0]
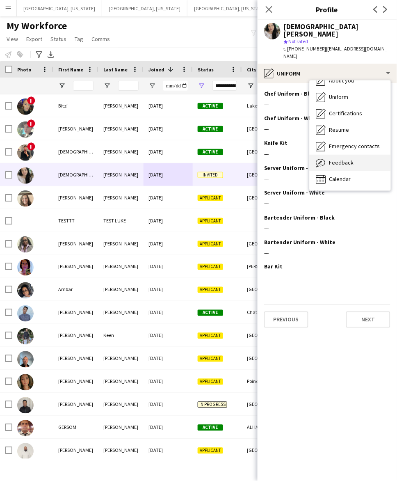
click at [359, 155] on div "Feedback Feedback" at bounding box center [350, 163] width 81 height 16
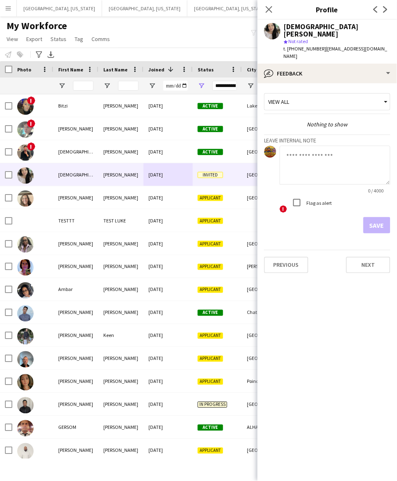
click at [322, 195] on div "Flag as alert" at bounding box center [310, 202] width 43 height 16
click at [321, 156] on textarea at bounding box center [335, 165] width 111 height 39
type textarea "**********"
drag, startPoint x: 380, startPoint y: 211, endPoint x: 384, endPoint y: 210, distance: 4.2
click at [380, 217] on button "Save" at bounding box center [376, 225] width 27 height 16
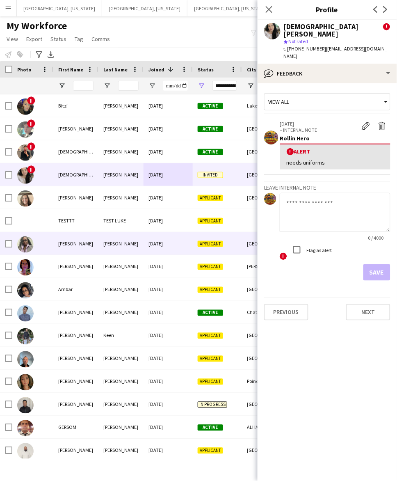
click at [126, 246] on div "Mauldin" at bounding box center [120, 243] width 45 height 23
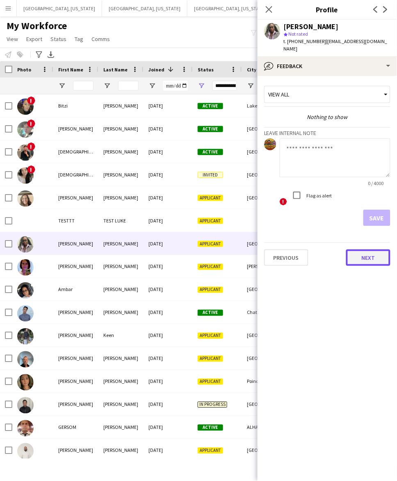
click at [380, 249] on button "Next" at bounding box center [368, 257] width 44 height 16
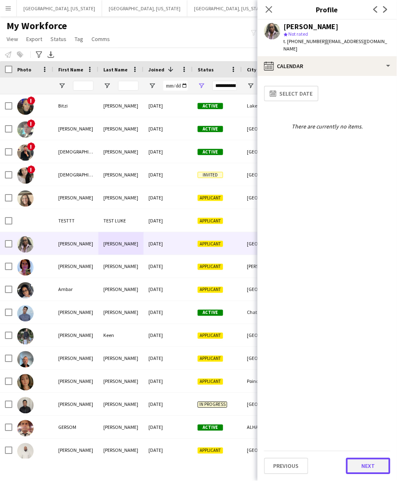
click at [364, 459] on button "Next" at bounding box center [368, 466] width 44 height 16
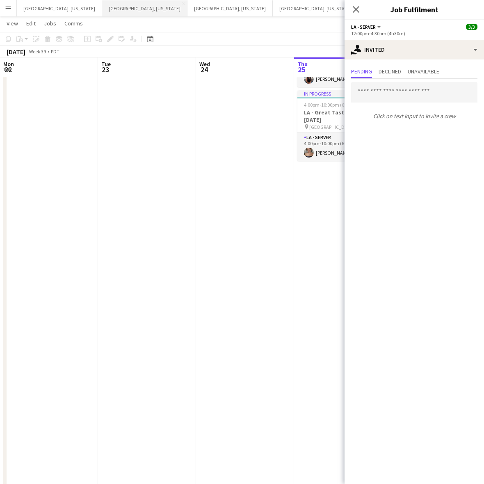
scroll to position [50, 0]
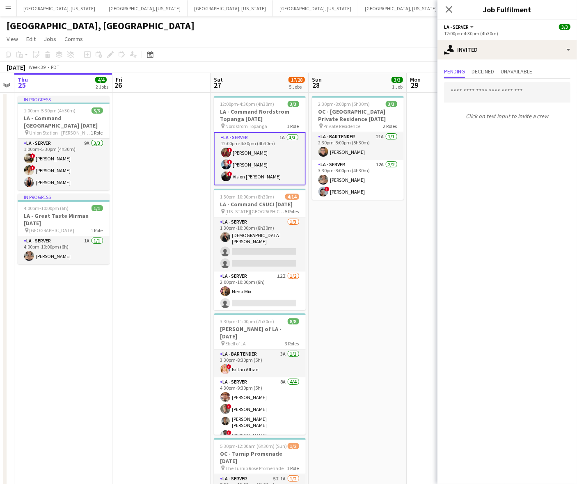
click at [375, 25] on div "[GEOGRAPHIC_DATA], [GEOGRAPHIC_DATA]" at bounding box center [288, 24] width 577 height 16
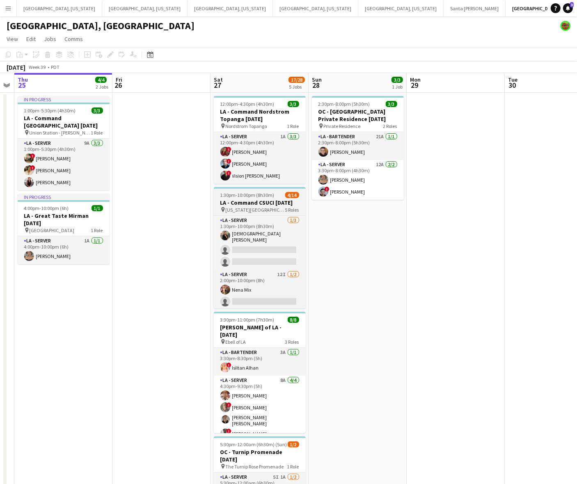
click at [275, 204] on h3 "LA - Command CSUCI [DATE]" at bounding box center [260, 202] width 92 height 7
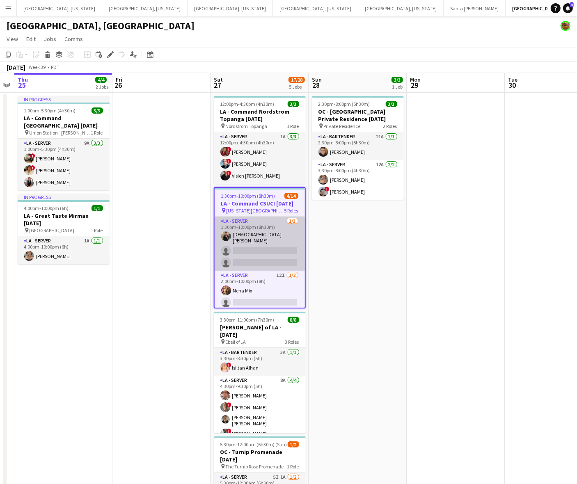
click at [265, 241] on app-card-role "LA - Server 1/3 1:30pm-10:00pm (8h30m) Jesus Tamayo single-neutral-actions sing…" at bounding box center [260, 244] width 90 height 54
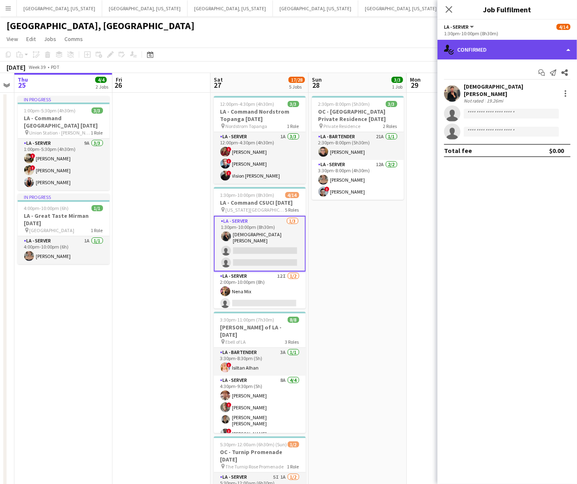
click at [470, 40] on div "single-neutral-actions-check-2 Confirmed" at bounding box center [506, 50] width 139 height 20
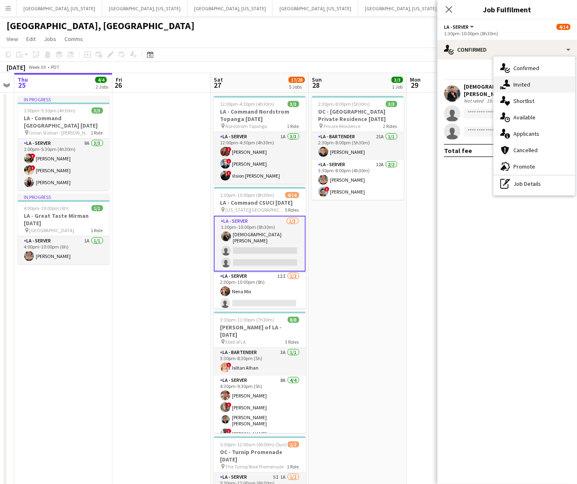
click at [484, 81] on span "Invited" at bounding box center [521, 84] width 17 height 7
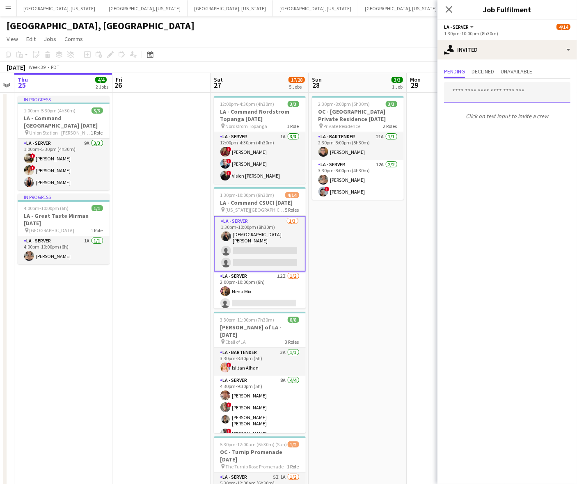
click at [475, 87] on input "text" at bounding box center [507, 92] width 126 height 21
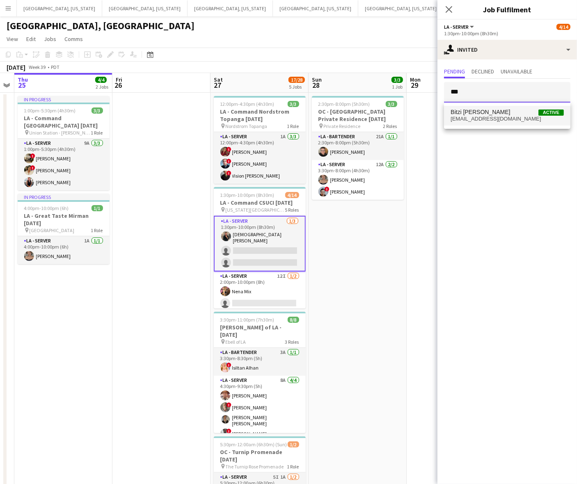
type input "***"
click at [462, 122] on mat-option "Bitzi Fansler Active allybee7901@me.com" at bounding box center [507, 116] width 126 height 20
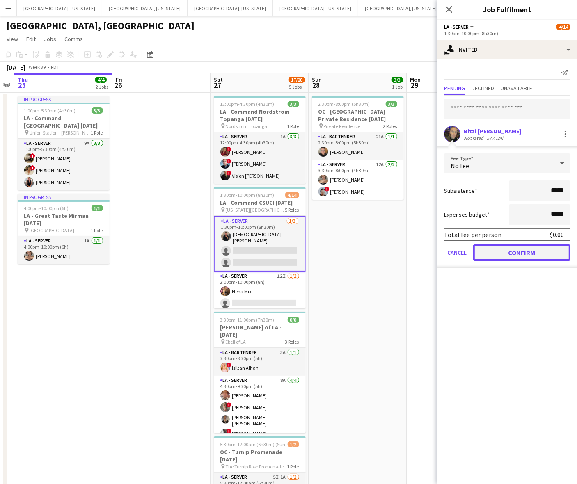
click at [484, 249] on button "Confirm" at bounding box center [521, 253] width 97 height 16
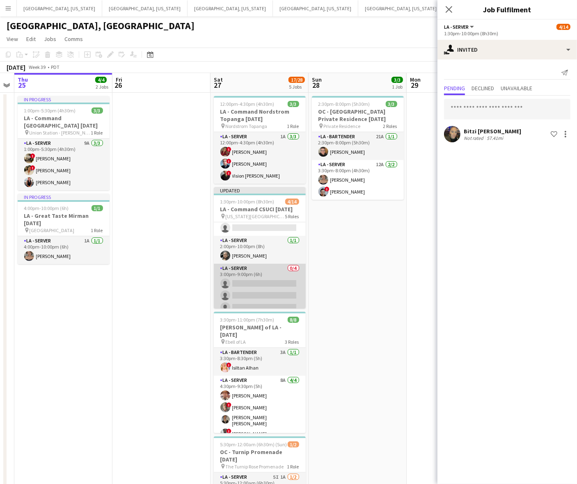
click at [264, 279] on app-card-role "LA - Server 0/4 3:00pm-9:00pm (6h) single-neutral-actions single-neutral-action…" at bounding box center [260, 296] width 92 height 64
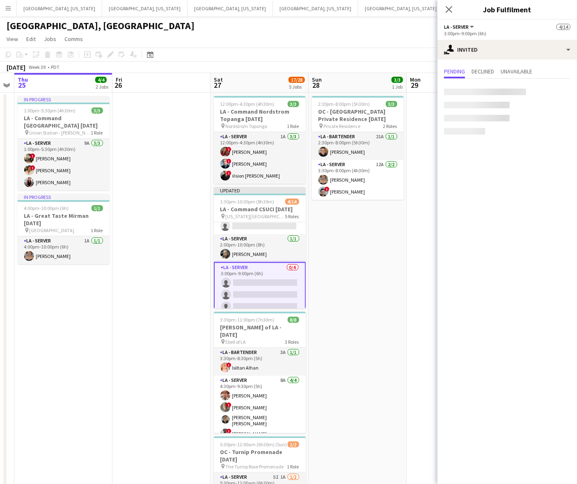
scroll to position [81, 0]
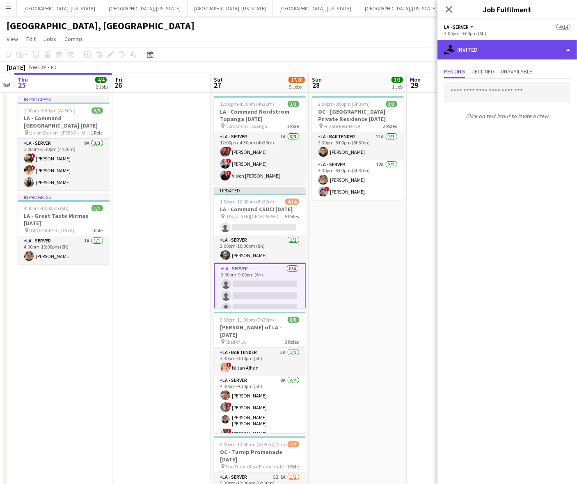
click at [484, 49] on div "single-neutral-actions-share-1 Invited" at bounding box center [506, 50] width 139 height 20
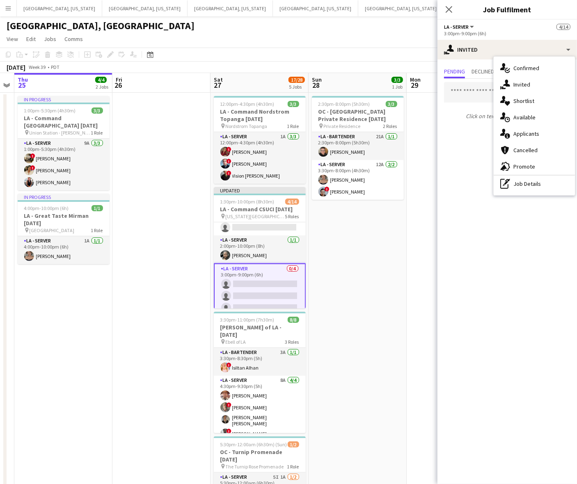
click at [484, 84] on icon at bounding box center [506, 83] width 7 height 7
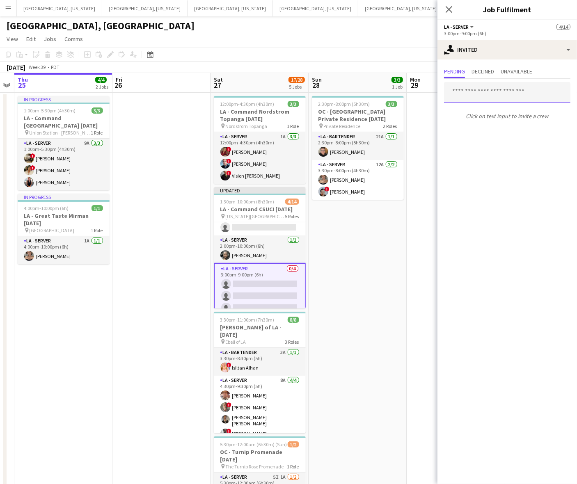
click at [484, 95] on input "text" at bounding box center [507, 92] width 126 height 21
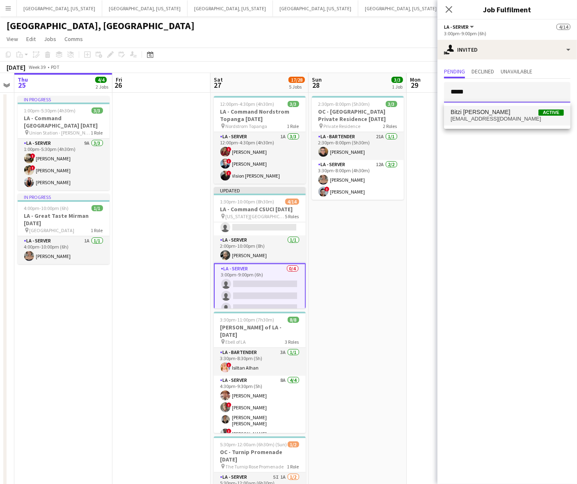
type input "*****"
click at [484, 123] on mat-option "Bitzi Fansler Active allybee7901@me.com" at bounding box center [507, 116] width 126 height 20
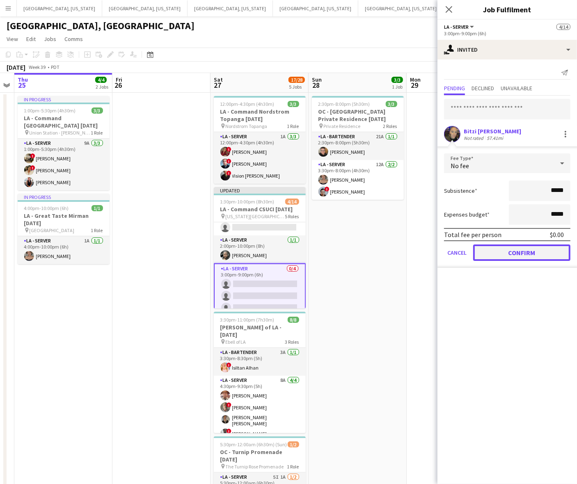
click at [484, 254] on button "Confirm" at bounding box center [521, 253] width 97 height 16
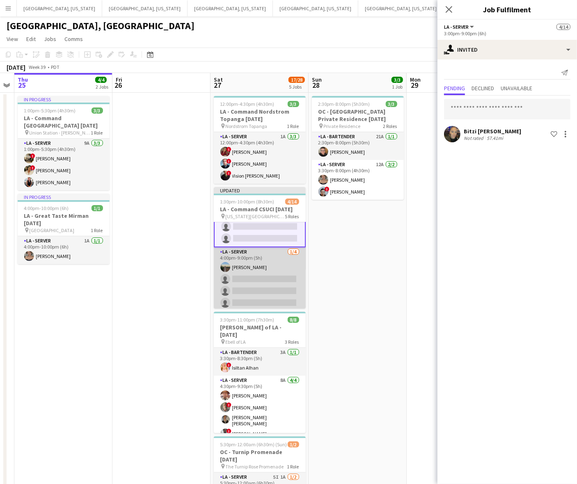
click at [267, 280] on app-card-role "LA - Server 1/4 4:00pm-9:00pm (5h) Danielle Mulloy single-neutral-actions singl…" at bounding box center [260, 279] width 92 height 64
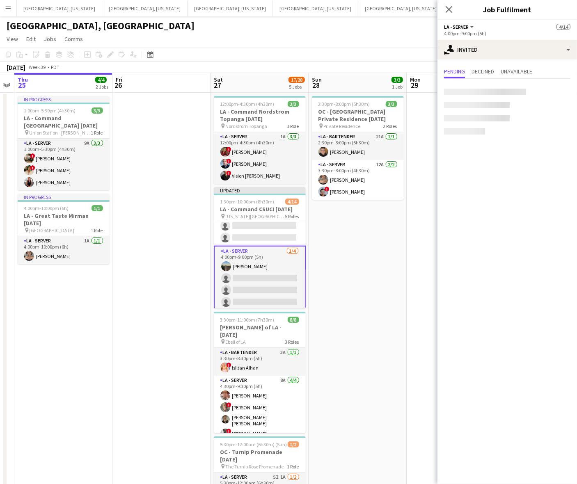
scroll to position [161, 0]
click at [482, 91] on input "text" at bounding box center [507, 92] width 126 height 21
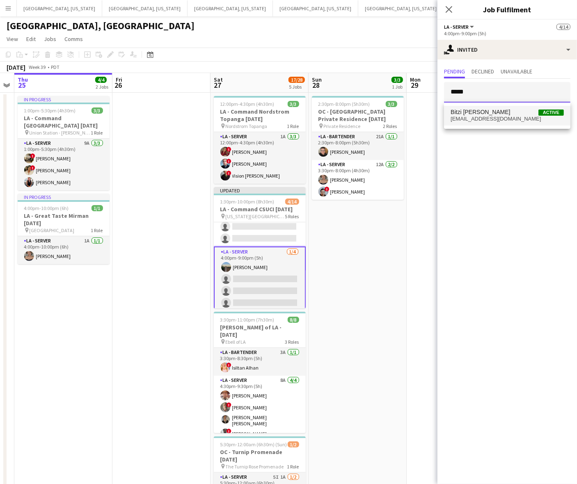
type input "*****"
click at [480, 117] on span "allybee7901@me.com" at bounding box center [506, 119] width 113 height 7
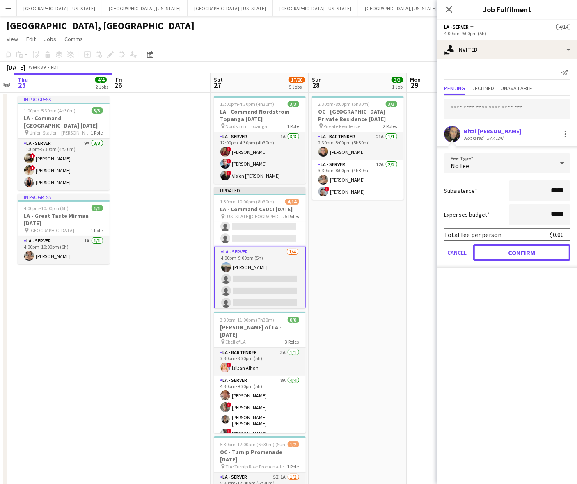
click at [484, 255] on button "Confirm" at bounding box center [521, 253] width 97 height 16
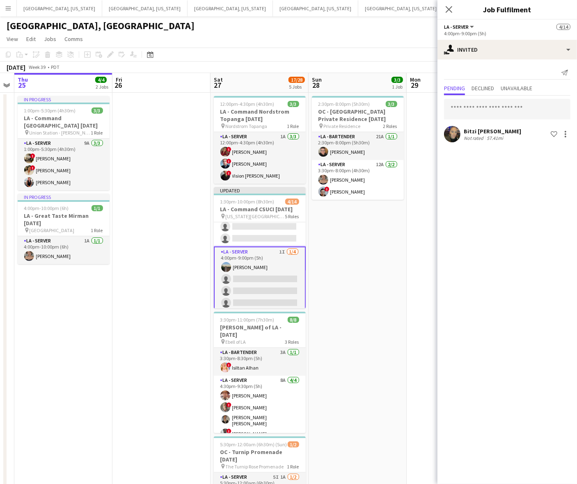
click at [350, 29] on div "[GEOGRAPHIC_DATA], [GEOGRAPHIC_DATA]" at bounding box center [288, 24] width 577 height 16
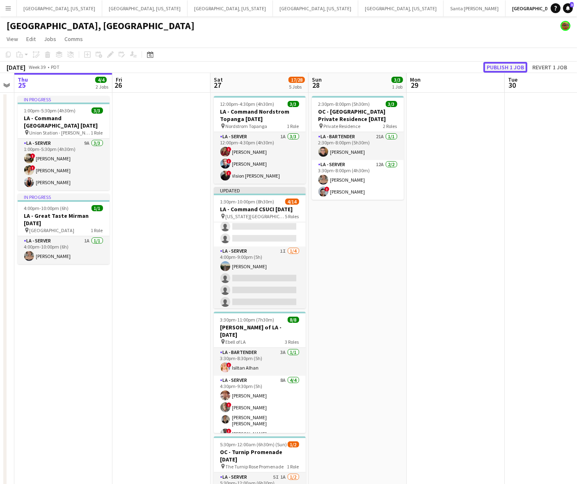
click at [484, 66] on button "Publish 1 job" at bounding box center [505, 67] width 44 height 11
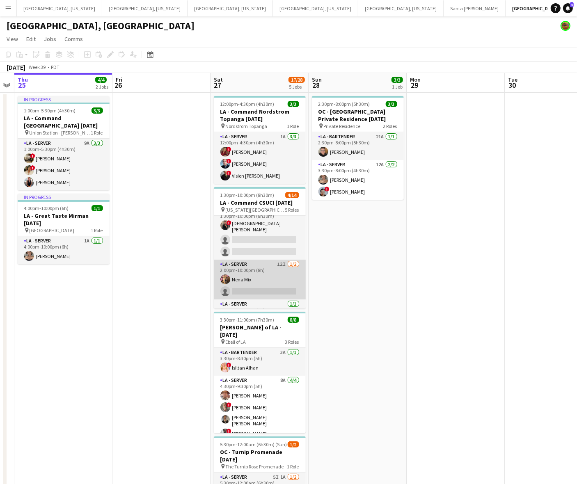
scroll to position [0, 0]
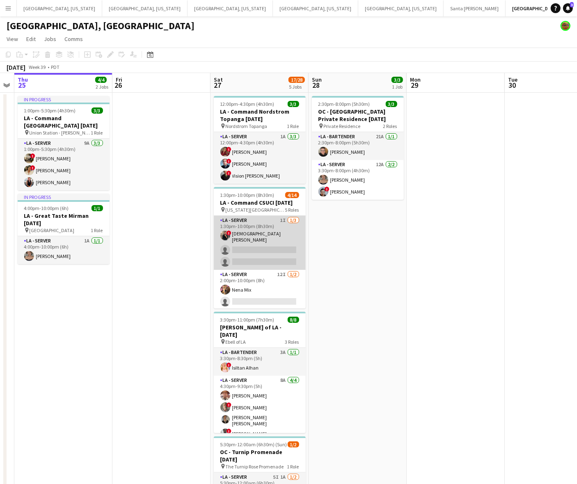
click at [264, 245] on app-card-role "LA - Server 1I 1/3 1:30pm-10:00pm (8h30m) ! Jesus Tamayo single-neutral-actions…" at bounding box center [260, 243] width 92 height 54
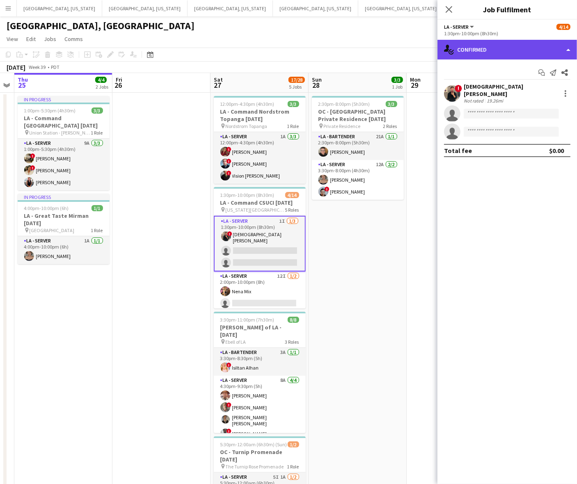
click at [479, 50] on div "single-neutral-actions-check-2 Confirmed" at bounding box center [506, 50] width 139 height 20
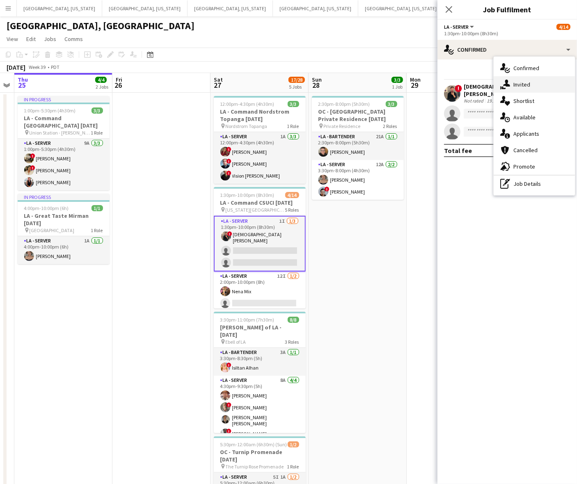
click at [484, 81] on icon "single-neutral-actions-share-1" at bounding box center [505, 85] width 10 height 10
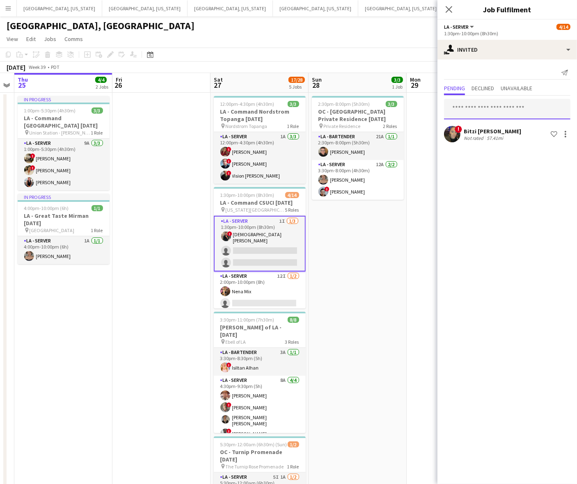
click at [480, 103] on input "text" at bounding box center [507, 109] width 126 height 21
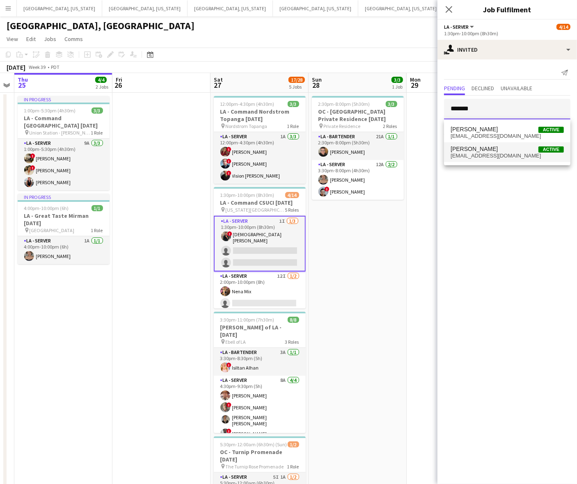
type input "*******"
click at [481, 153] on span "cammyfinn@outlook.com" at bounding box center [506, 156] width 113 height 7
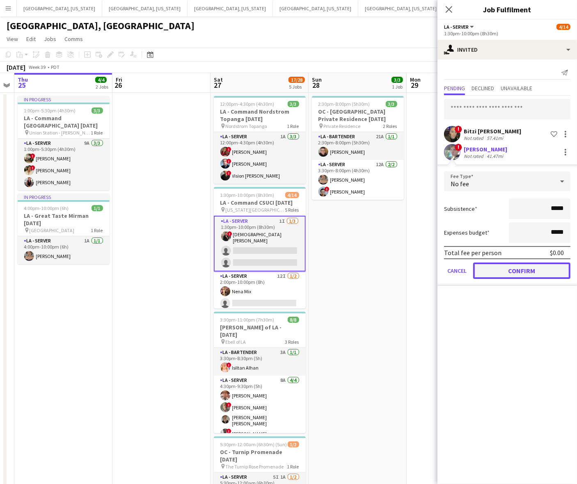
click at [484, 270] on button "Confirm" at bounding box center [521, 271] width 97 height 16
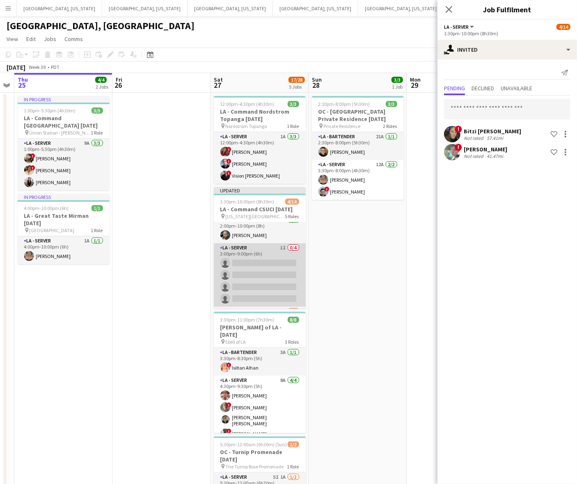
click at [258, 270] on app-card-role "LA - Server 1I 0/4 3:00pm-9:00pm (6h) single-neutral-actions single-neutral-act…" at bounding box center [260, 275] width 92 height 64
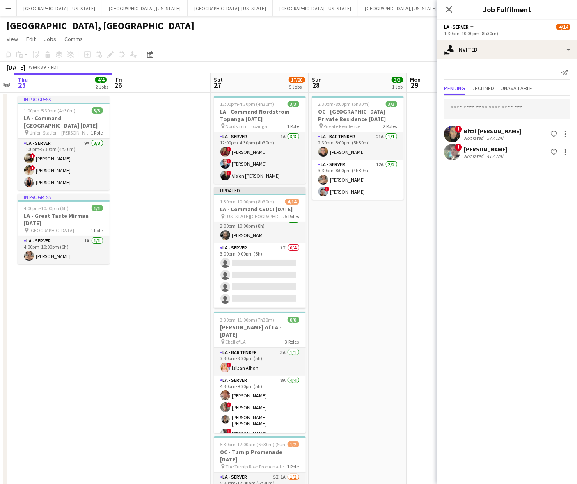
scroll to position [101, 0]
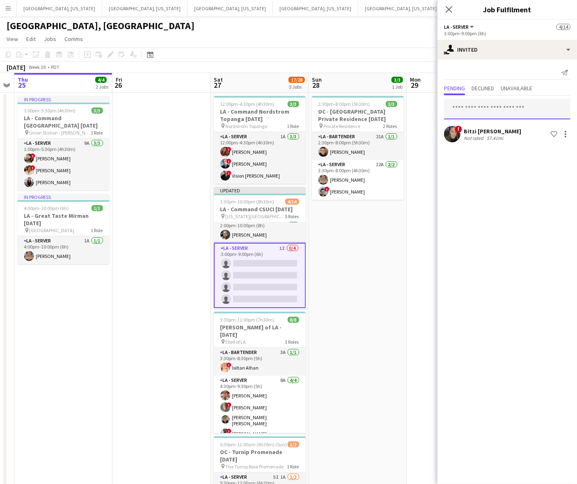
click at [484, 107] on input "text" at bounding box center [507, 109] width 126 height 21
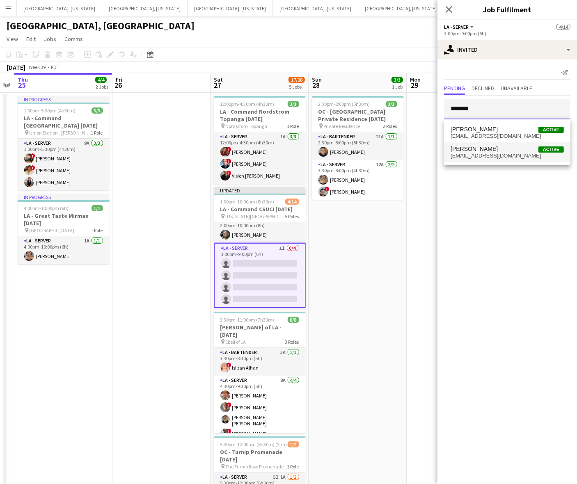
type input "*******"
click at [479, 150] on span "Cameron Finn" at bounding box center [473, 149] width 47 height 7
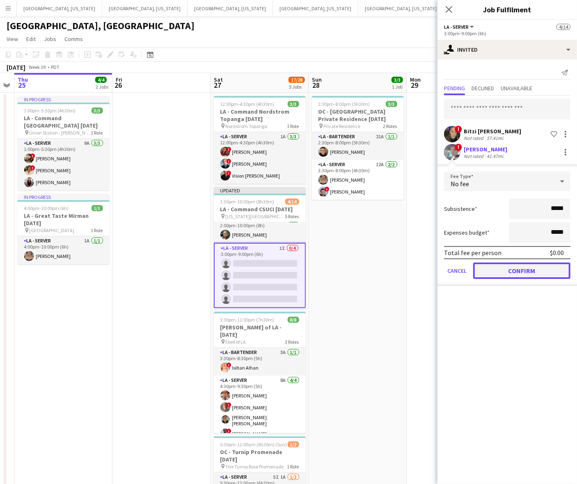
click at [484, 269] on button "Confirm" at bounding box center [521, 271] width 97 height 16
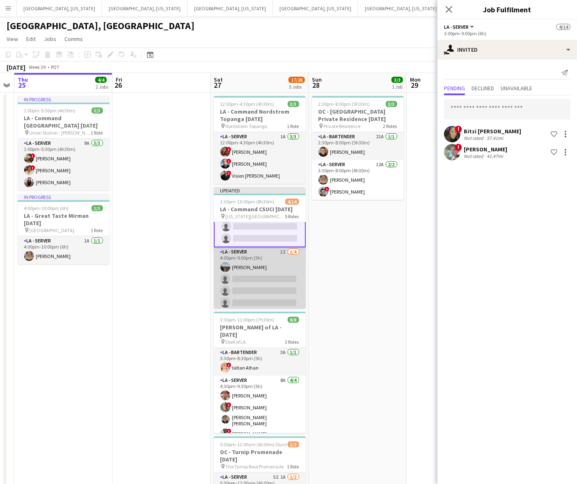
click at [238, 272] on app-card-role "LA - Server 1I 1/4 4:00pm-9:00pm (5h) Danielle Mulloy single-neutral-actions si…" at bounding box center [260, 279] width 92 height 64
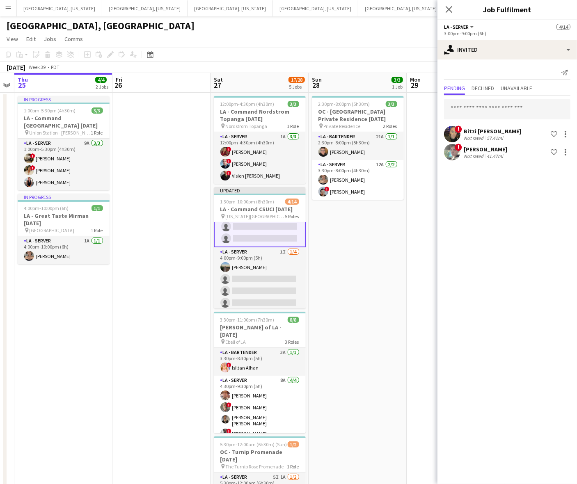
scroll to position [161, 0]
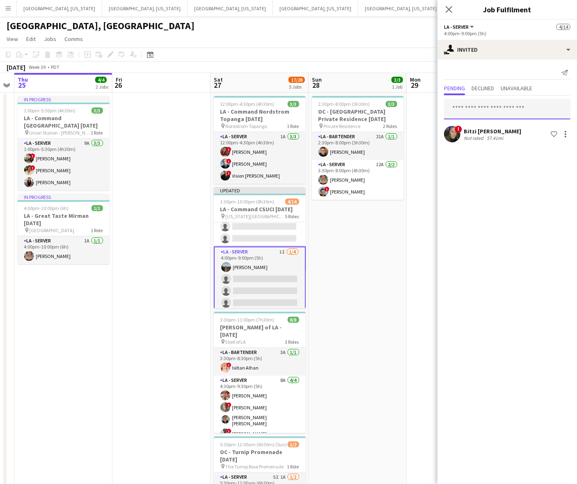
click at [459, 107] on input "text" at bounding box center [507, 109] width 126 height 21
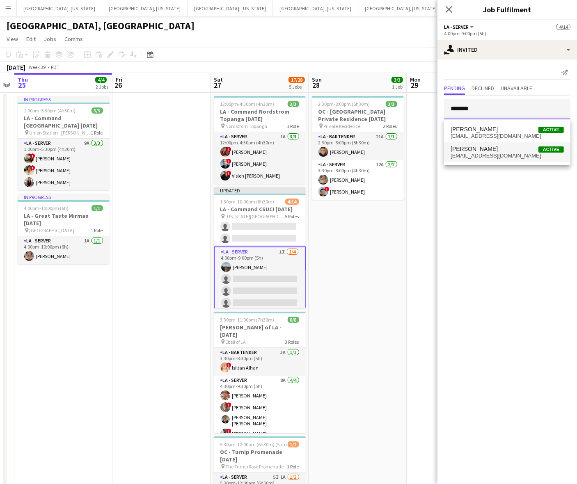
type input "*******"
click at [478, 150] on span "Cameron Finn" at bounding box center [473, 149] width 47 height 7
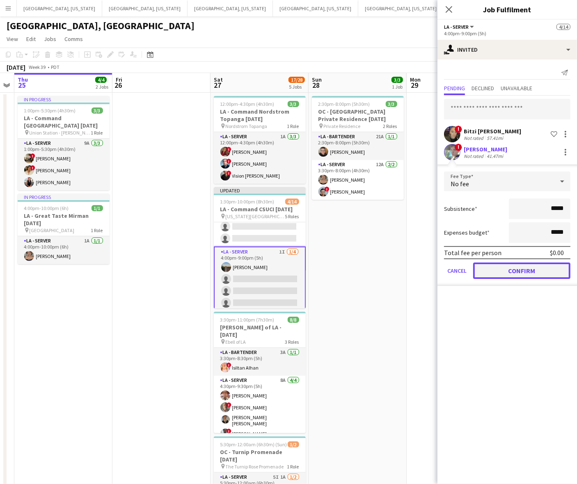
click at [484, 270] on button "Confirm" at bounding box center [521, 271] width 97 height 16
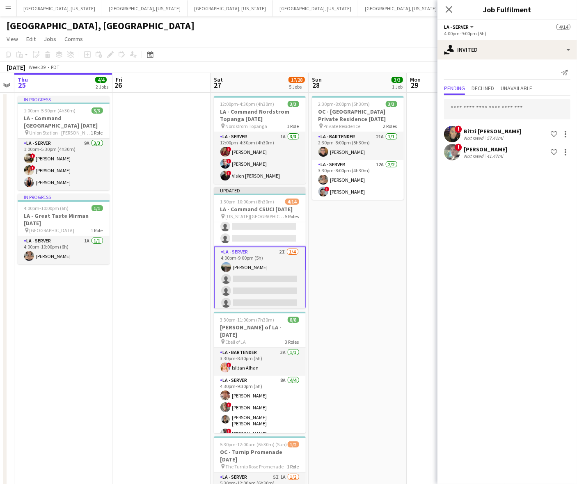
click at [484, 291] on mat-expansion-panel "user-plus Invited Send notification Pending Declined Unavailable ! Bitzi Fansle…" at bounding box center [506, 271] width 139 height 425
click at [169, 135] on app-date-cell at bounding box center [161, 345] width 98 height 505
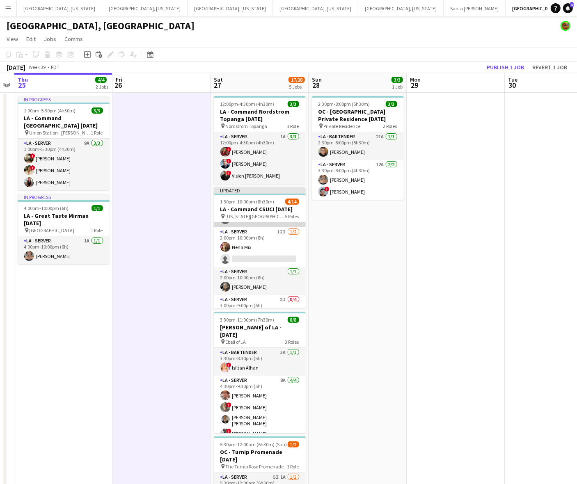
scroll to position [0, 0]
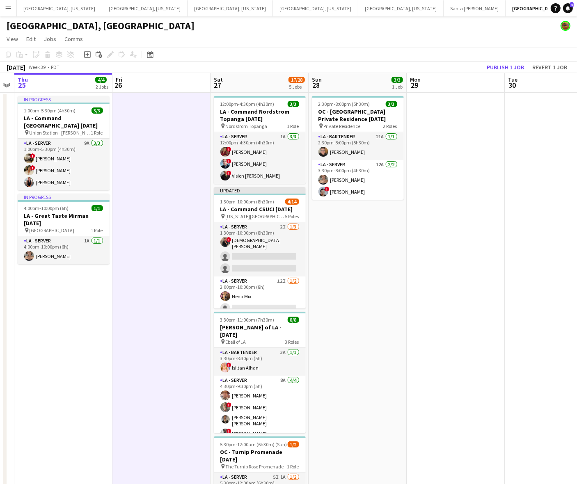
click at [446, 35] on app-page-menu "View Day view expanded Day view collapsed Month view Date picker Jump to today …" at bounding box center [288, 40] width 577 height 16
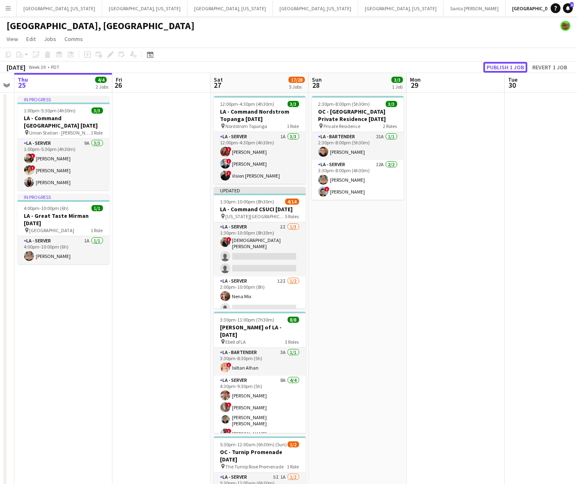
click at [484, 65] on button "Publish 1 job" at bounding box center [505, 67] width 44 height 11
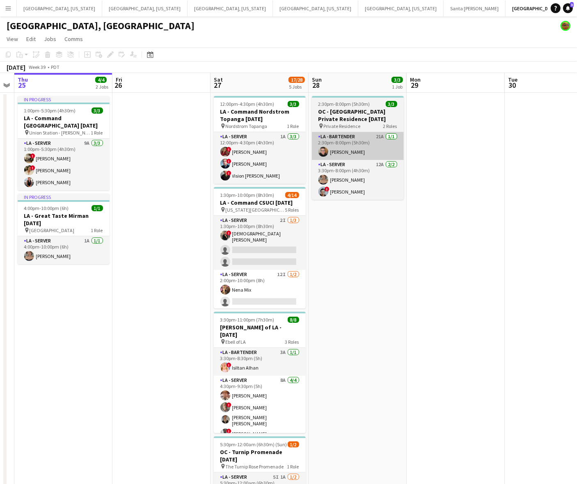
drag, startPoint x: 271, startPoint y: 229, endPoint x: 397, endPoint y: 133, distance: 157.9
click at [271, 229] on app-card-role "LA - Server 2I 1/3 1:30pm-10:00pm (8h30m) ! Jesus Tamayo single-neutral-actions…" at bounding box center [260, 243] width 92 height 54
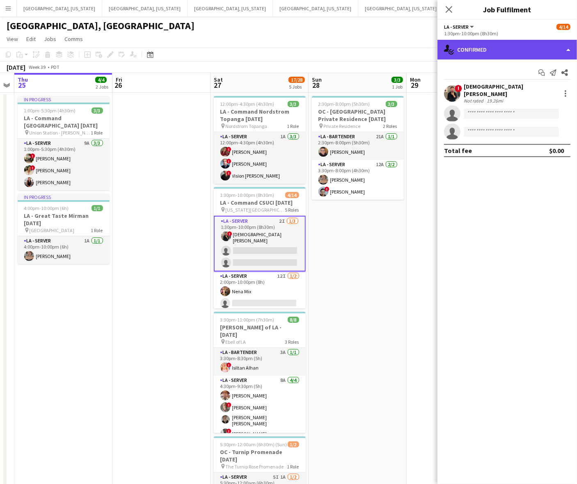
click at [484, 44] on div "single-neutral-actions-check-2 Confirmed" at bounding box center [506, 50] width 139 height 20
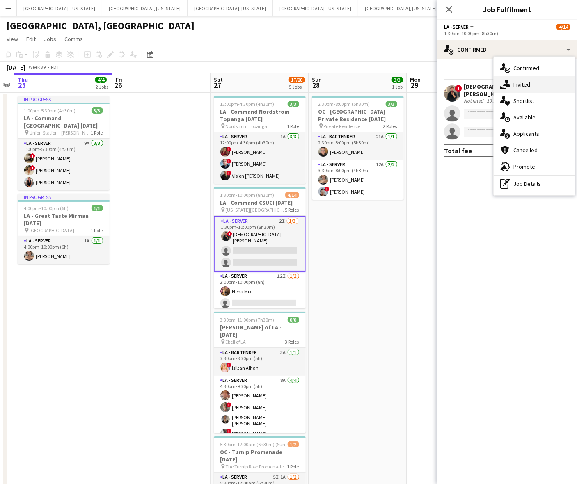
click at [484, 82] on div "single-neutral-actions-share-1 Invited" at bounding box center [534, 84] width 81 height 16
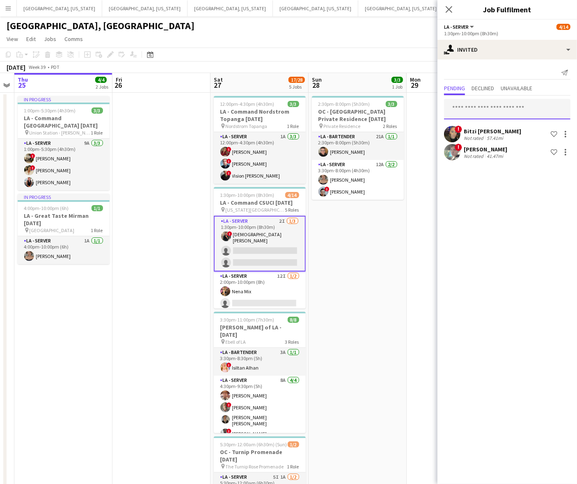
click at [484, 111] on input "text" at bounding box center [507, 109] width 126 height 21
type input "****"
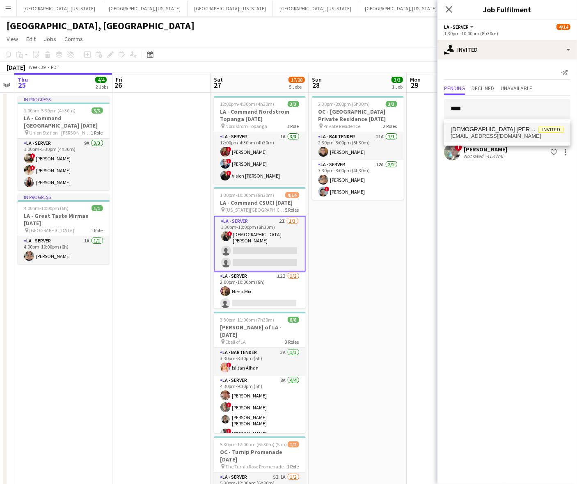
click at [477, 135] on span "katherine26.05@hotmail.com" at bounding box center [506, 136] width 113 height 7
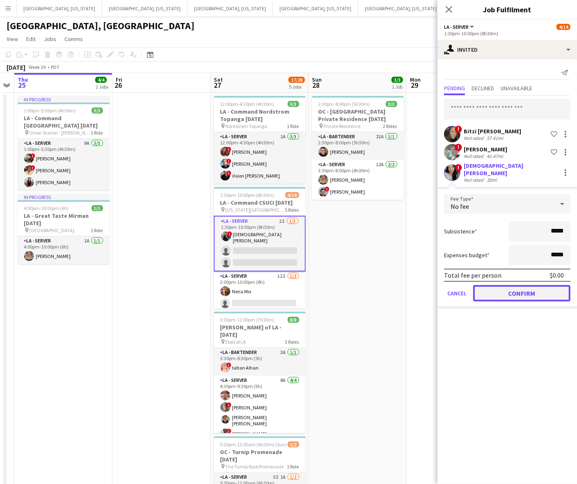
click at [484, 292] on button "Confirm" at bounding box center [521, 293] width 97 height 16
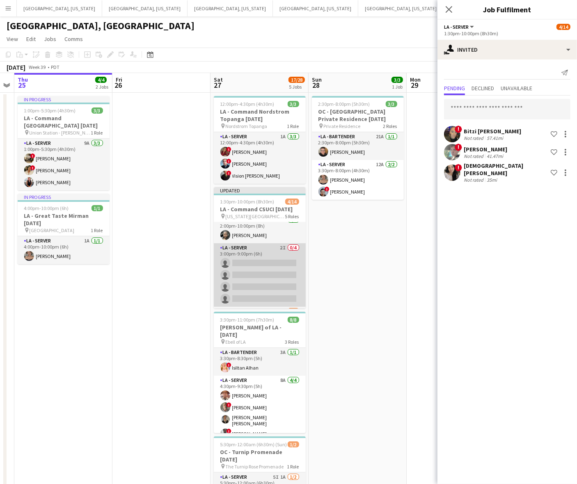
click at [261, 278] on app-card-role "LA - Server 2I 0/4 3:00pm-9:00pm (6h) single-neutral-actions single-neutral-act…" at bounding box center [260, 275] width 92 height 64
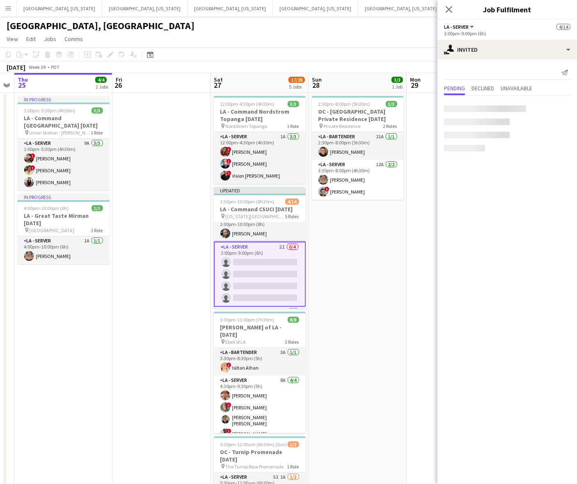
scroll to position [101, 0]
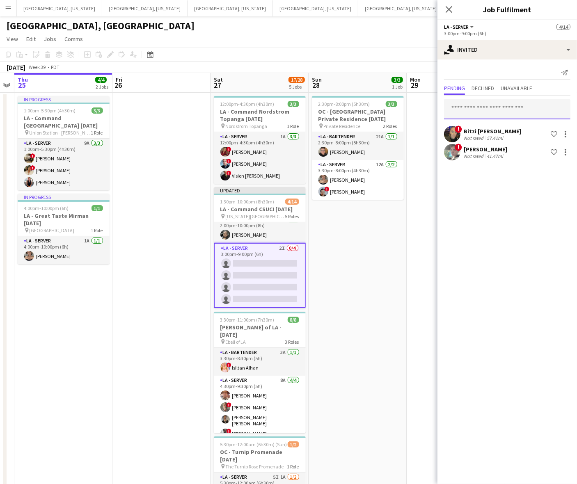
click at [473, 107] on input "text" at bounding box center [507, 109] width 126 height 21
type input "****"
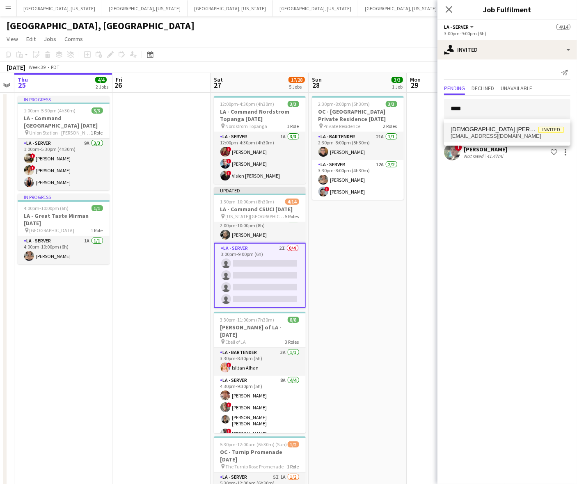
click at [481, 133] on span "katherine26.05@hotmail.com" at bounding box center [506, 136] width 113 height 7
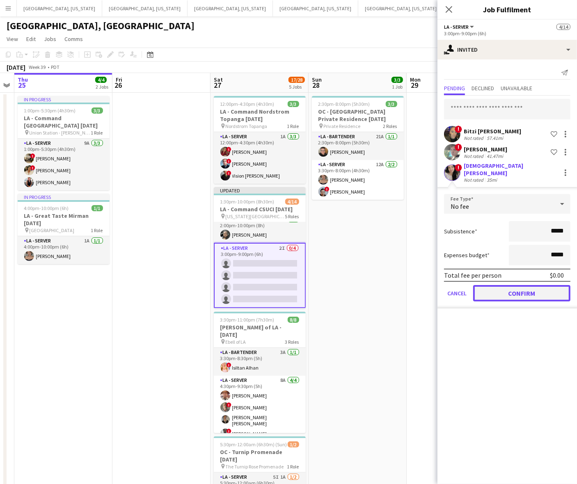
click at [484, 292] on button "Confirm" at bounding box center [521, 293] width 97 height 16
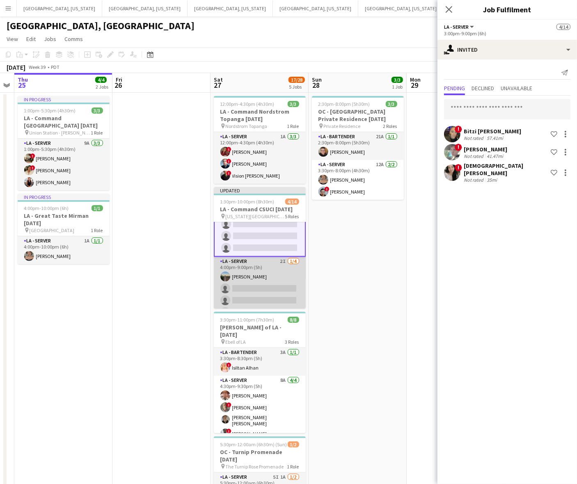
click at [267, 269] on app-card-role "LA - Server 2I 1/4 4:00pm-9:00pm (5h) Danielle Mulloy single-neutral-actions si…" at bounding box center [260, 289] width 92 height 64
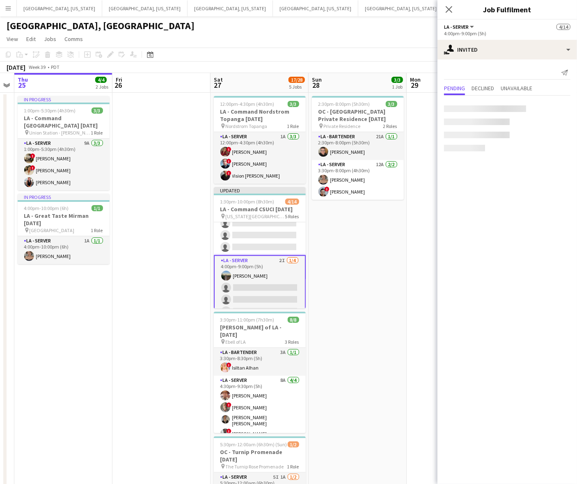
scroll to position [152, 0]
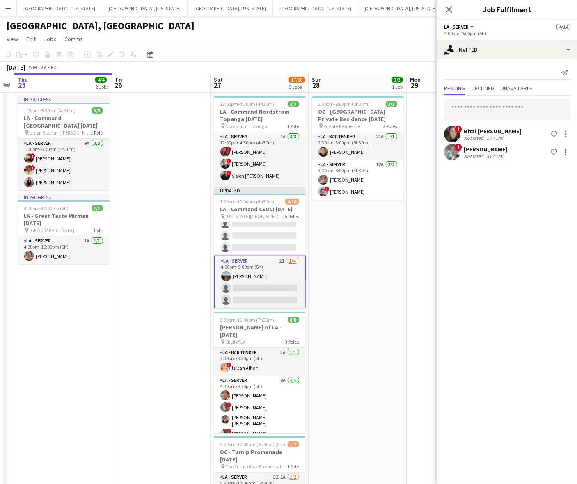
click at [474, 111] on input "text" at bounding box center [507, 109] width 126 height 21
type input "****"
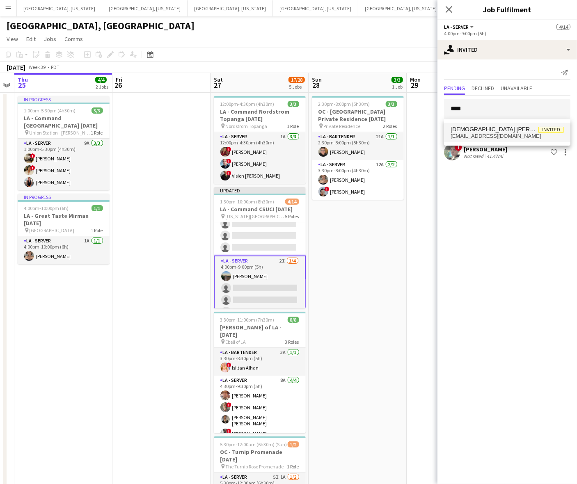
click at [481, 127] on span "Lady Katherine Quijije" at bounding box center [494, 129] width 88 height 7
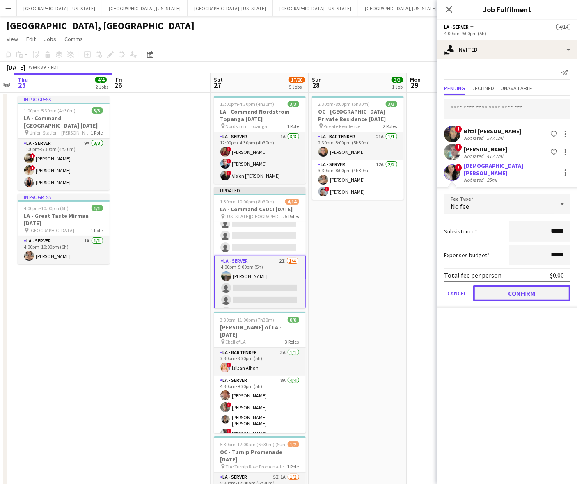
drag, startPoint x: 513, startPoint y: 284, endPoint x: 501, endPoint y: 290, distance: 14.1
click at [484, 285] on button "Confirm" at bounding box center [521, 293] width 97 height 16
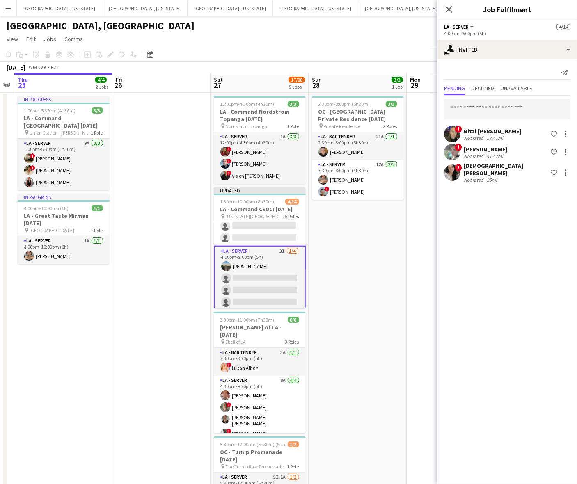
click at [368, 39] on app-page-menu "View Day view expanded Day view collapsed Month view Date picker Jump to today …" at bounding box center [288, 40] width 577 height 16
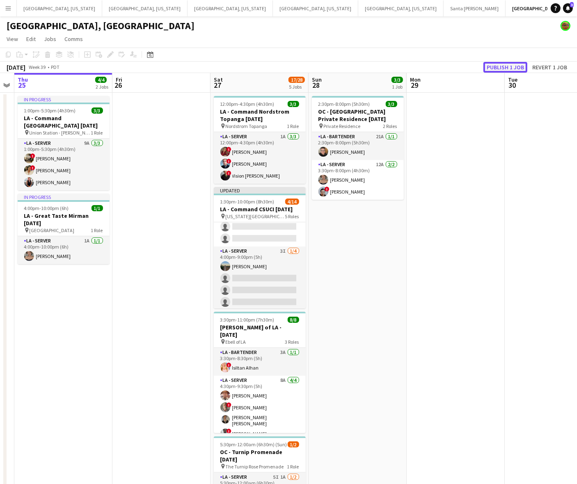
click at [484, 67] on button "Publish 1 job" at bounding box center [505, 67] width 44 height 11
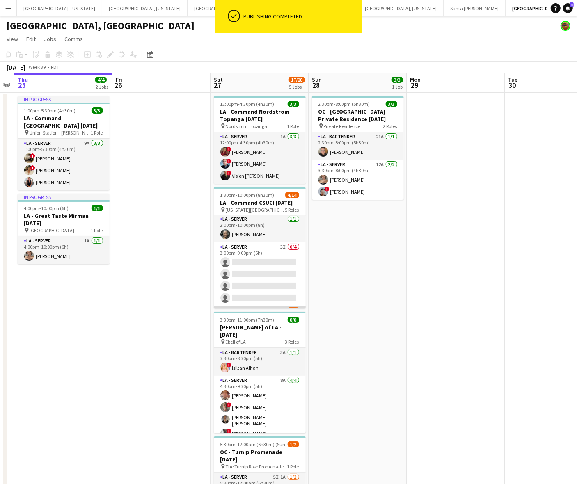
scroll to position [1, 0]
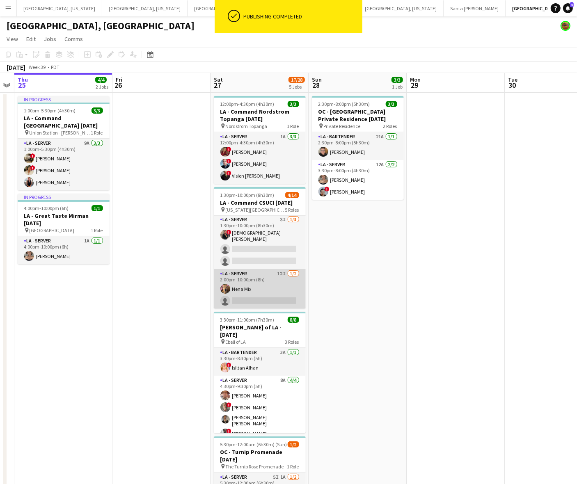
click at [259, 283] on app-card-role "LA - Server 12I 1/2 2:00pm-10:00pm (8h) Nena Mix single-neutral-actions" at bounding box center [260, 289] width 92 height 40
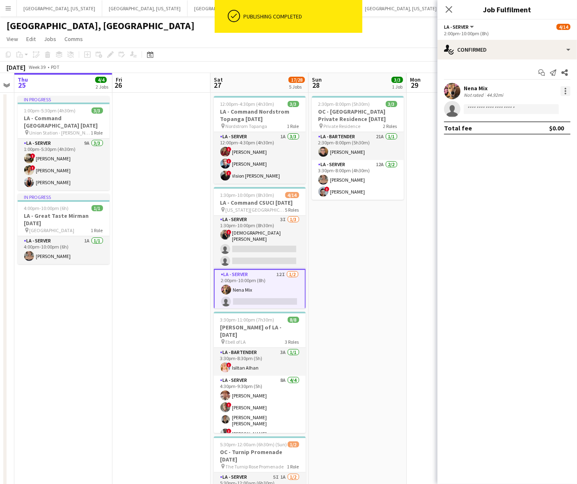
click at [484, 94] on div at bounding box center [565, 91] width 10 height 10
click at [484, 124] on span "Switch crew" at bounding box center [530, 125] width 35 height 7
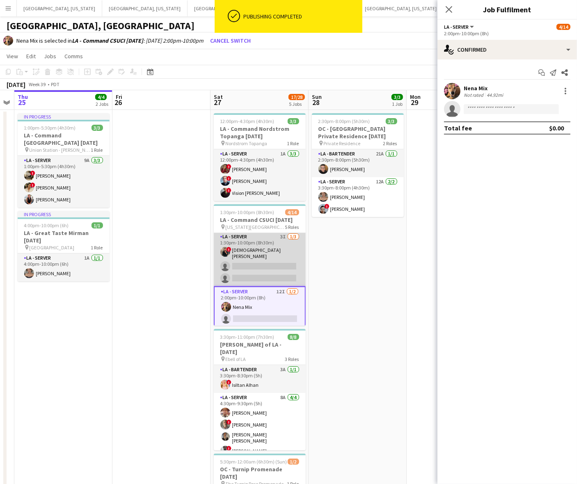
click at [268, 262] on app-card-role "LA - Server 3I 1/3 1:30pm-10:00pm (8h30m) ! Jesus Tamayo single-neutral-actions…" at bounding box center [260, 259] width 92 height 54
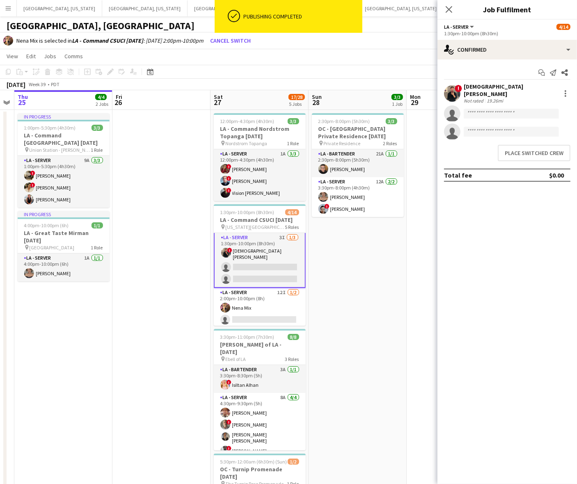
scroll to position [1, 0]
click at [484, 149] on button "Place switched crew" at bounding box center [534, 153] width 73 height 16
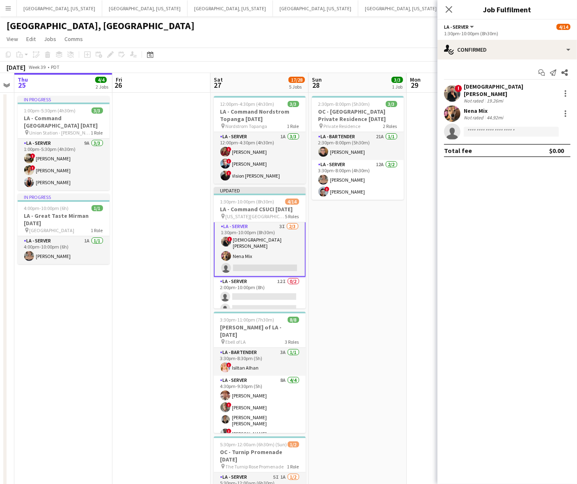
click at [392, 33] on app-page-menu "View Day view expanded Day view collapsed Month view Date picker Jump to today …" at bounding box center [288, 40] width 577 height 16
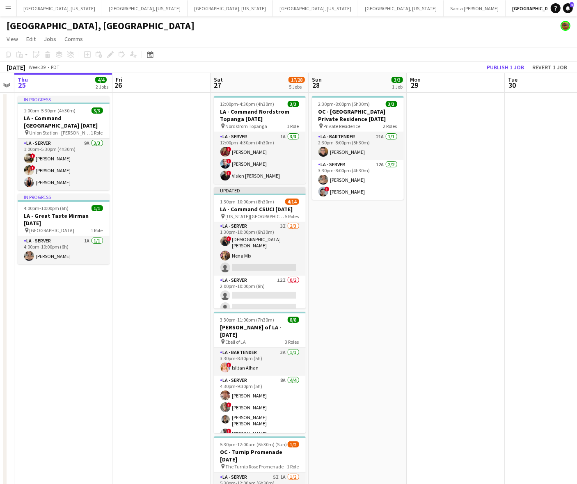
click at [484, 73] on app-board-header-date "Mon 29" at bounding box center [456, 83] width 98 height 20
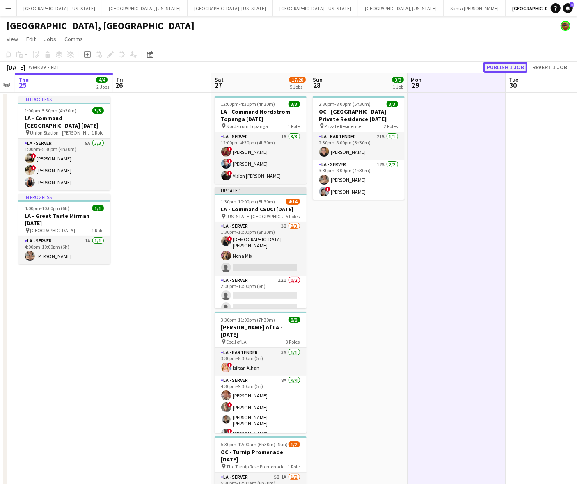
click at [484, 63] on button "Publish 1 job" at bounding box center [505, 67] width 44 height 11
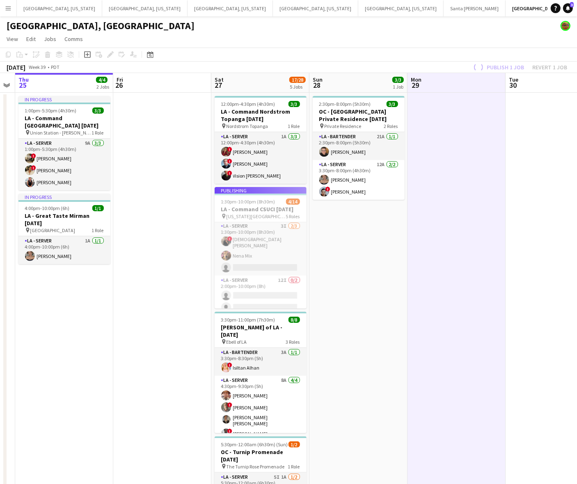
click at [263, 279] on app-job-card "Publishing 1:30pm-10:00pm (8h30m) 4/14 LA - Command CSUCI 9.27.25 pin Californi…" at bounding box center [261, 247] width 92 height 121
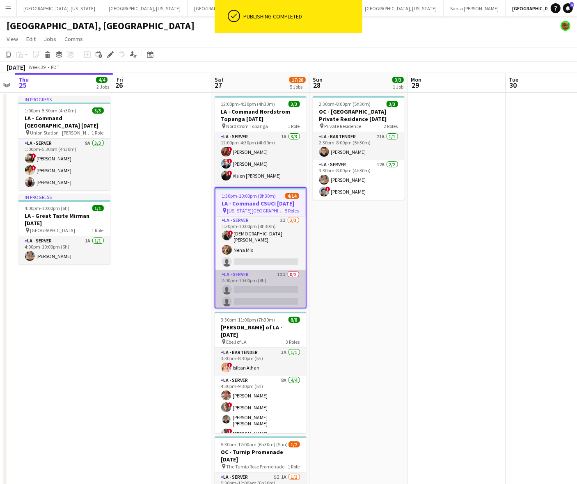
click at [258, 284] on app-card-role "LA - Server 12I 0/2 2:00pm-10:00pm (8h) single-neutral-actions single-neutral-a…" at bounding box center [260, 290] width 90 height 40
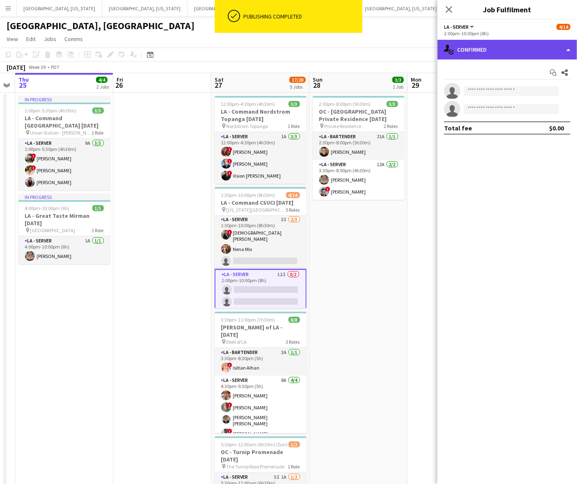
click at [481, 46] on div "single-neutral-actions-check-2 Confirmed" at bounding box center [506, 50] width 139 height 20
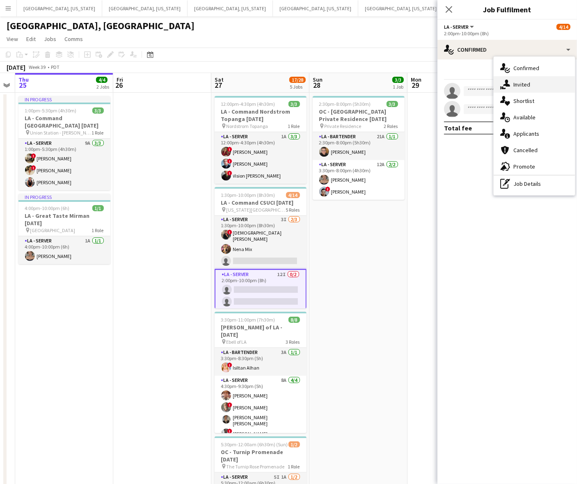
click at [484, 83] on icon at bounding box center [506, 83] width 7 height 7
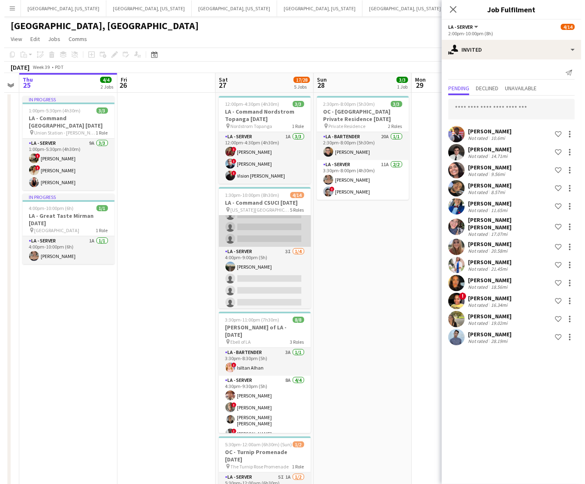
scroll to position [0, 0]
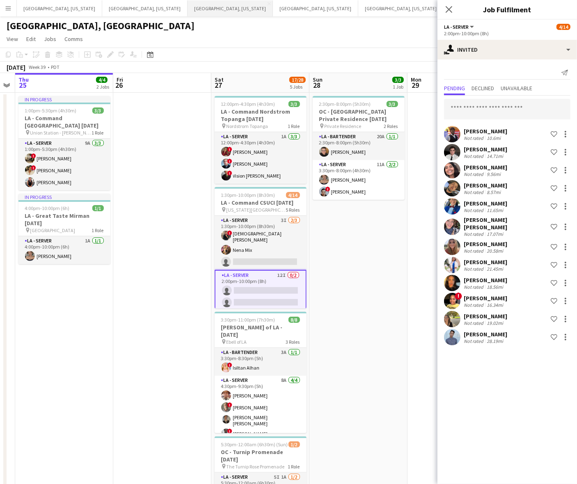
drag, startPoint x: 130, startPoint y: 7, endPoint x: 133, endPoint y: 11, distance: 4.4
click at [187, 7] on button "[GEOGRAPHIC_DATA], [US_STATE] Close" at bounding box center [229, 8] width 85 height 16
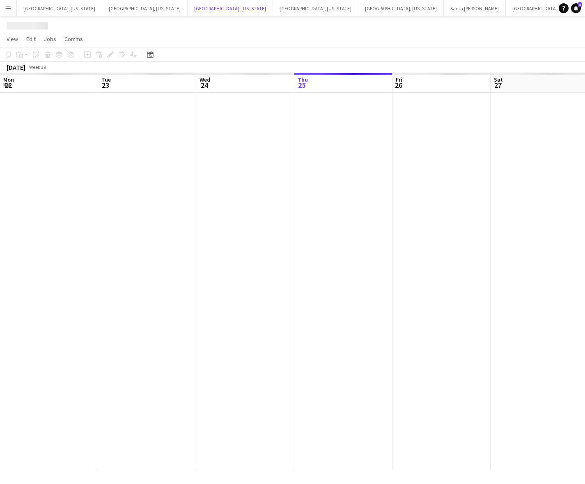
scroll to position [0, 196]
